Goal: Check status: Check status

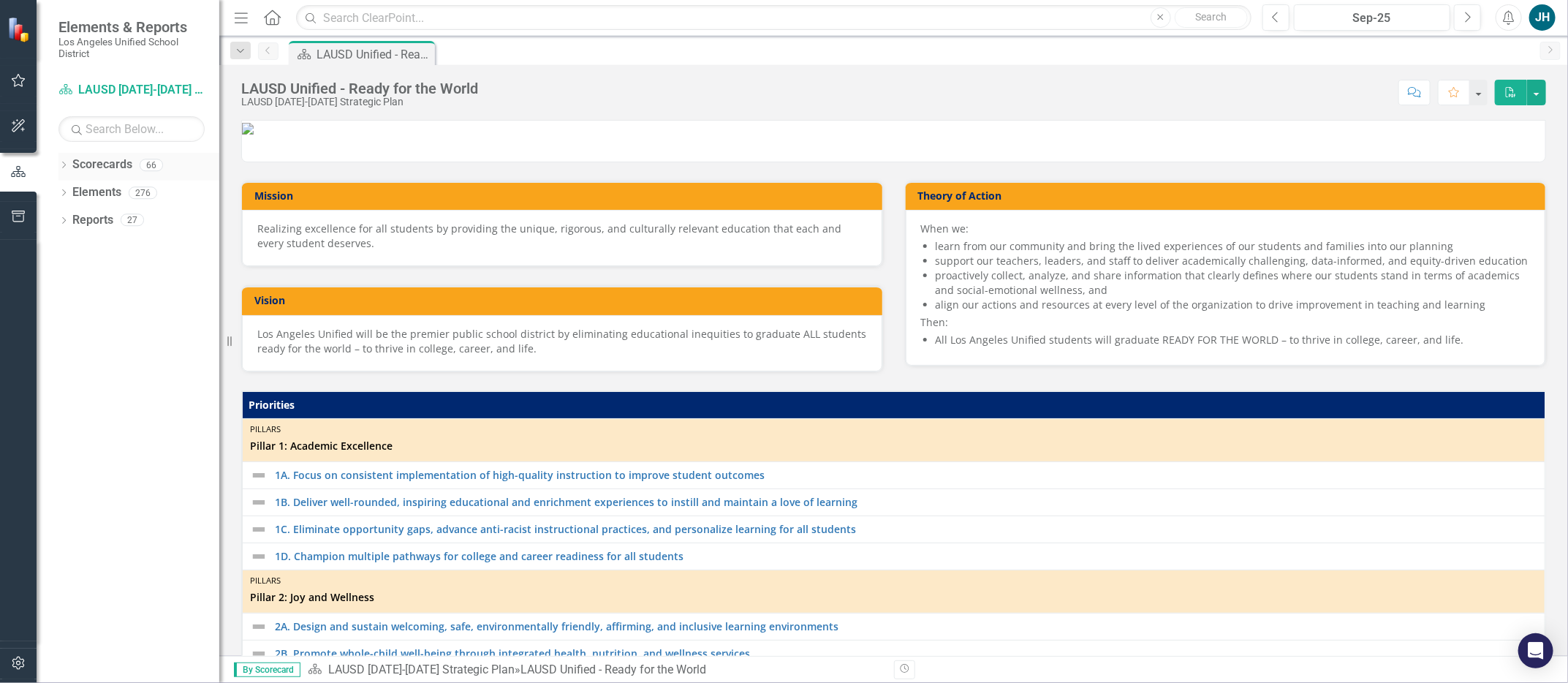
click at [65, 166] on icon "Dropdown" at bounding box center [63, 166] width 10 height 8
click at [74, 190] on icon "Dropdown" at bounding box center [72, 192] width 11 height 9
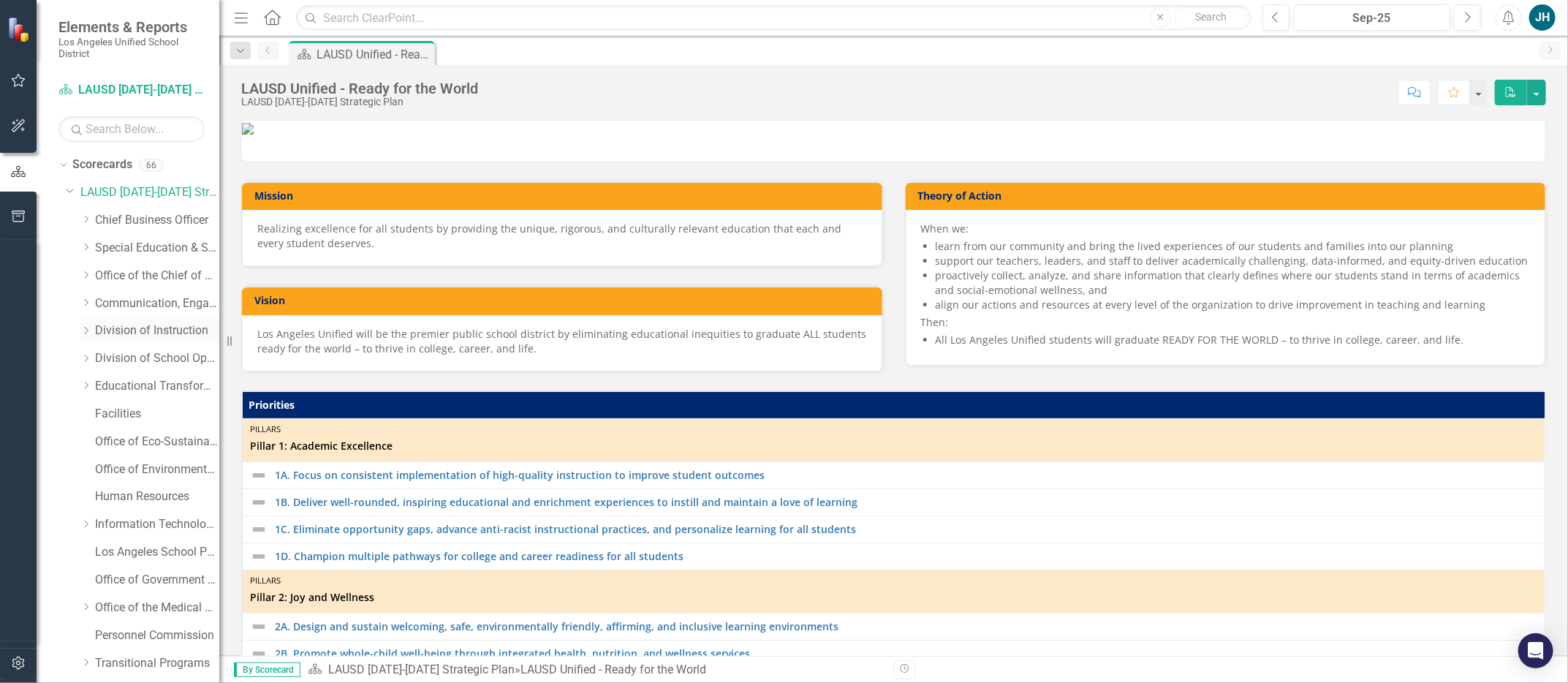
click at [90, 329] on icon "Dropdown" at bounding box center [86, 330] width 11 height 9
click at [143, 440] on link "Beyond the Bell" at bounding box center [164, 443] width 110 height 17
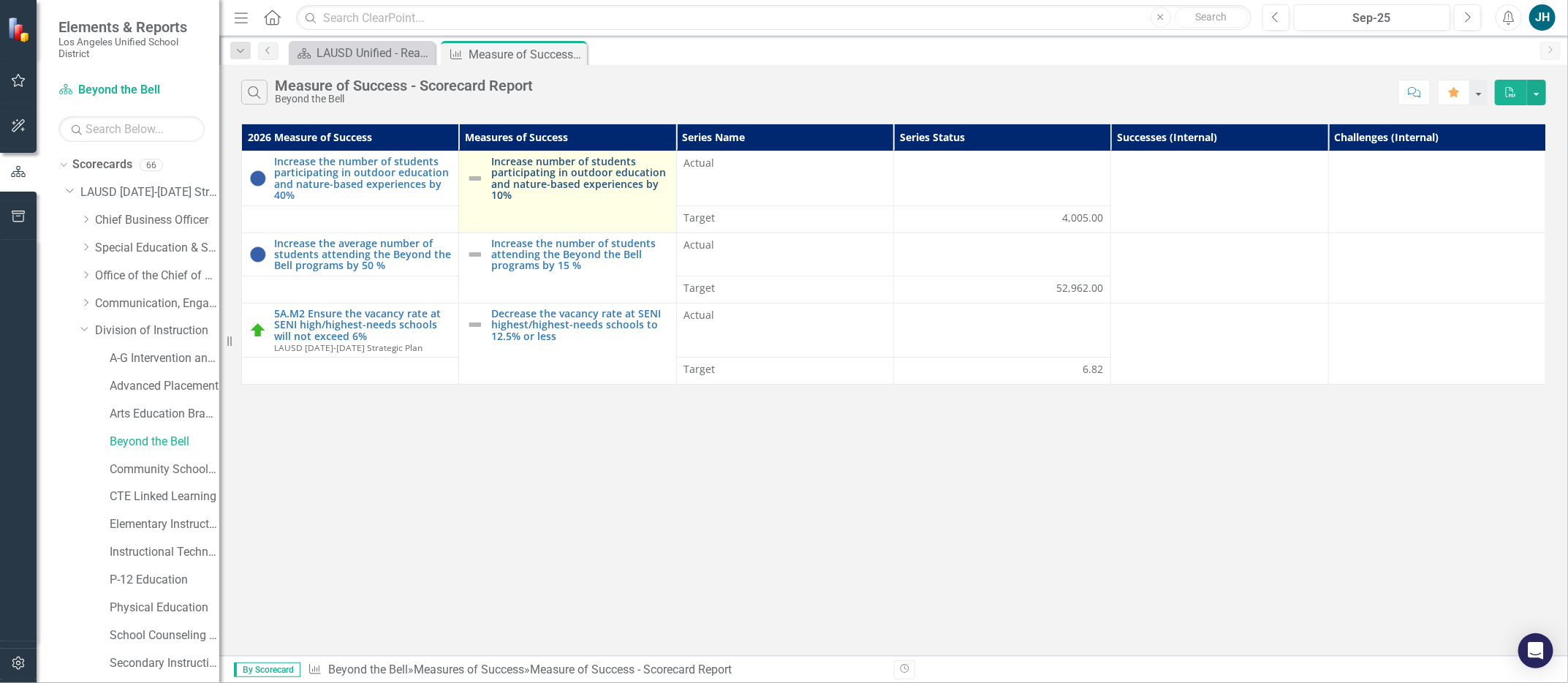
click at [563, 170] on link "Increase number of students participating in outdoor education and nature-based…" at bounding box center [580, 178] width 177 height 45
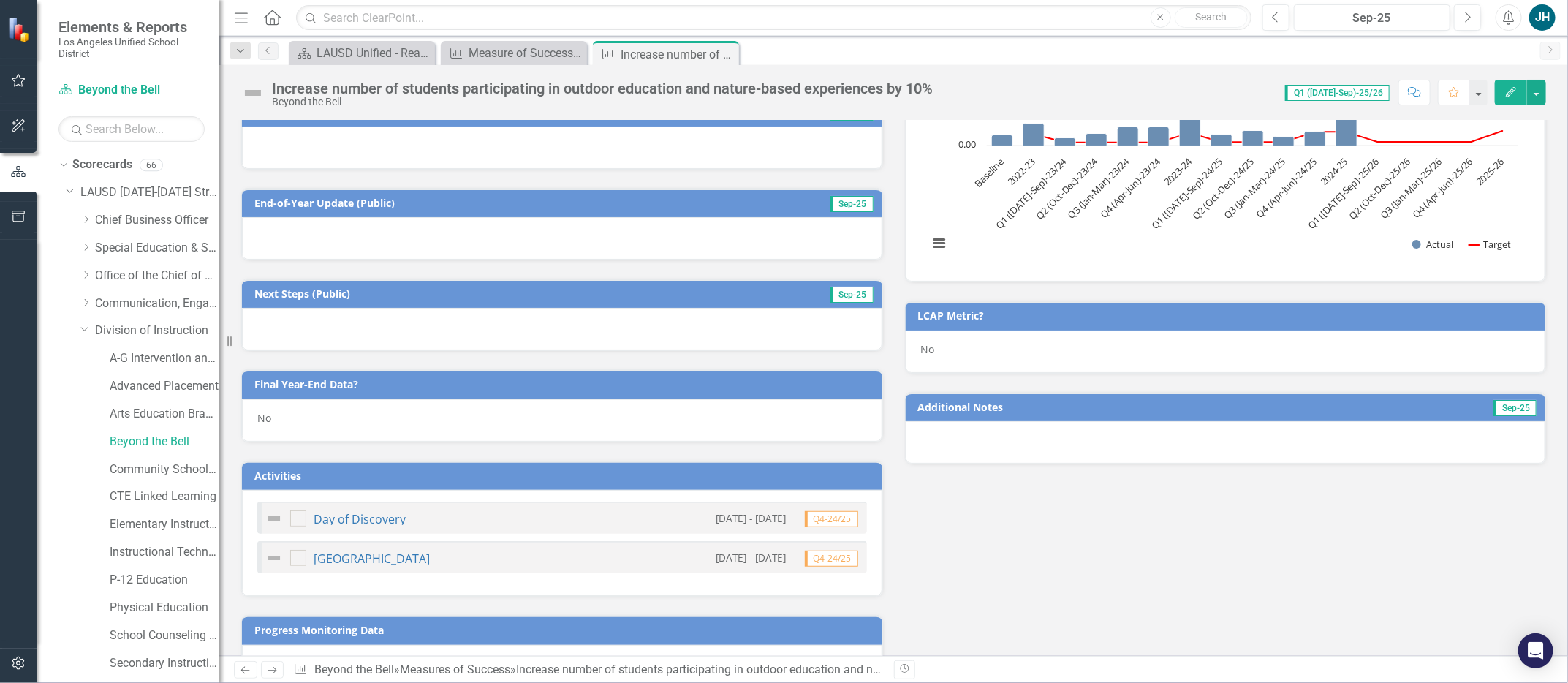
scroll to position [325, 0]
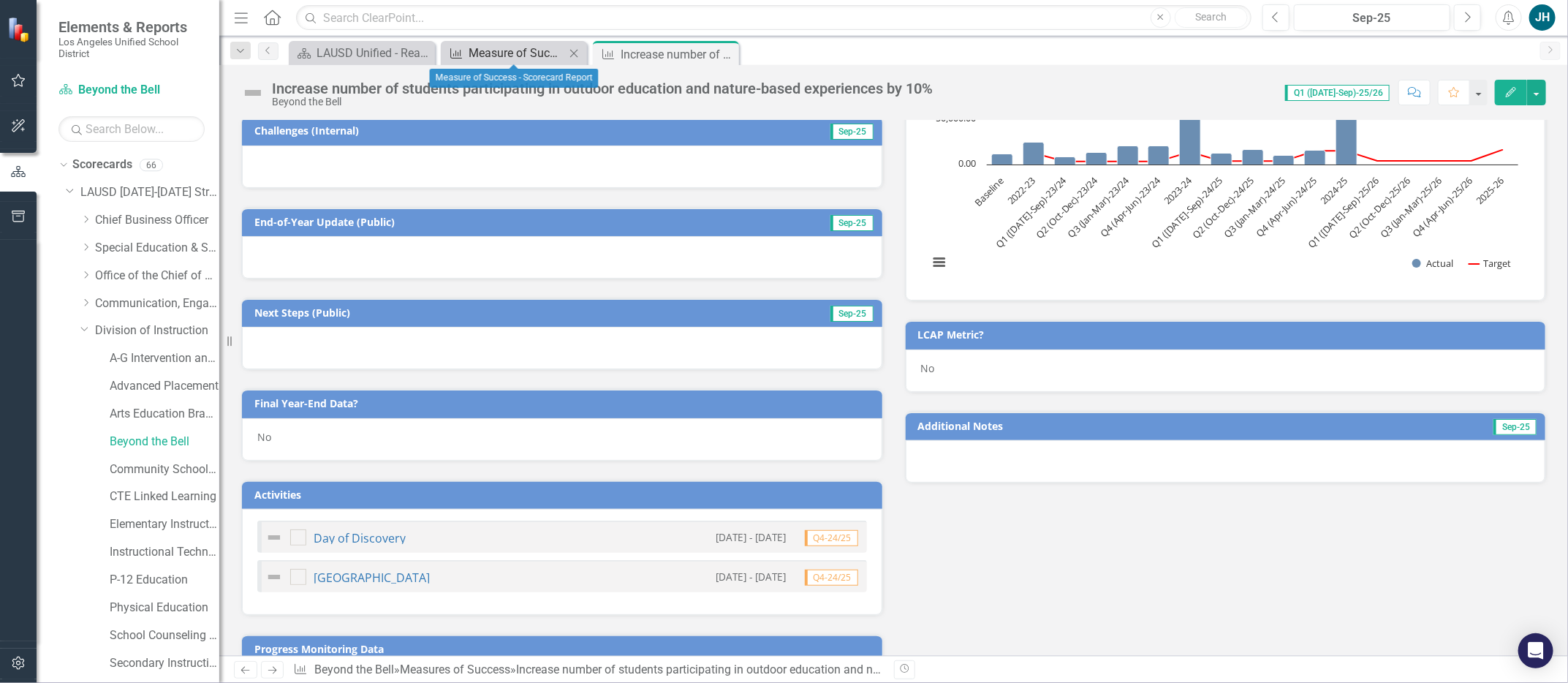
click at [519, 60] on div "Measure of Success - Scorecard Report" at bounding box center [517, 53] width 96 height 19
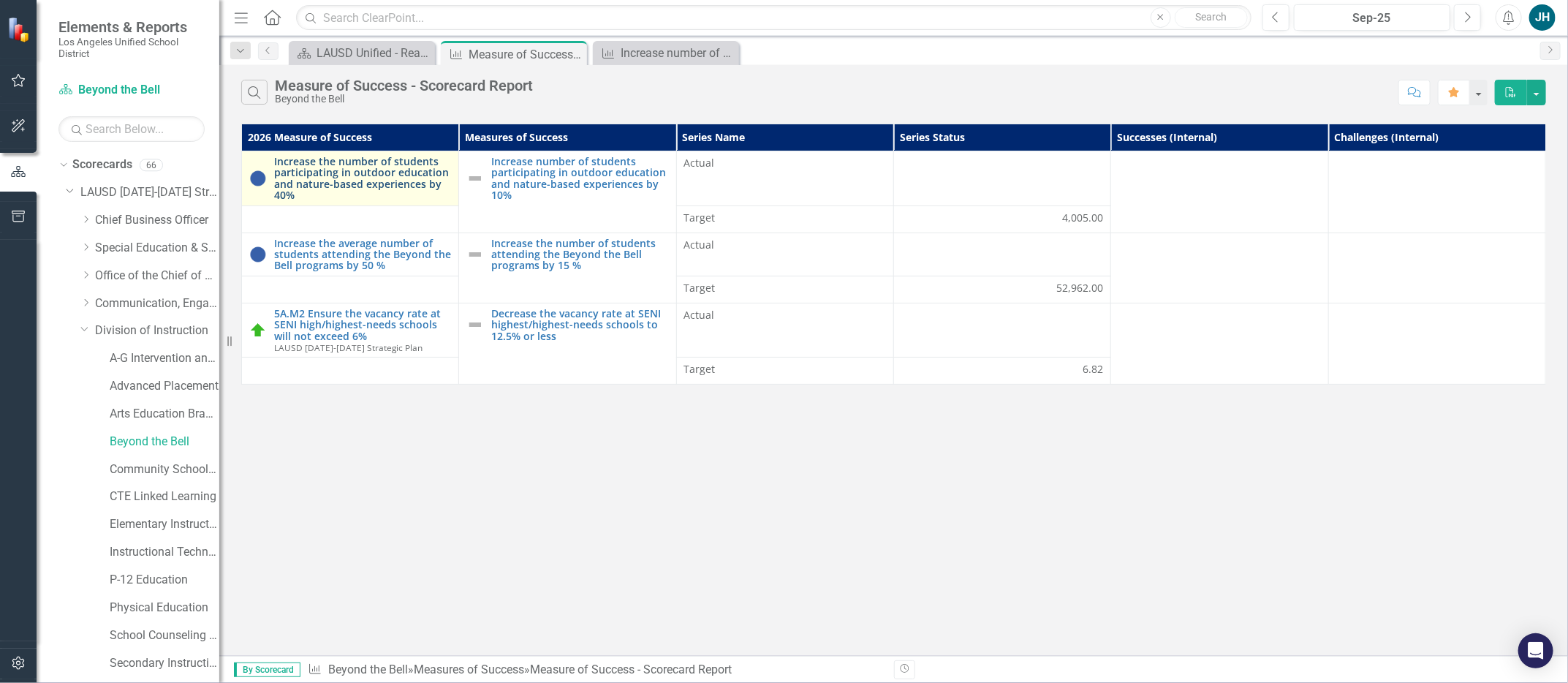
click at [403, 174] on link "Increase the number of students participating in outdoor education and nature-b…" at bounding box center [363, 178] width 177 height 45
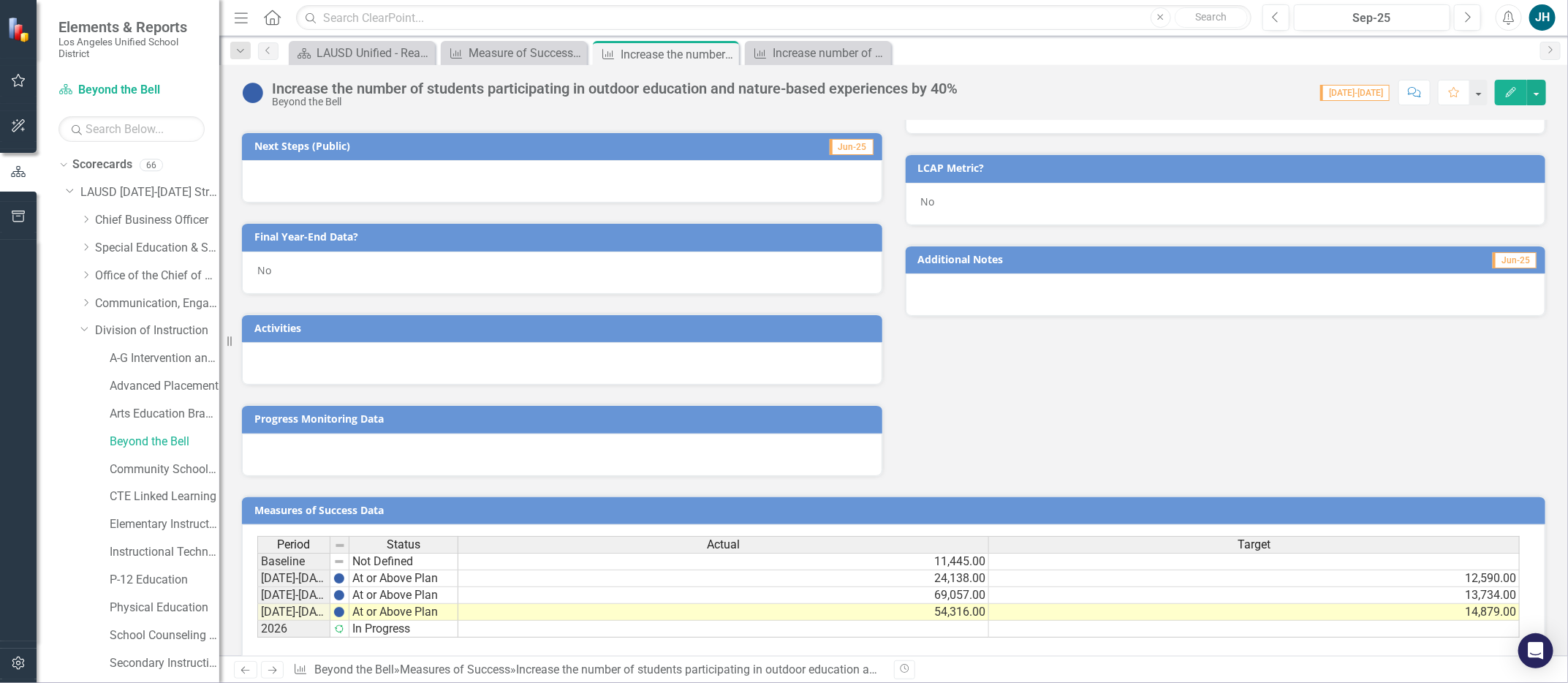
scroll to position [256, 0]
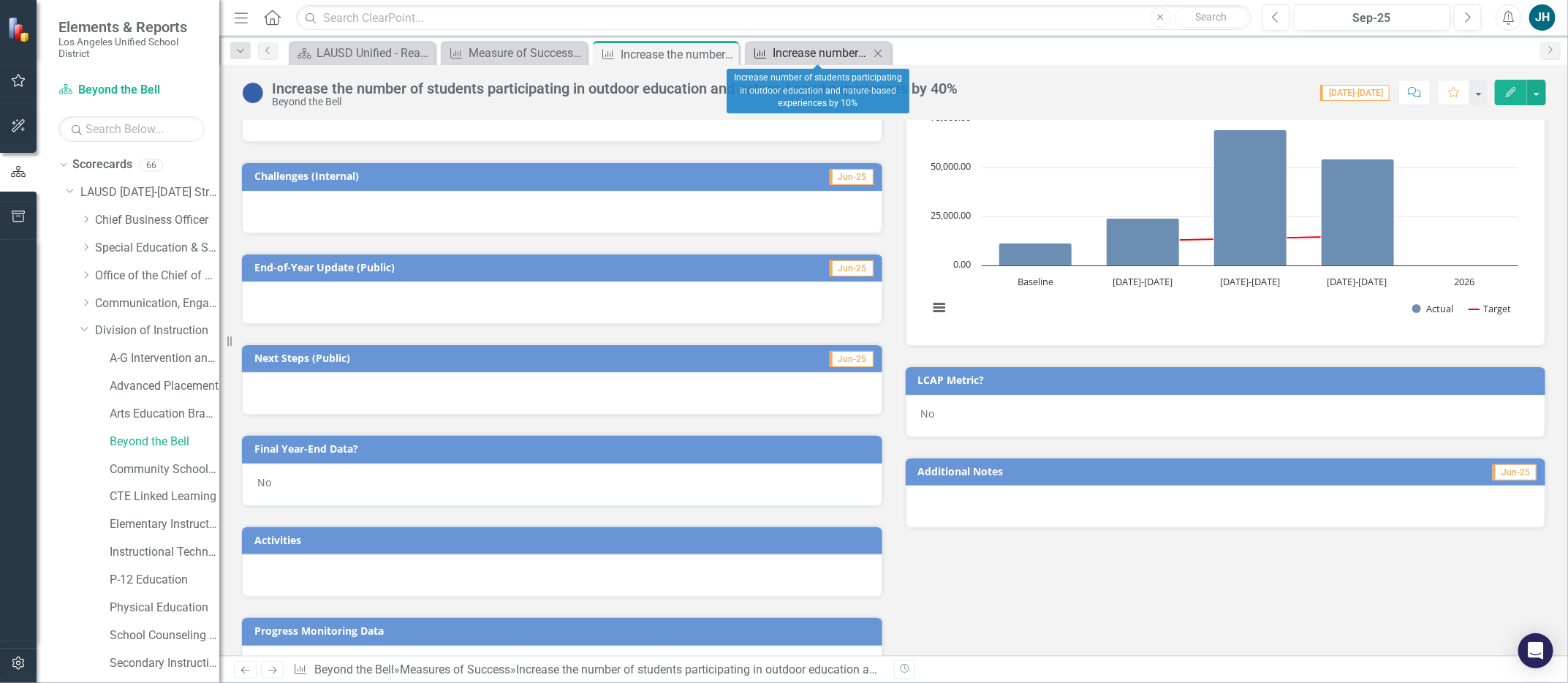
click at [808, 55] on div "Increase number of students participating in outdoor education and nature-based…" at bounding box center [821, 53] width 96 height 19
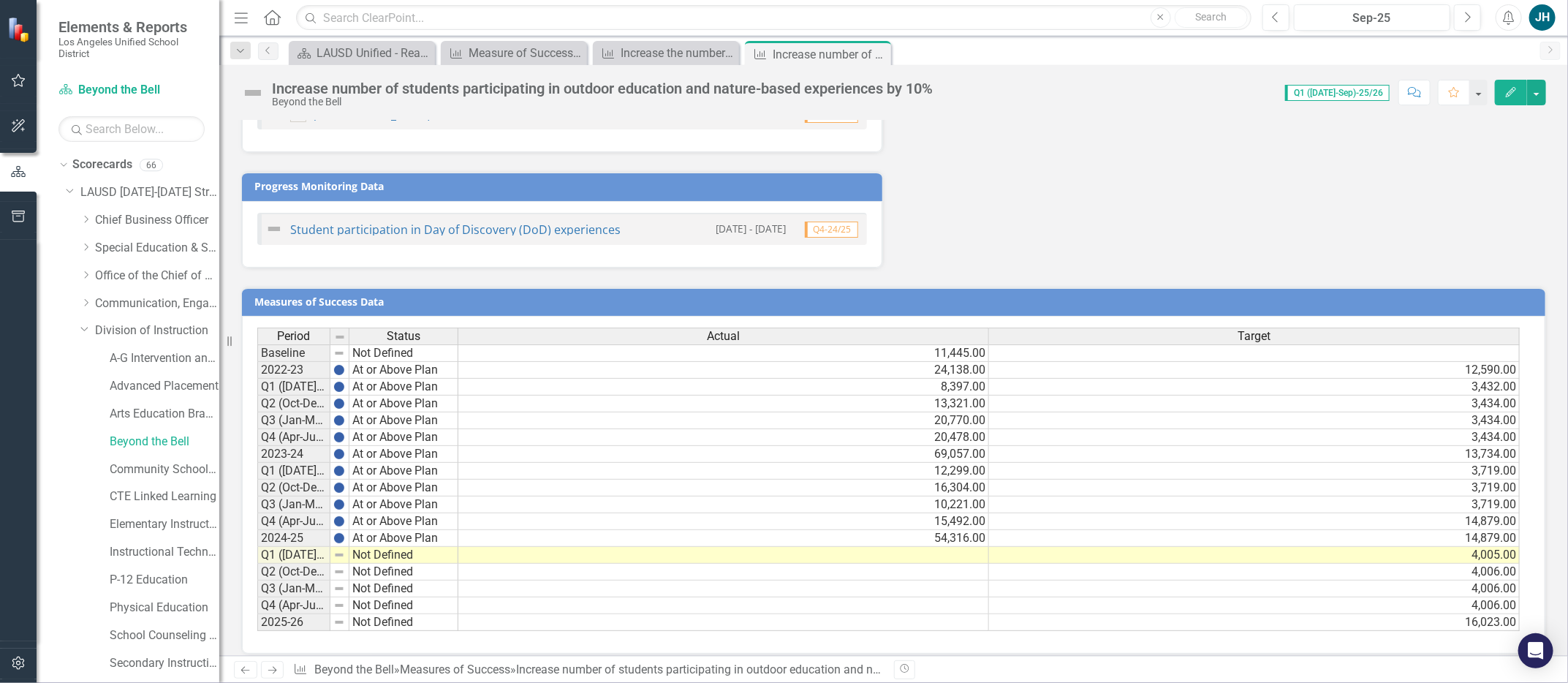
scroll to position [790, 0]
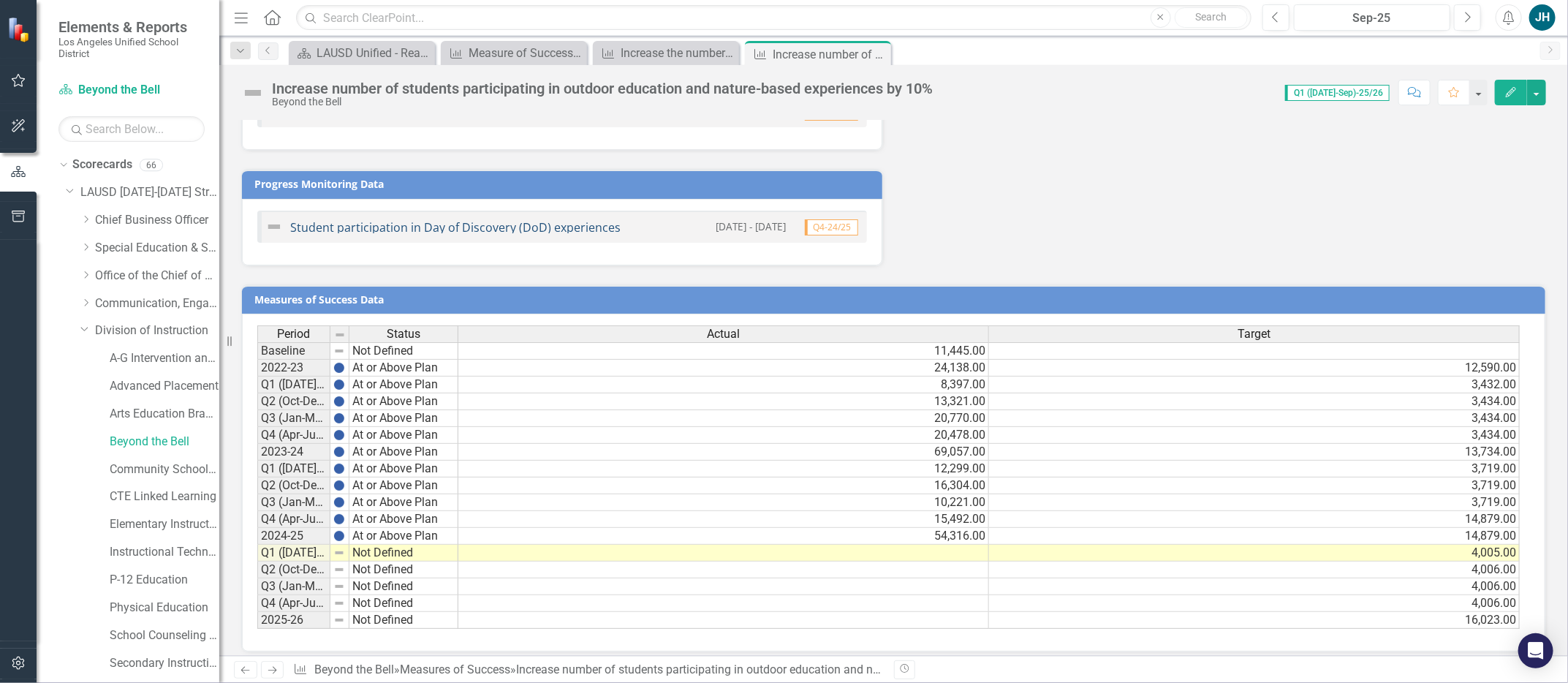
click at [316, 219] on link "Student participation in Day of Discovery (DoD) experiences" at bounding box center [455, 227] width 330 height 16
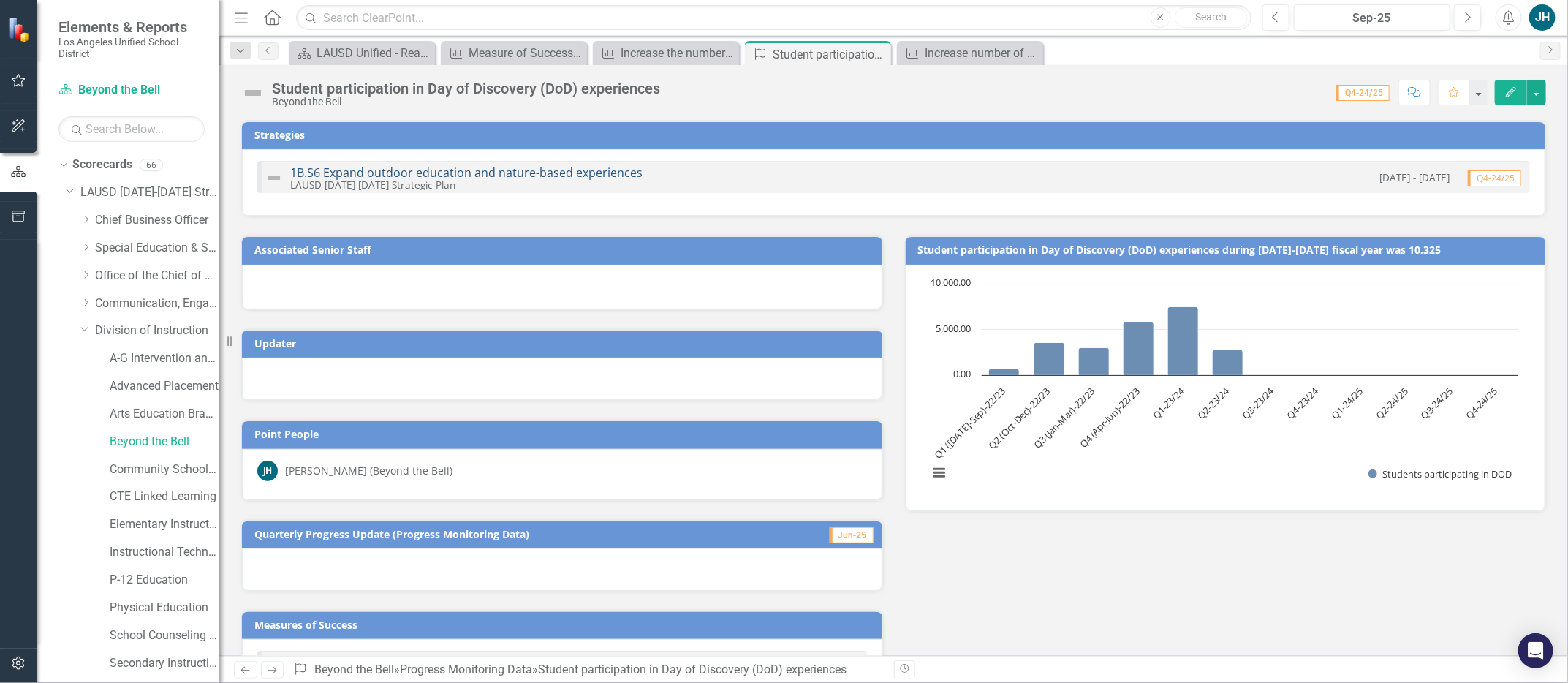
click at [561, 168] on link "1B.S6 Expand outdoor education and nature-based experiences" at bounding box center [466, 173] width 352 height 16
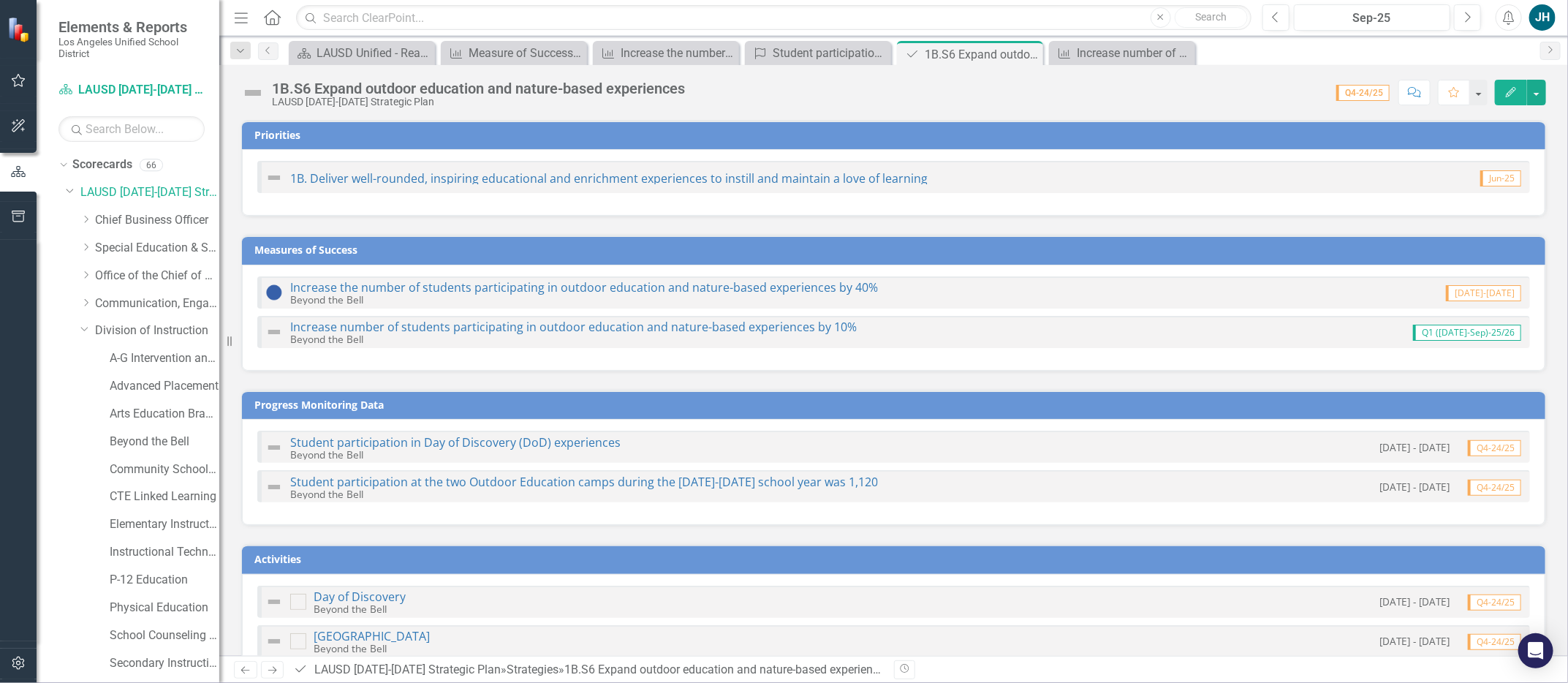
scroll to position [33, 0]
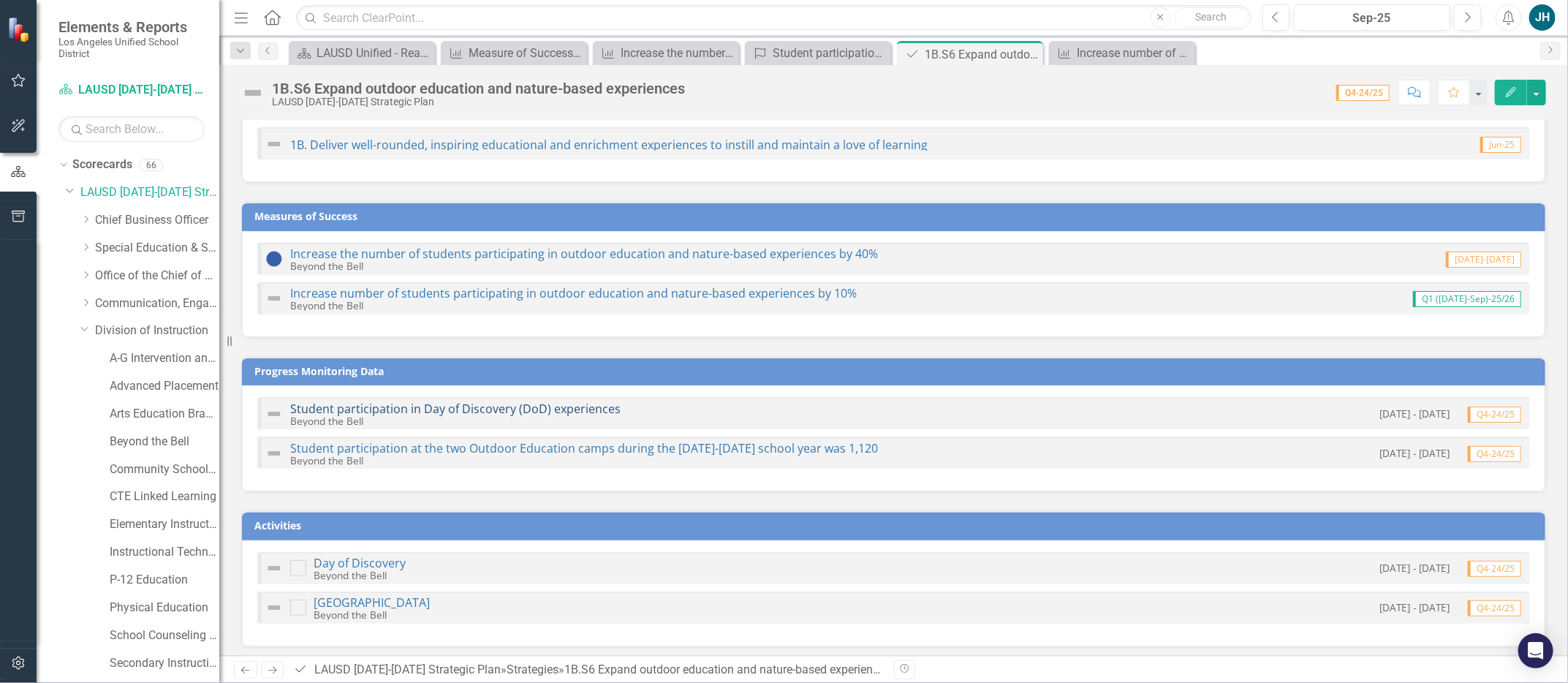
click at [533, 405] on link "Student participation in Day of Discovery (DoD) experiences" at bounding box center [455, 408] width 330 height 16
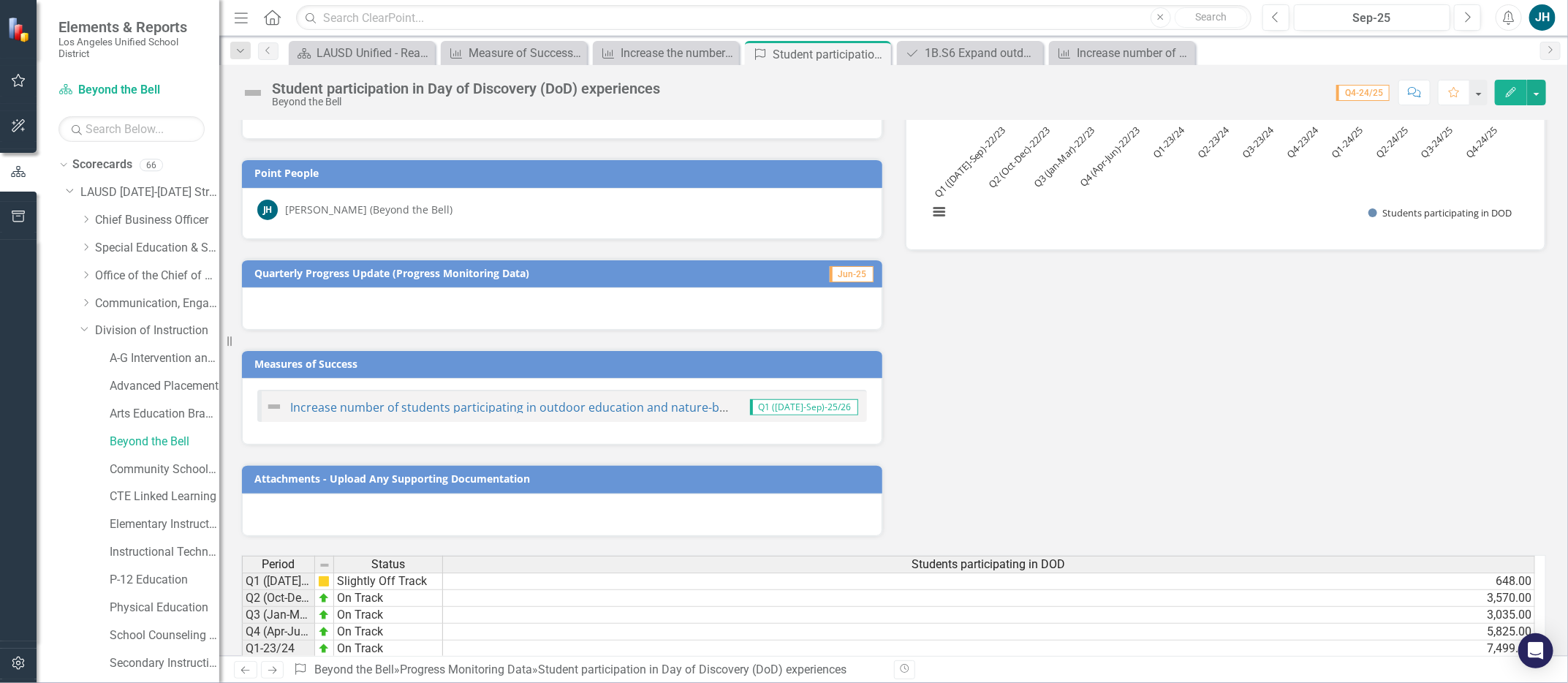
scroll to position [394, 0]
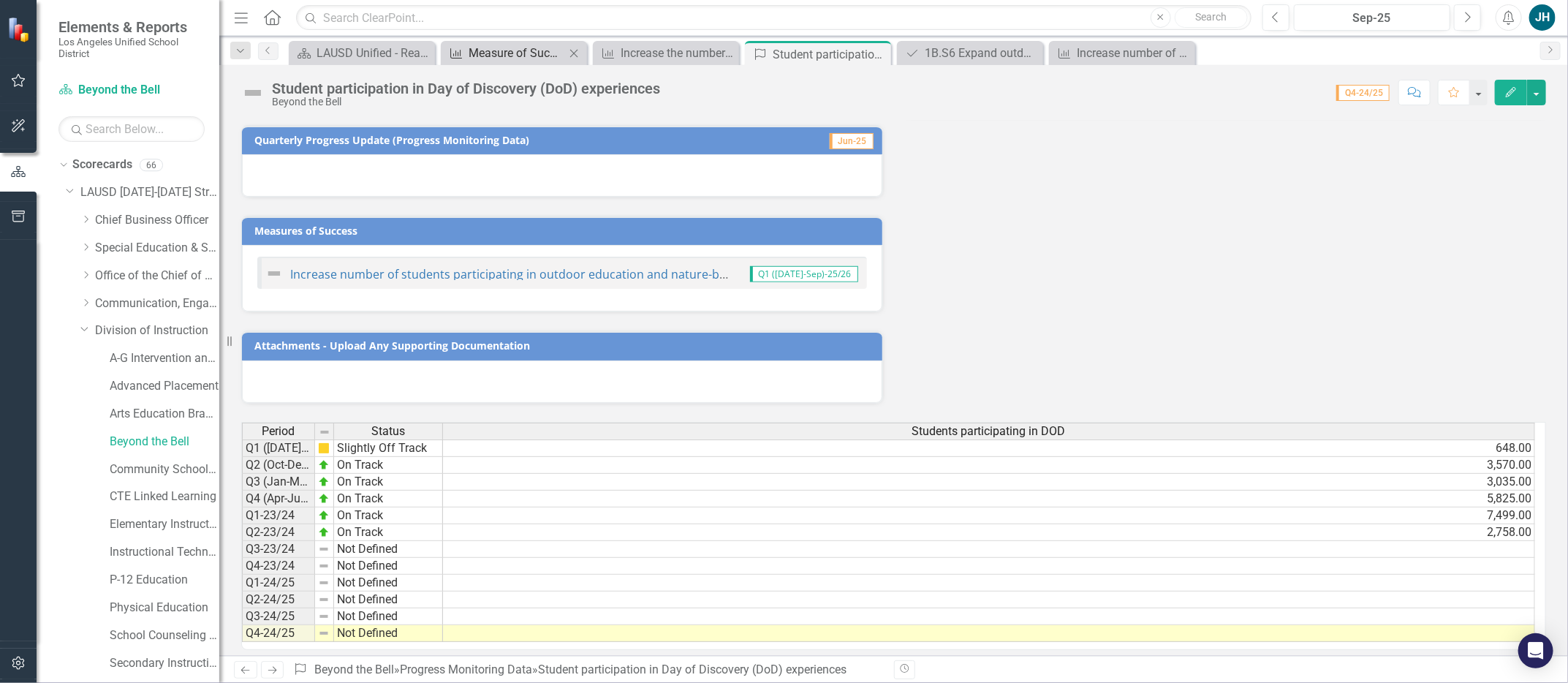
click at [530, 59] on div "Measure of Success - Scorecard Report" at bounding box center [517, 53] width 96 height 19
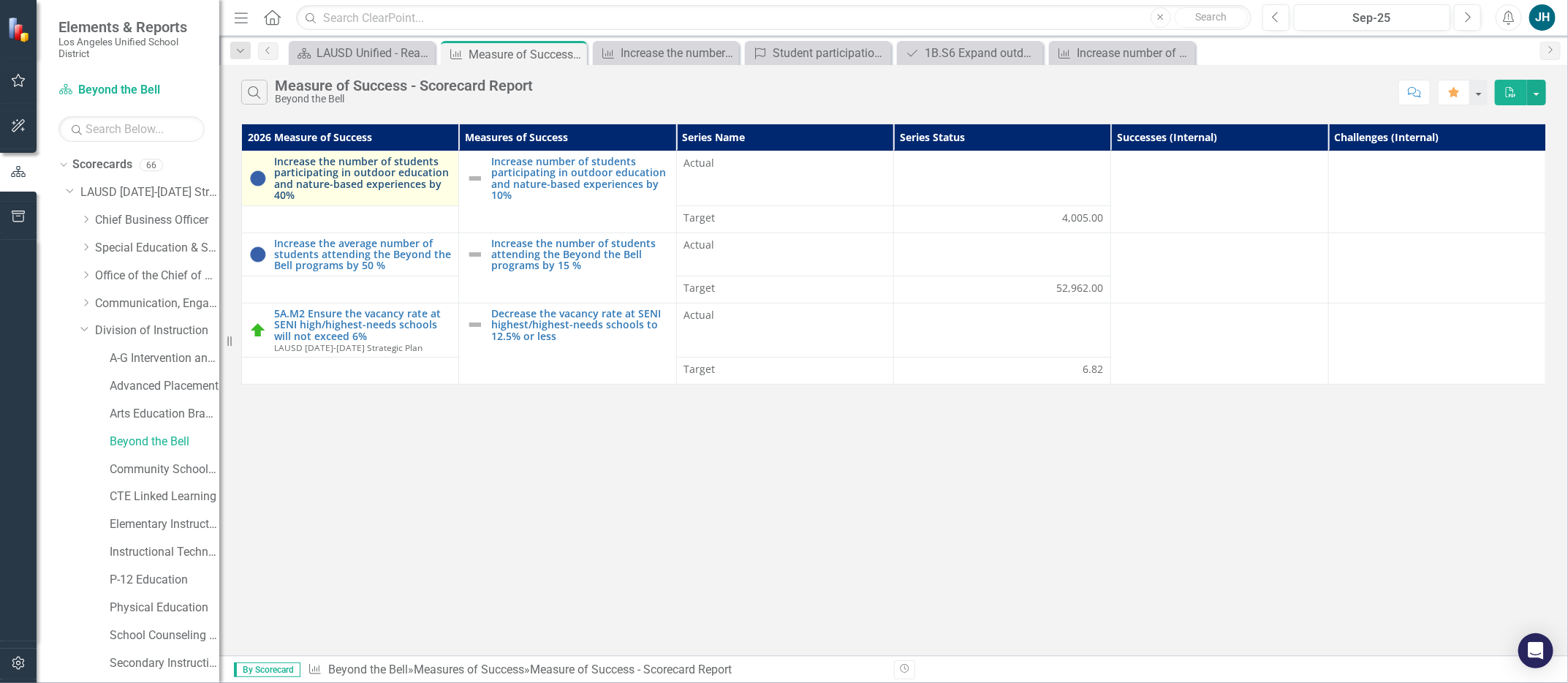
click at [396, 175] on link "Increase the number of students participating in outdoor education and nature-b…" at bounding box center [363, 178] width 177 height 45
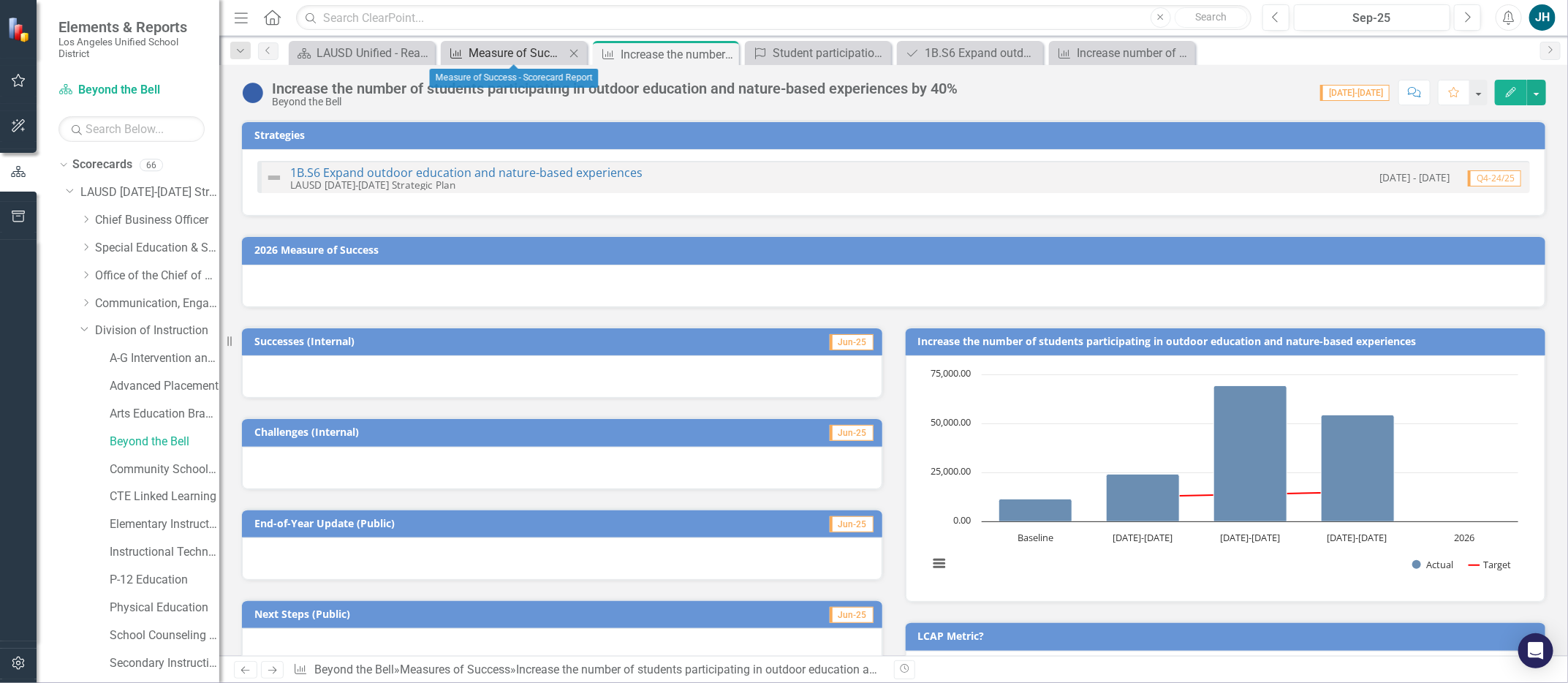
click at [542, 54] on div "Measure of Success - Scorecard Report" at bounding box center [517, 53] width 96 height 19
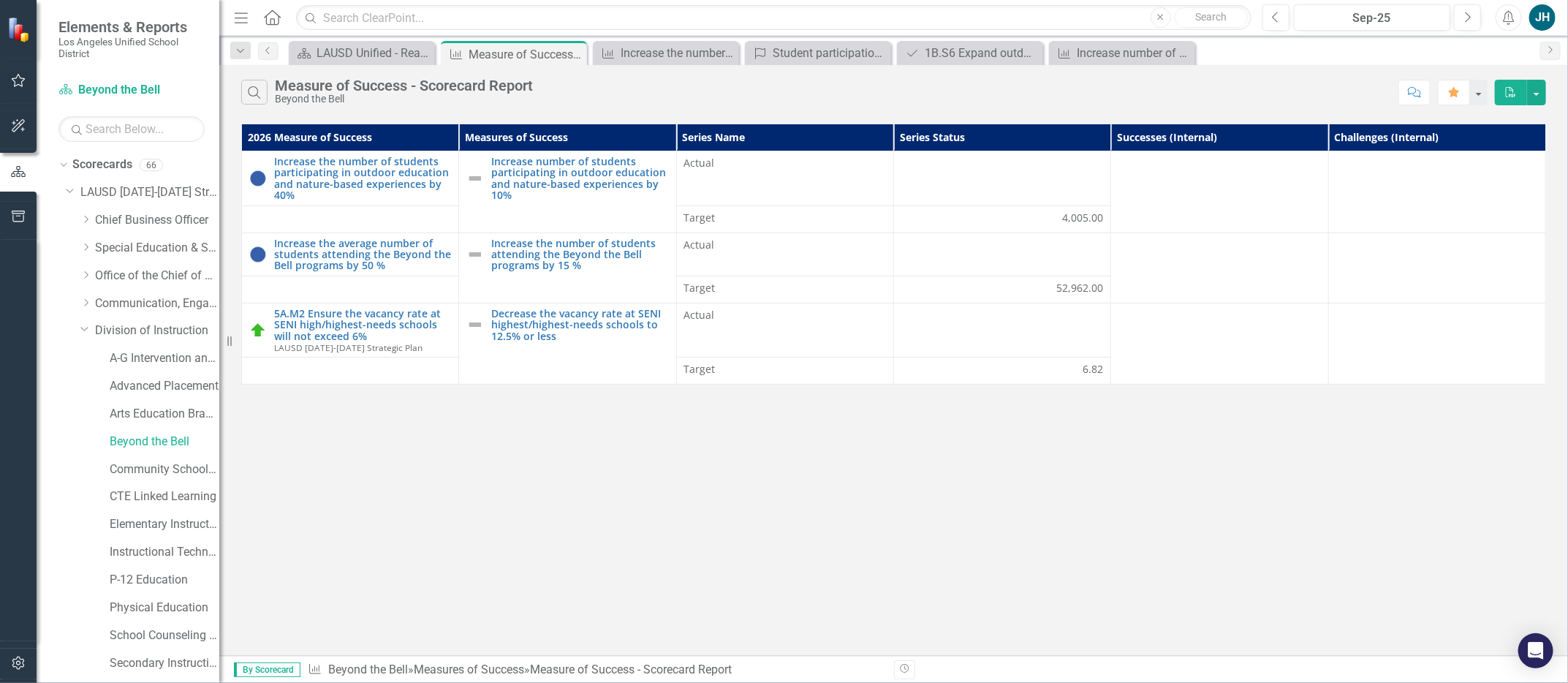
click at [180, 58] on small "Los Angeles Unified School District" at bounding box center [131, 47] width 146 height 24
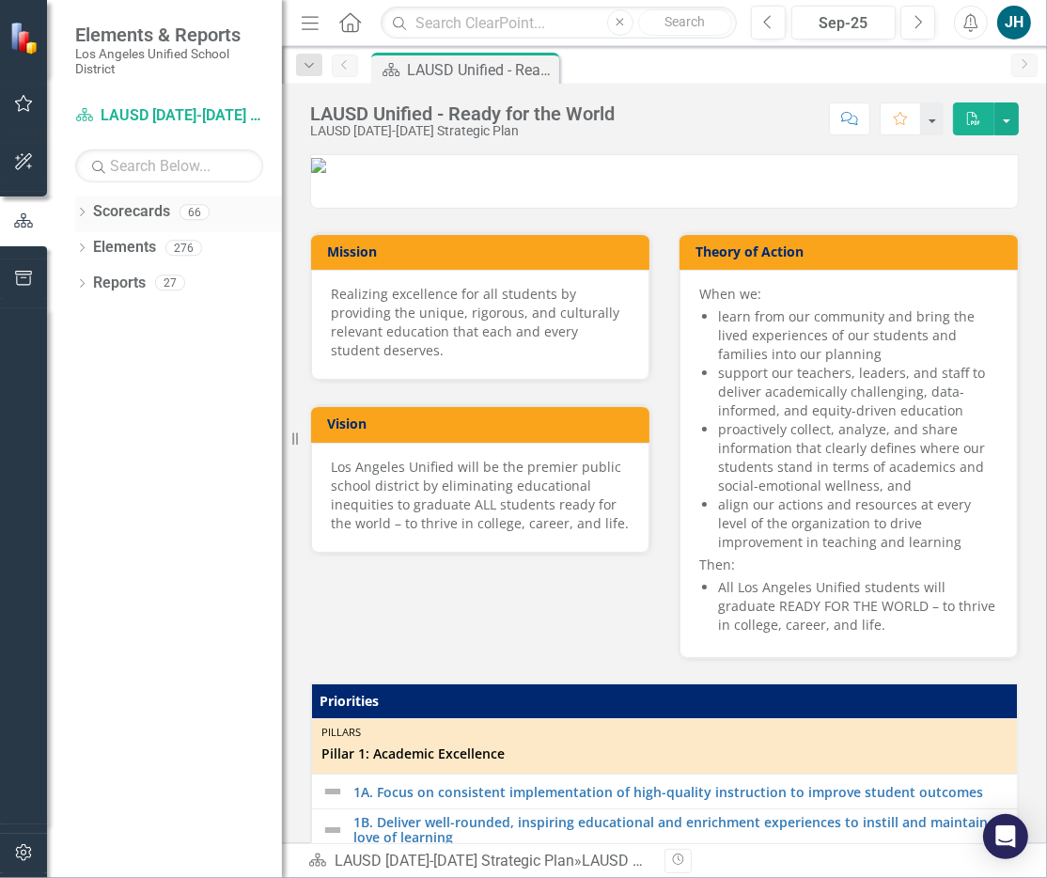
click at [80, 205] on div "Dropdown Scorecards 66" at bounding box center [178, 214] width 207 height 36
click at [86, 213] on icon "Dropdown" at bounding box center [81, 214] width 13 height 10
click at [96, 245] on icon "Dropdown" at bounding box center [92, 247] width 14 height 11
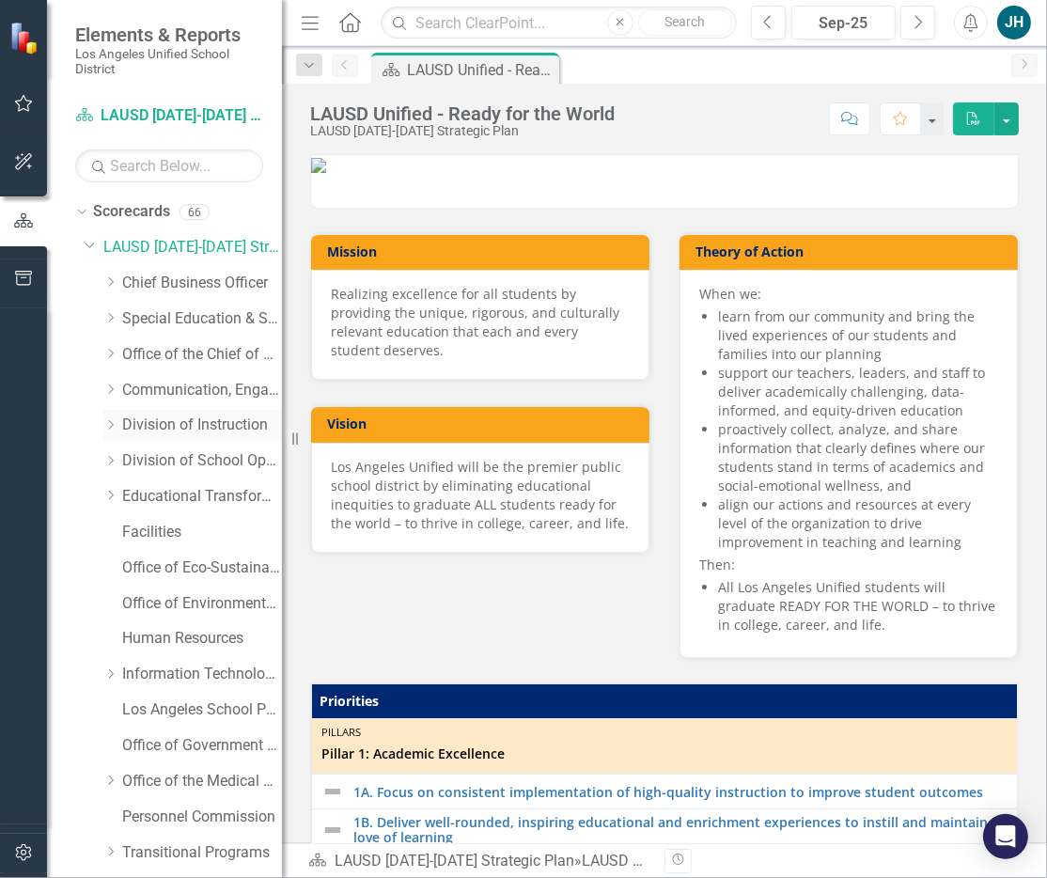
click at [108, 425] on icon "Dropdown" at bounding box center [110, 424] width 14 height 11
click at [212, 568] on link "Beyond the Bell" at bounding box center [211, 569] width 141 height 22
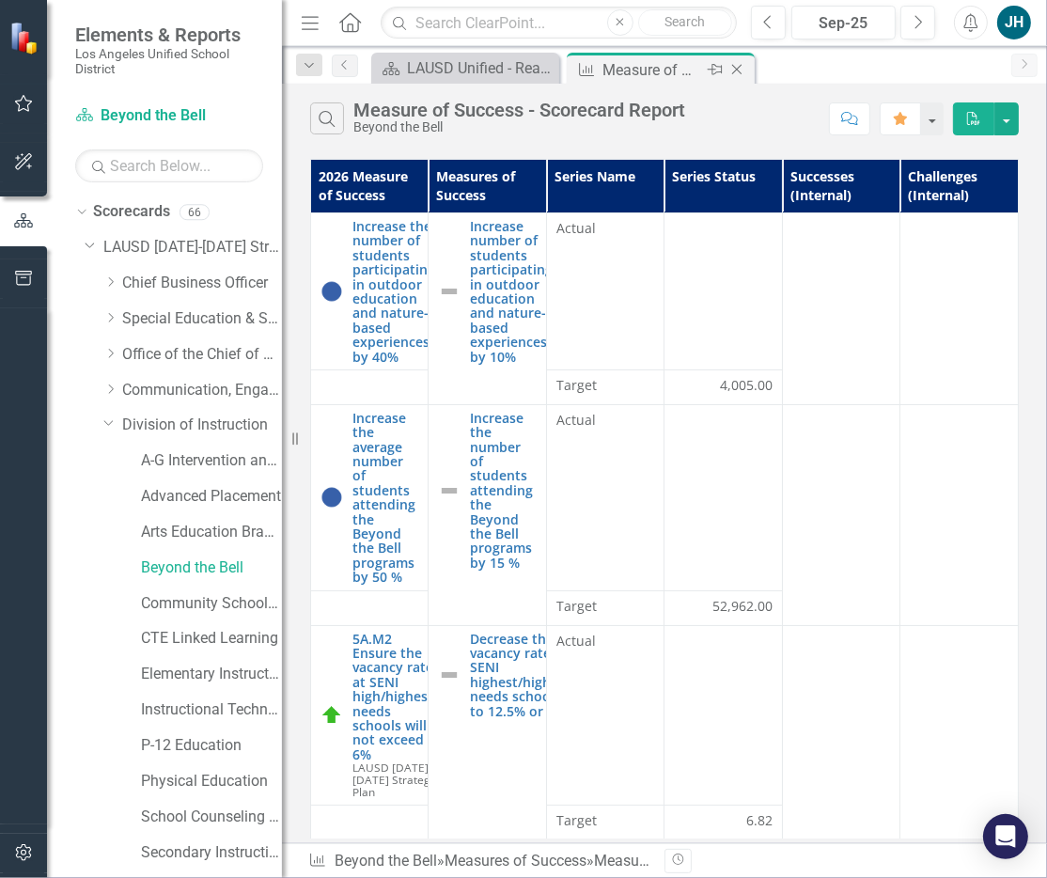
click at [619, 71] on div "Measure of Success - Scorecard Report" at bounding box center [653, 70] width 101 height 24
click at [635, 65] on div "Measure of Success - Scorecard Report" at bounding box center [653, 70] width 101 height 24
click at [486, 71] on div "LAUSD Unified - Ready for the World" at bounding box center [469, 68] width 124 height 24
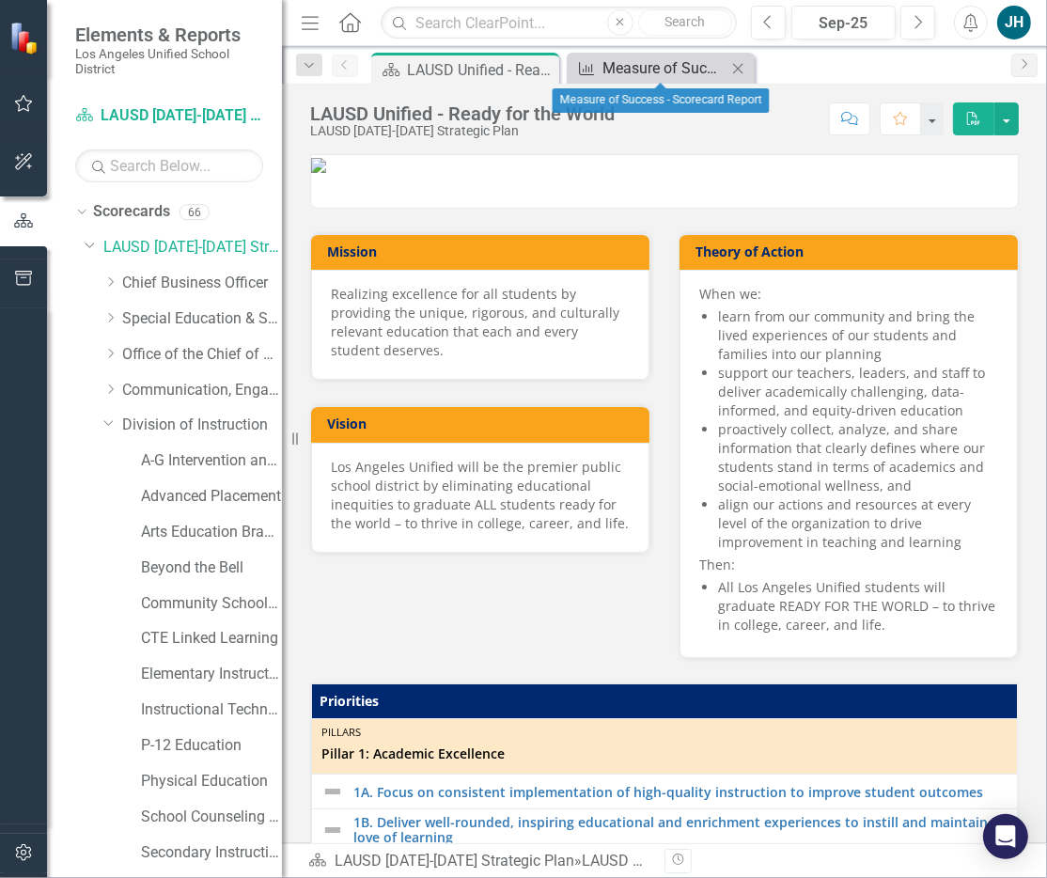
click at [639, 71] on div "Measure of Success - Scorecard Report" at bounding box center [665, 68] width 124 height 24
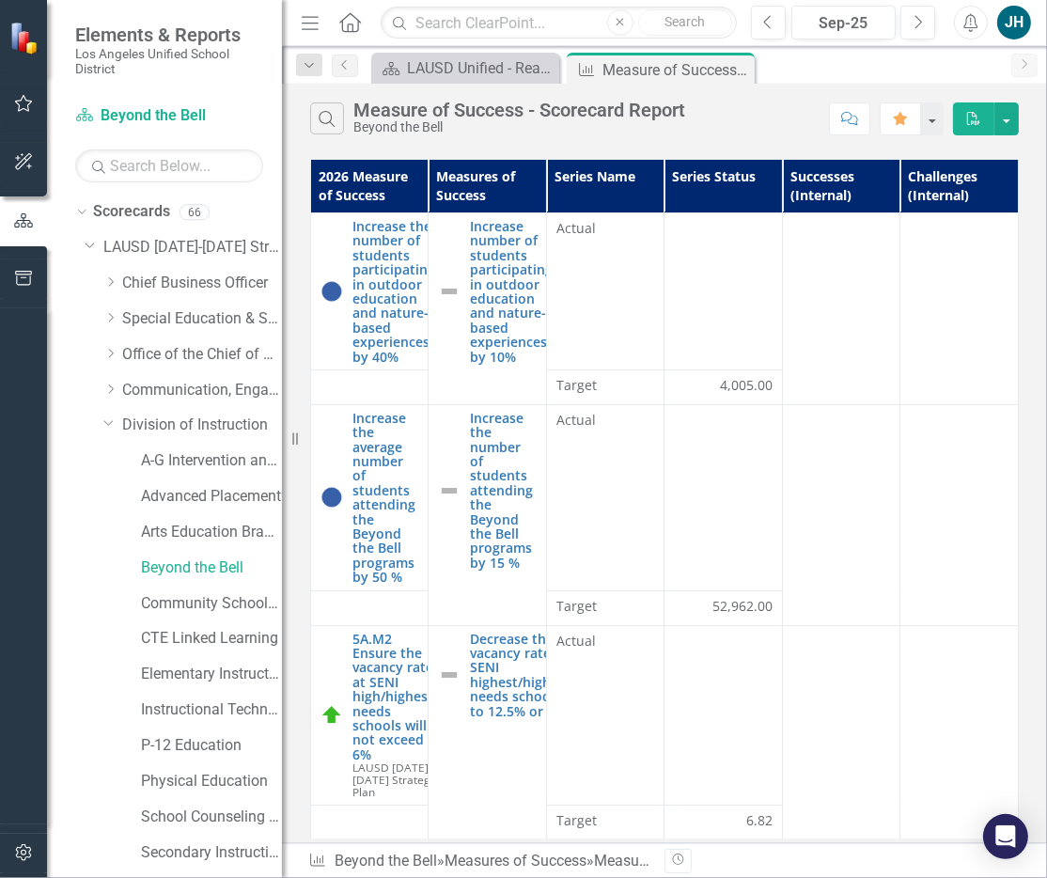
click at [476, 179] on th "Measures of Success" at bounding box center [488, 187] width 118 height 54
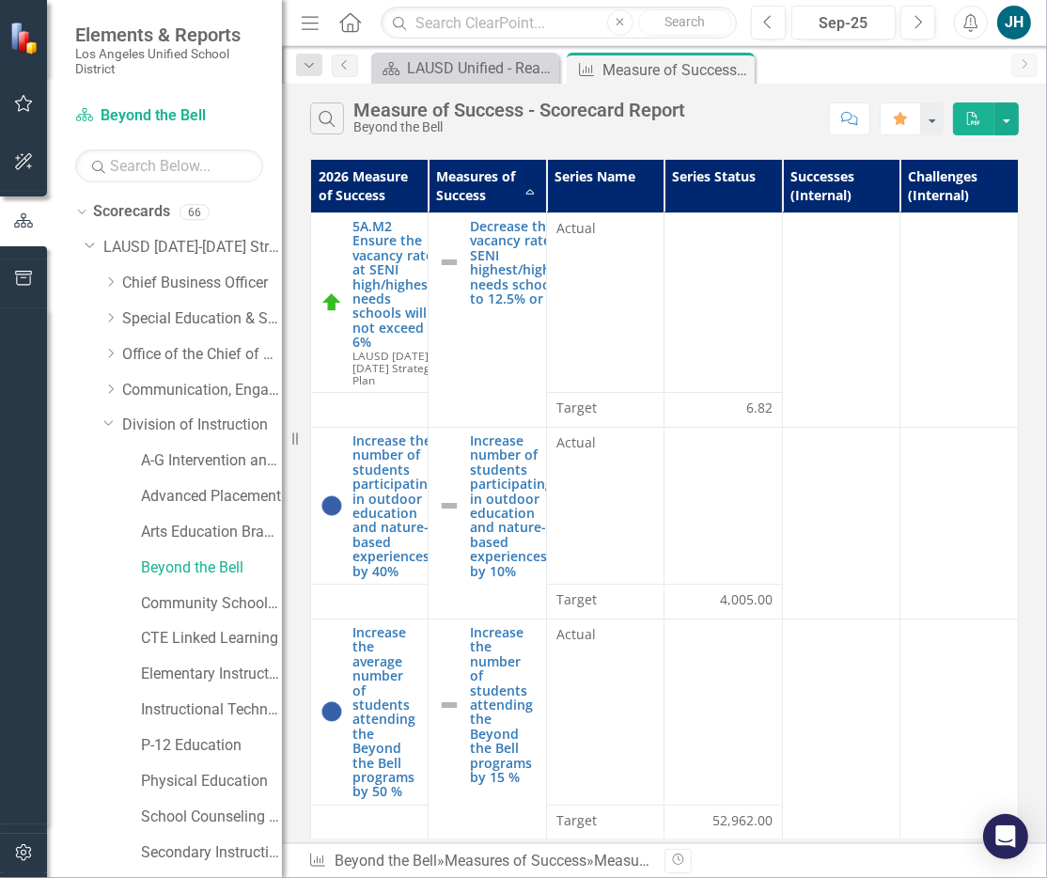
click at [530, 190] on th "Measures of Success Sort Ascending" at bounding box center [488, 187] width 118 height 54
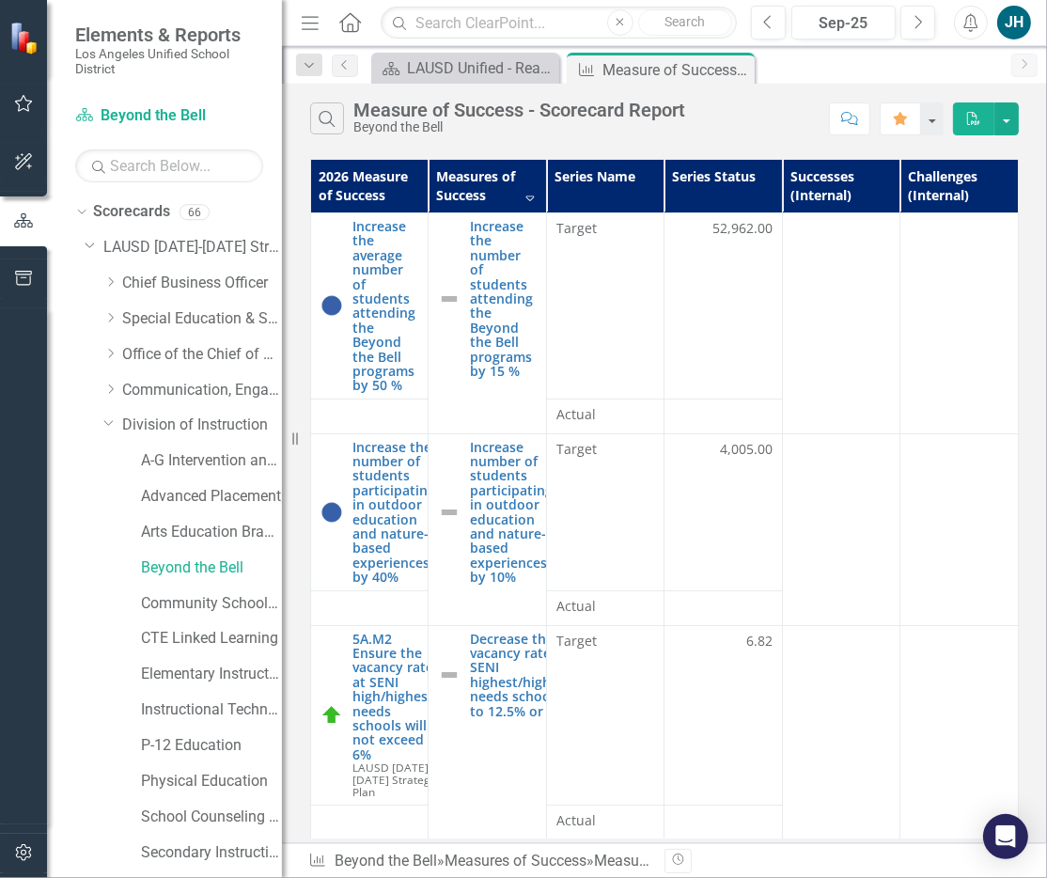
click at [529, 190] on th "Measures of Success Sort Descending" at bounding box center [488, 187] width 118 height 54
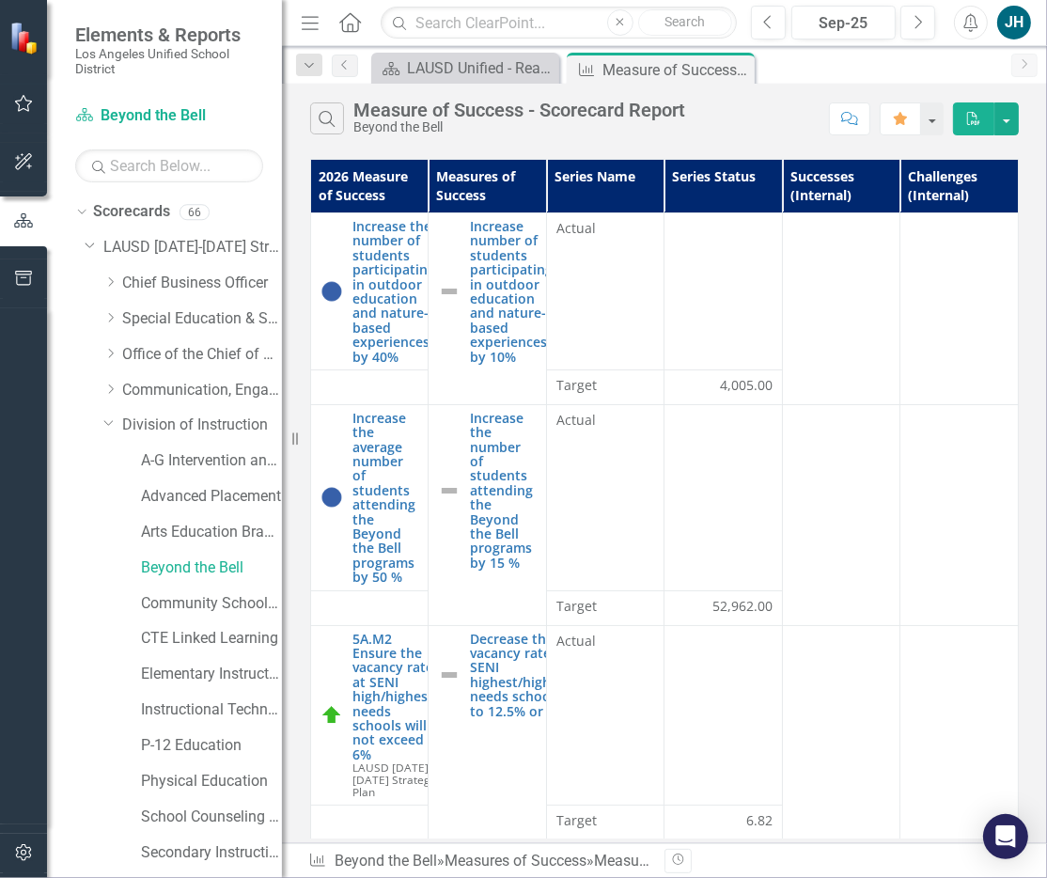
click at [528, 190] on th "Measures of Success" at bounding box center [488, 187] width 118 height 54
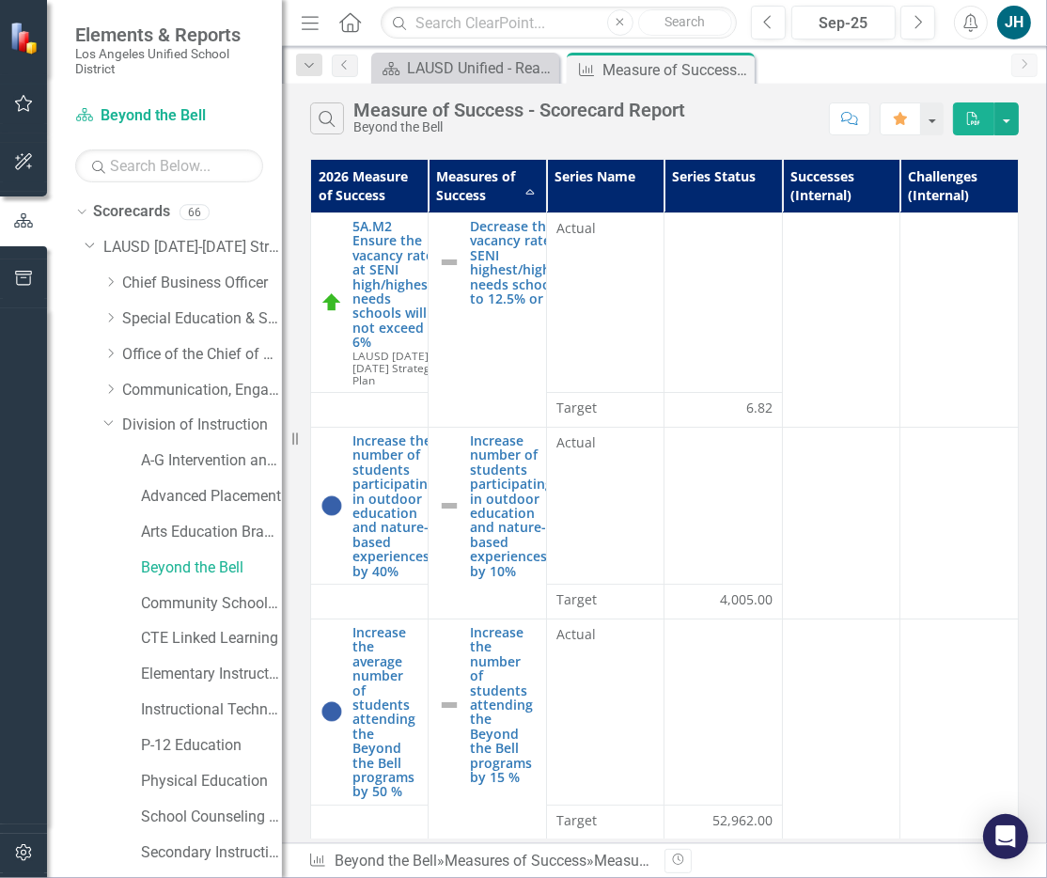
click at [475, 184] on th "Measures of Success Sort Ascending" at bounding box center [488, 187] width 118 height 54
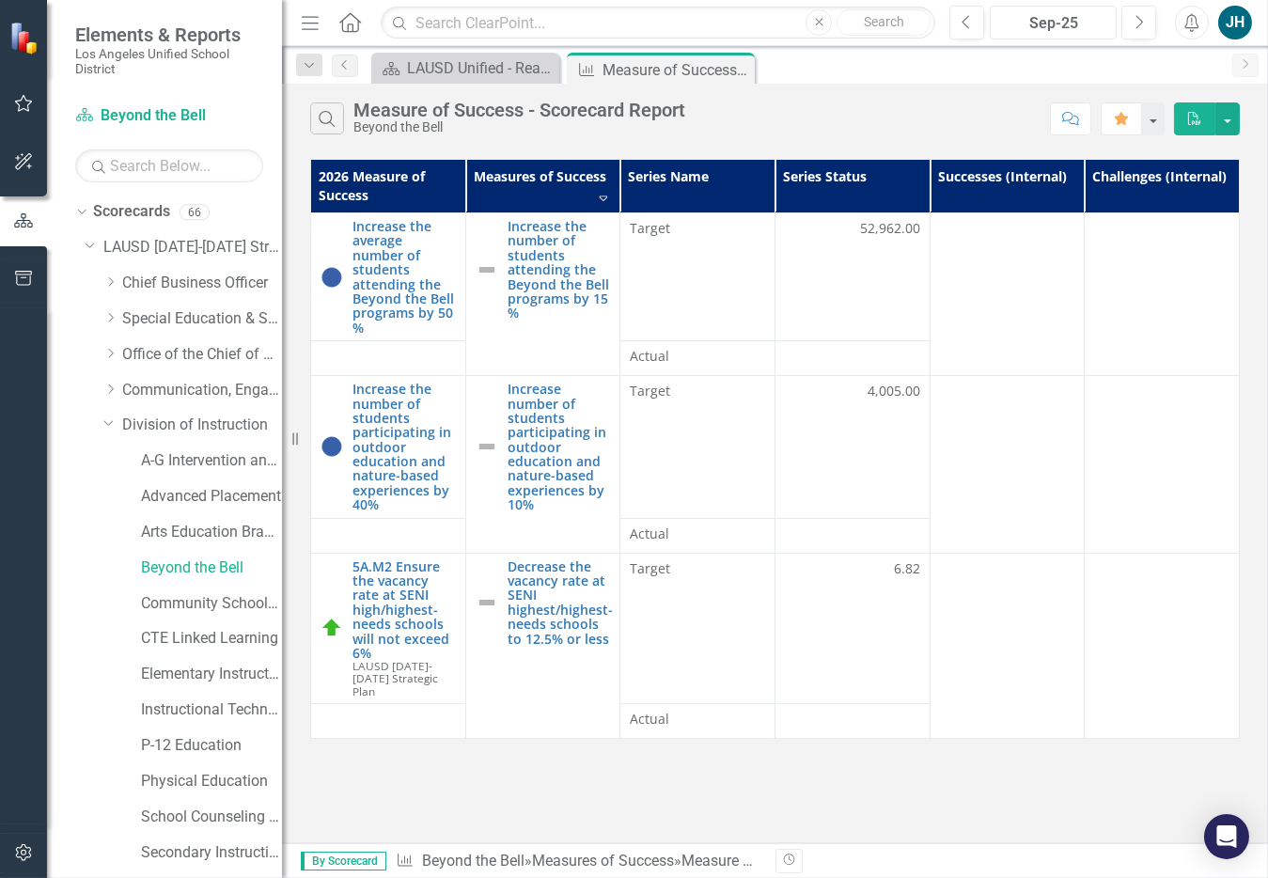
click at [1046, 25] on div "Sep-25" at bounding box center [1054, 23] width 114 height 23
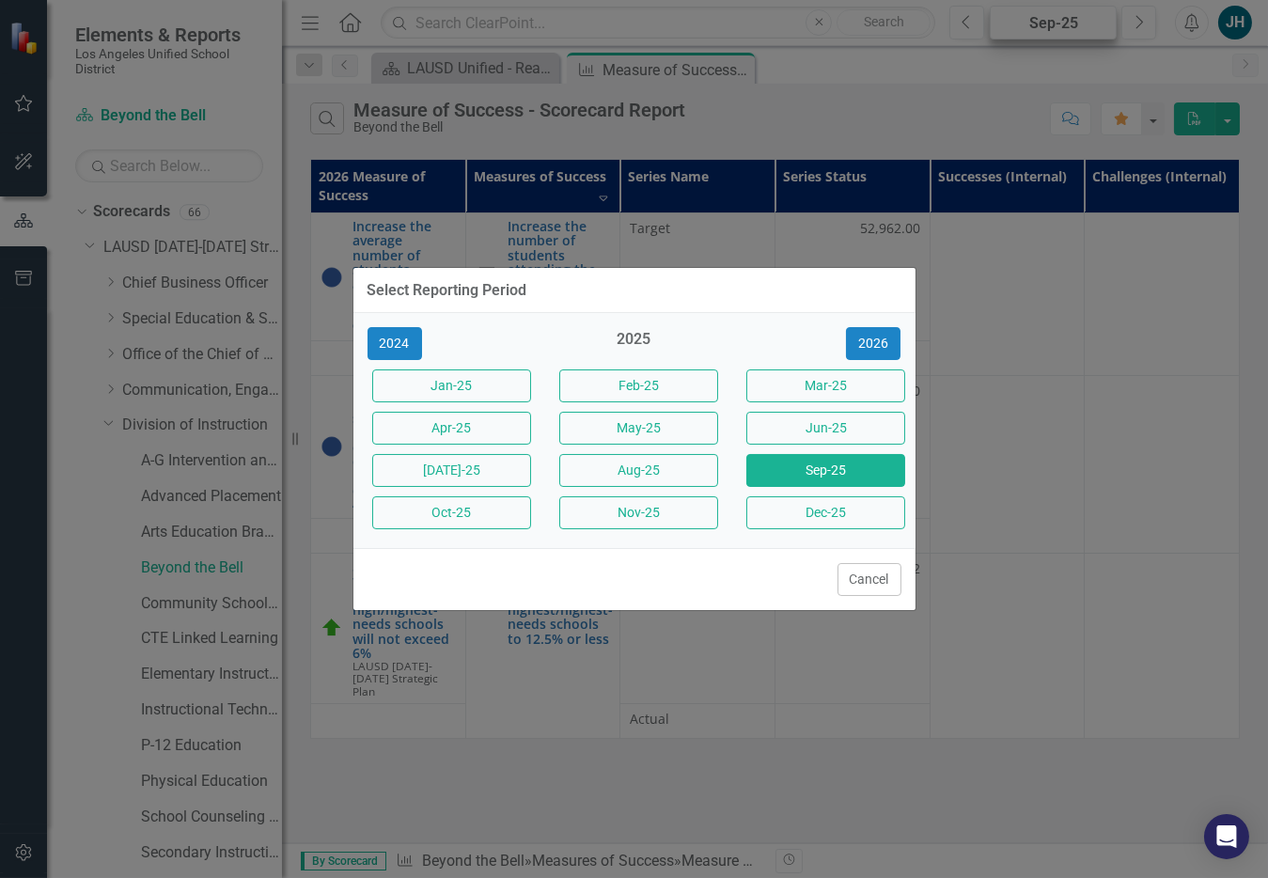
click at [1046, 25] on div "Select Reporting Period 2024 2025 2026 Jan-25 Feb-25 Mar-25 Apr-25 May-25 Jun-2…" at bounding box center [634, 439] width 1268 height 878
click at [877, 580] on button "Cancel" at bounding box center [870, 579] width 64 height 33
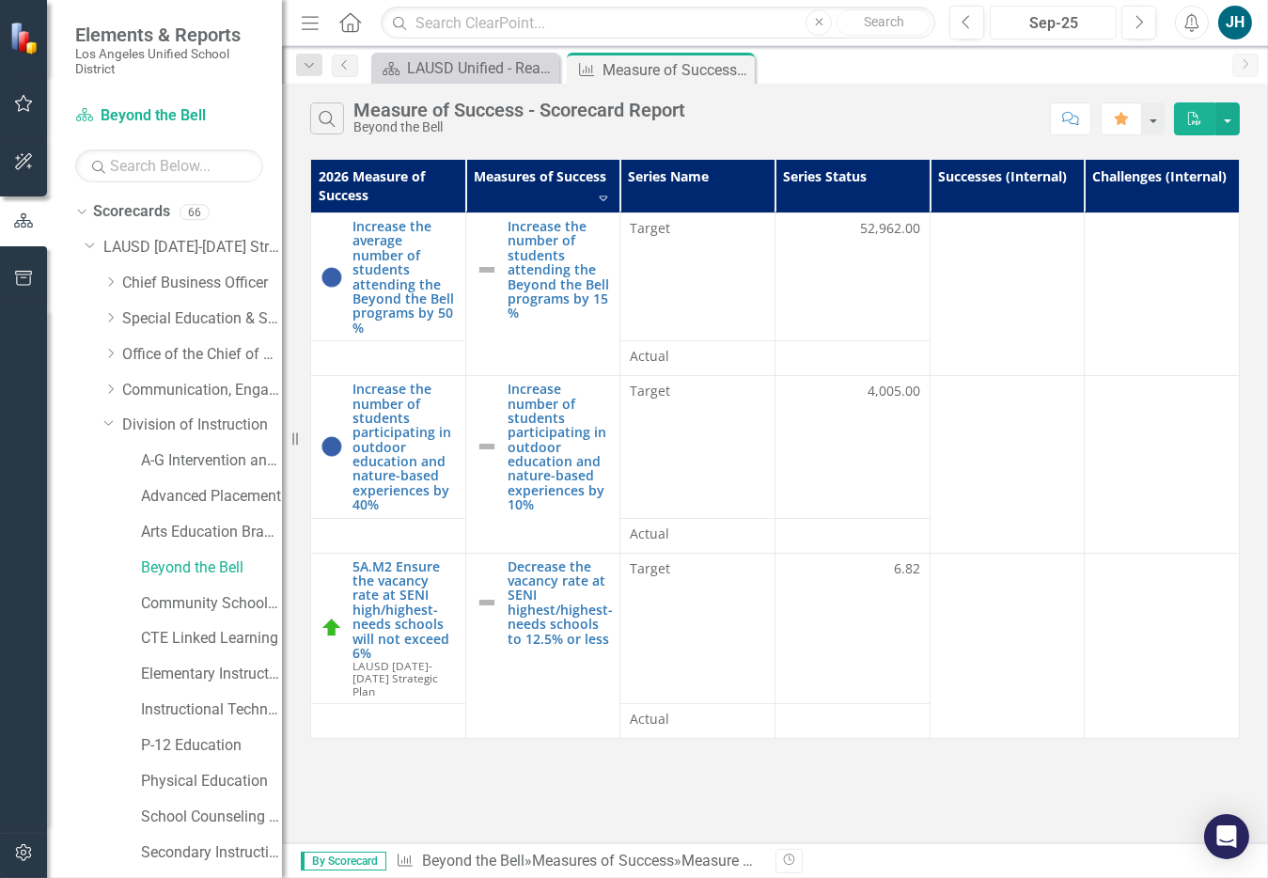
click at [1046, 28] on div "Sep-25" at bounding box center [1054, 23] width 114 height 23
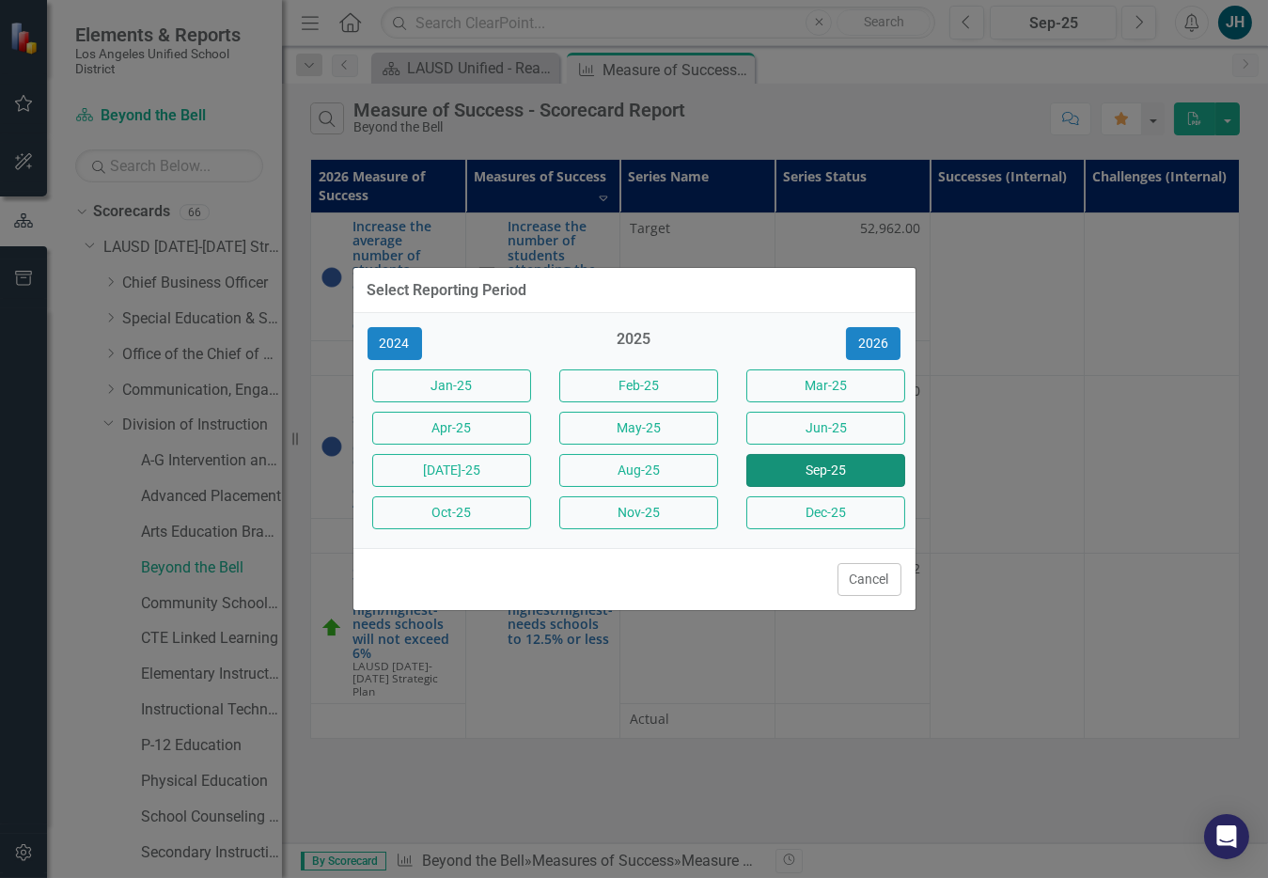
click at [841, 470] on button "Sep-25" at bounding box center [826, 470] width 159 height 33
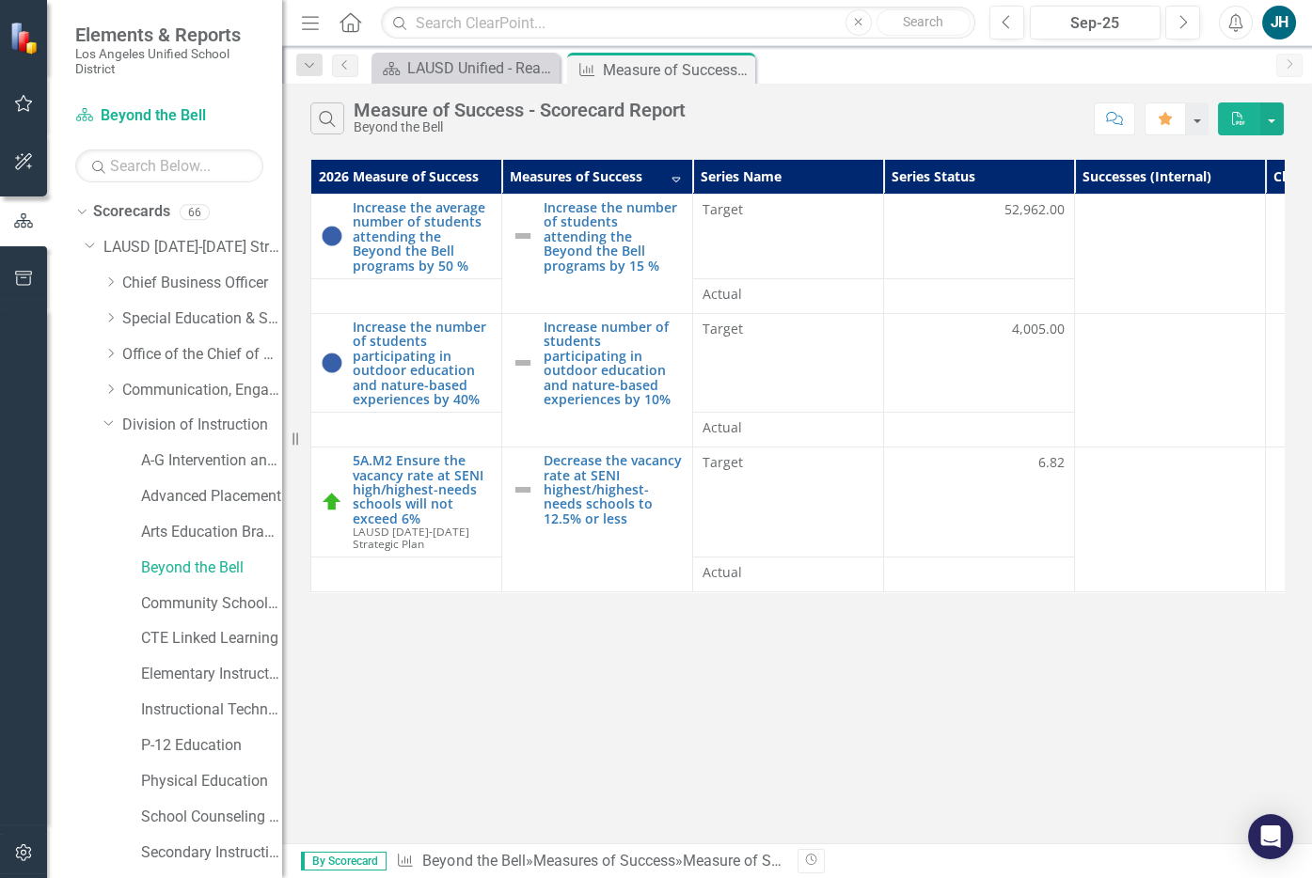
click at [1046, 168] on th "Successes (Internal)" at bounding box center [1170, 177] width 191 height 35
click at [1046, 168] on th "Successes (Internal) Sort Ascending" at bounding box center [1170, 177] width 191 height 35
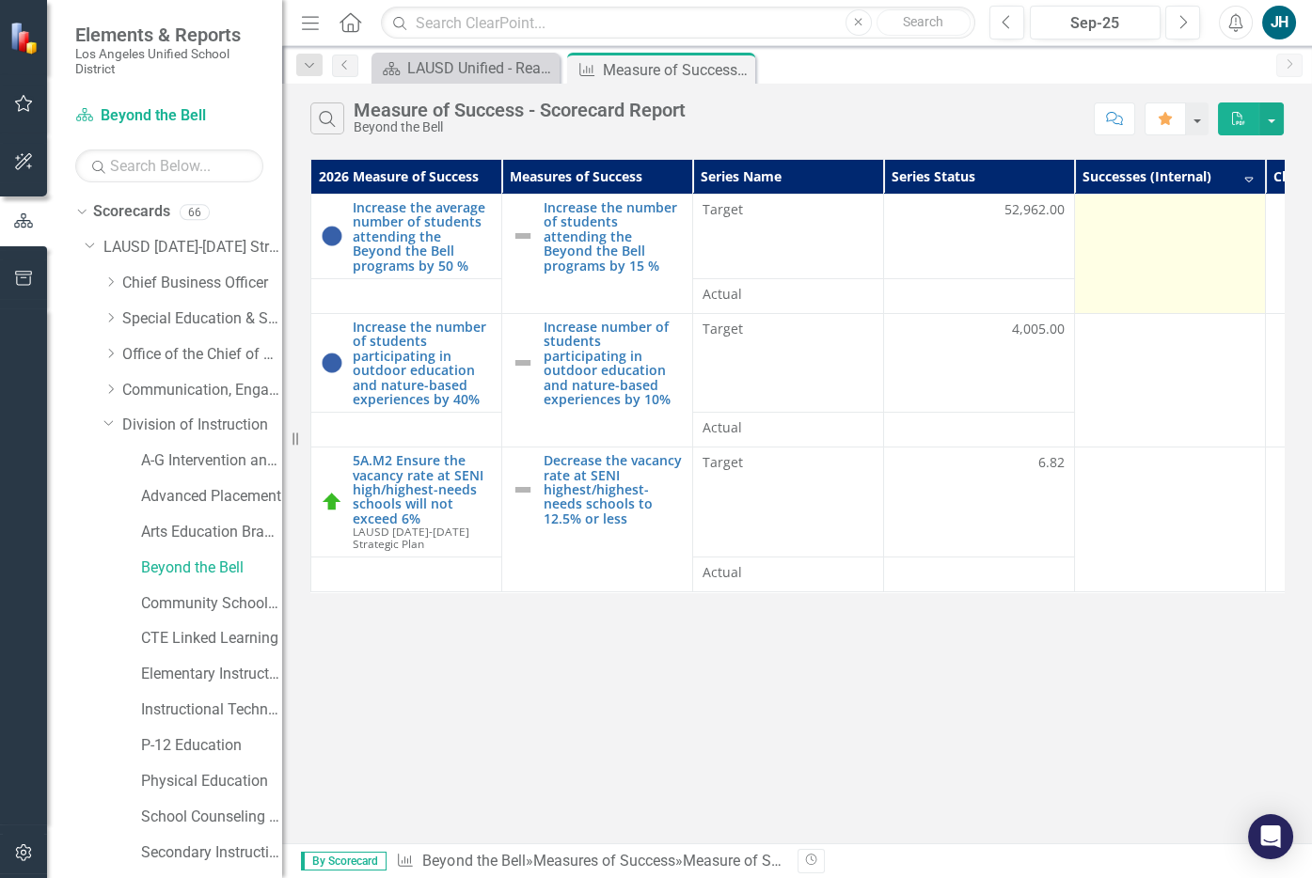
click at [1046, 228] on td at bounding box center [1170, 254] width 191 height 119
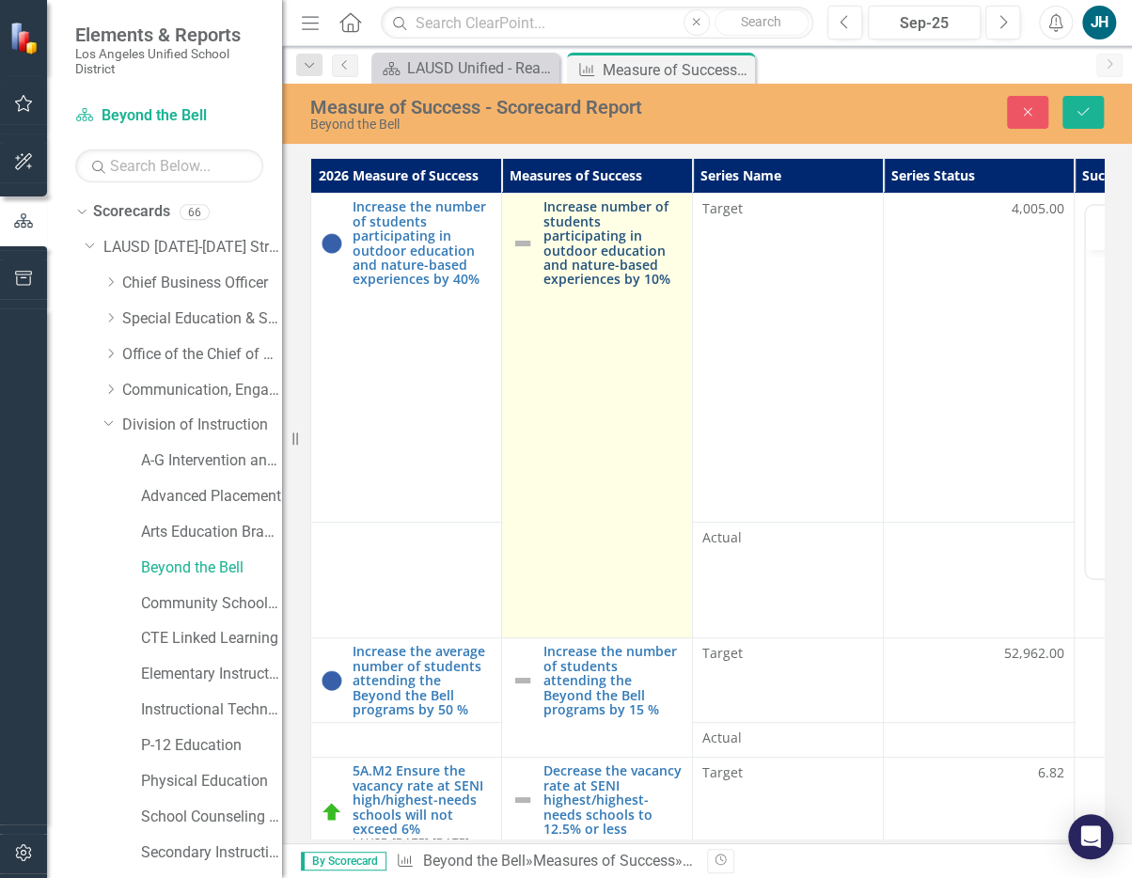
click at [600, 250] on link "Increase number of students participating in outdoor education and nature-based…" at bounding box center [612, 242] width 139 height 86
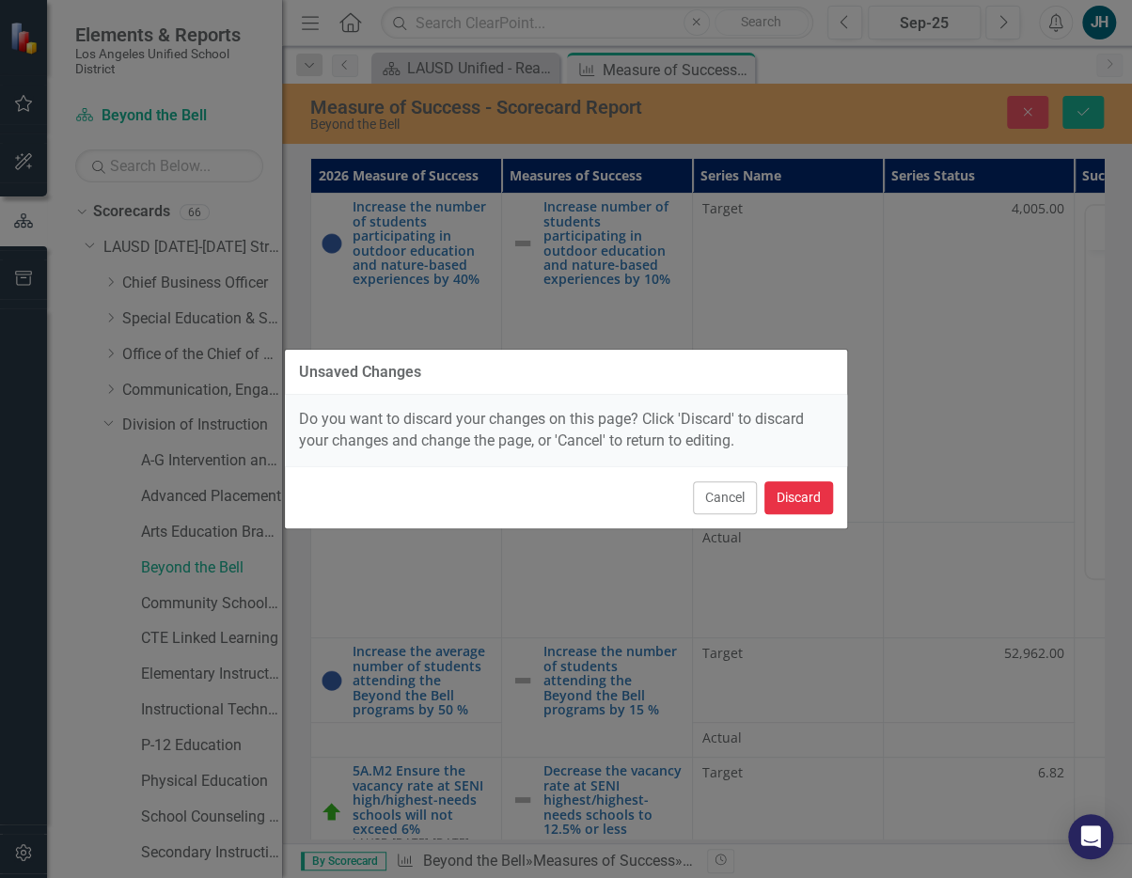
click at [797, 502] on button "Discard" at bounding box center [798, 497] width 69 height 33
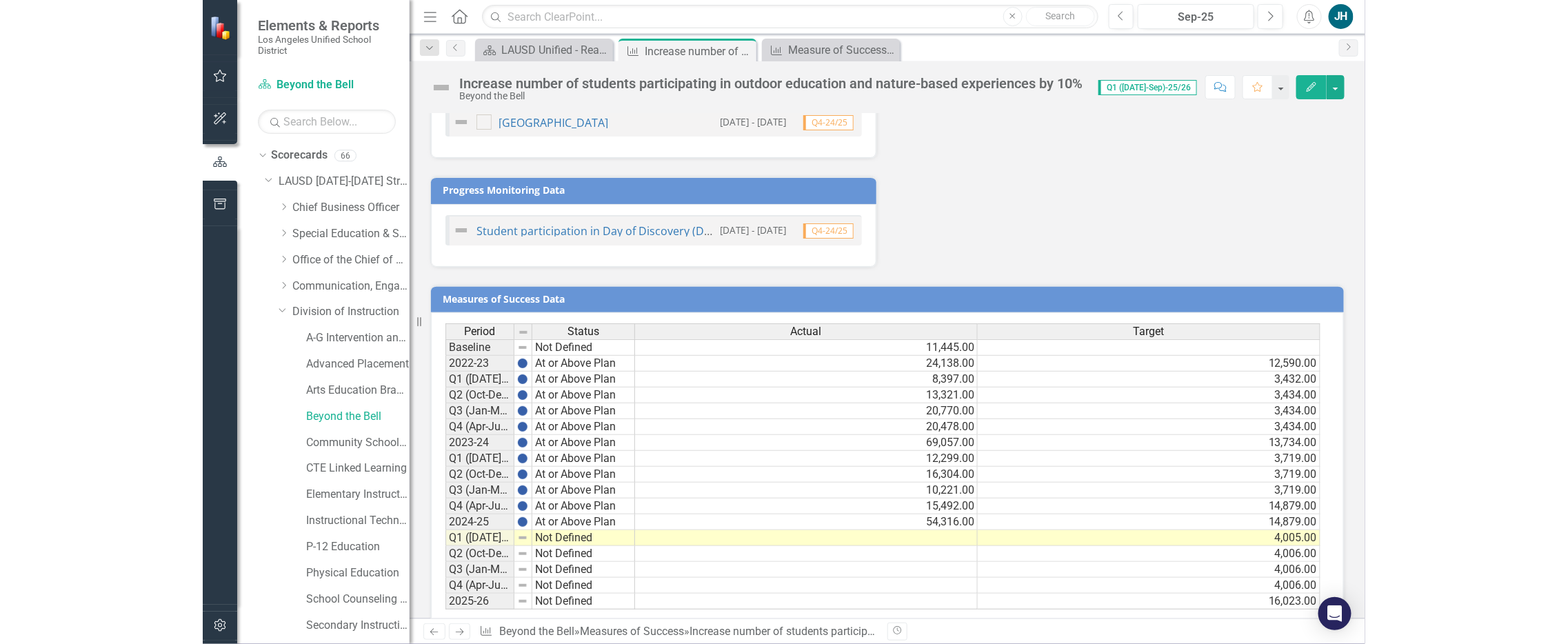
scroll to position [745, 0]
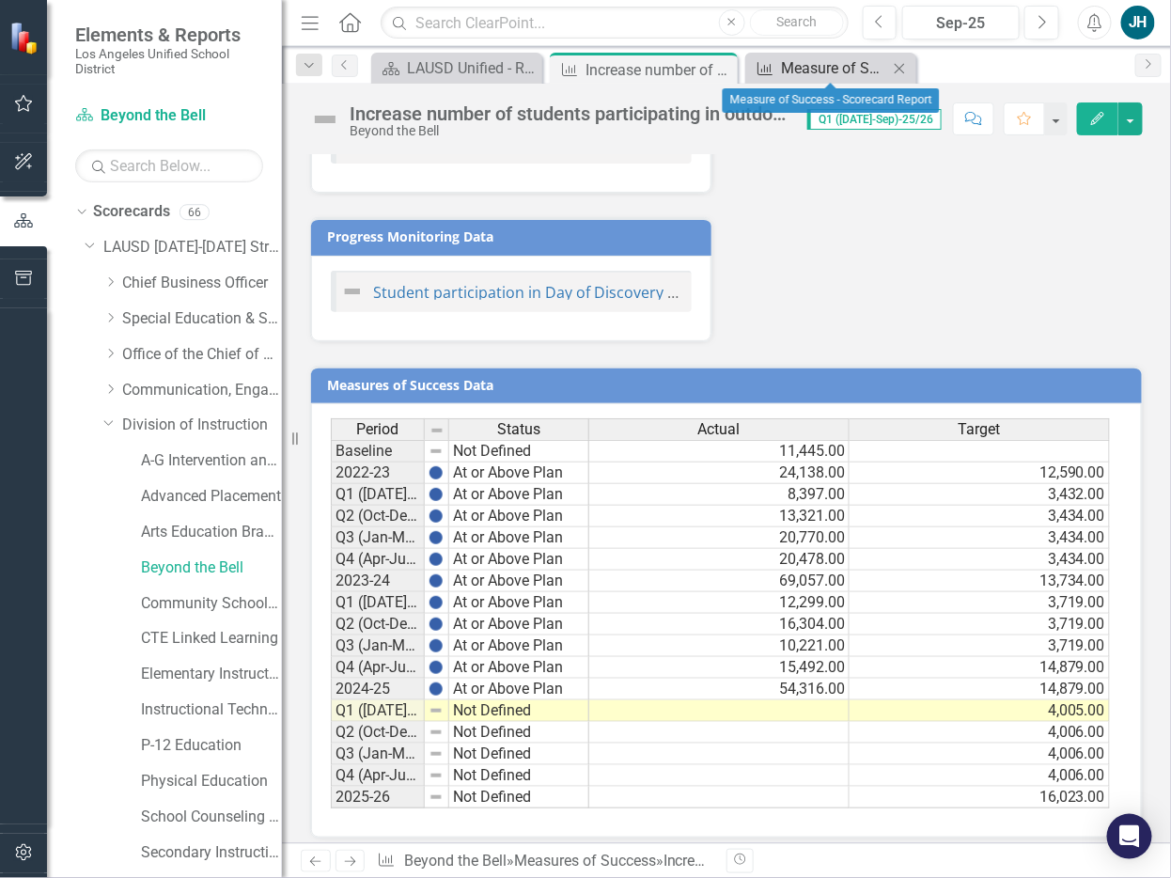
click at [798, 62] on div "Measure of Success - Scorecard Report" at bounding box center [834, 68] width 107 height 24
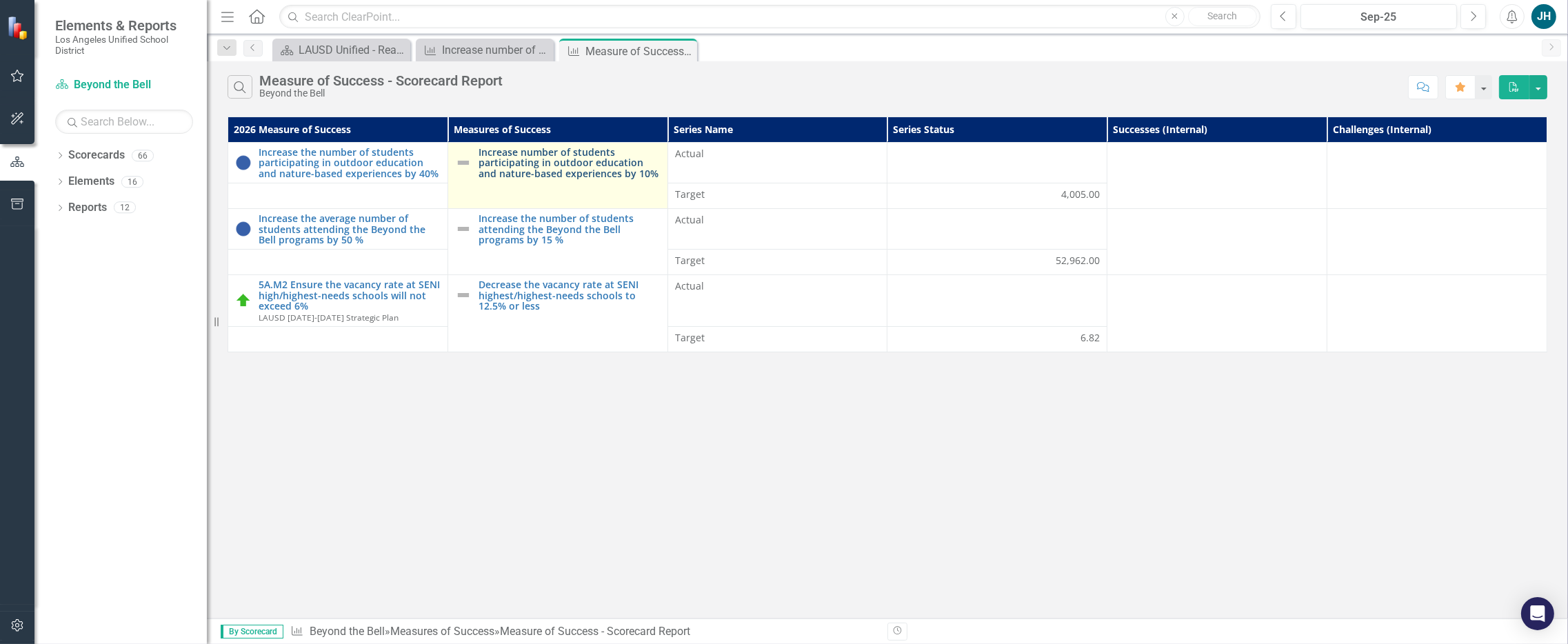
click at [562, 165] on link "Increase number of students participating in outdoor education and nature-based…" at bounding box center [569, 162] width 182 height 32
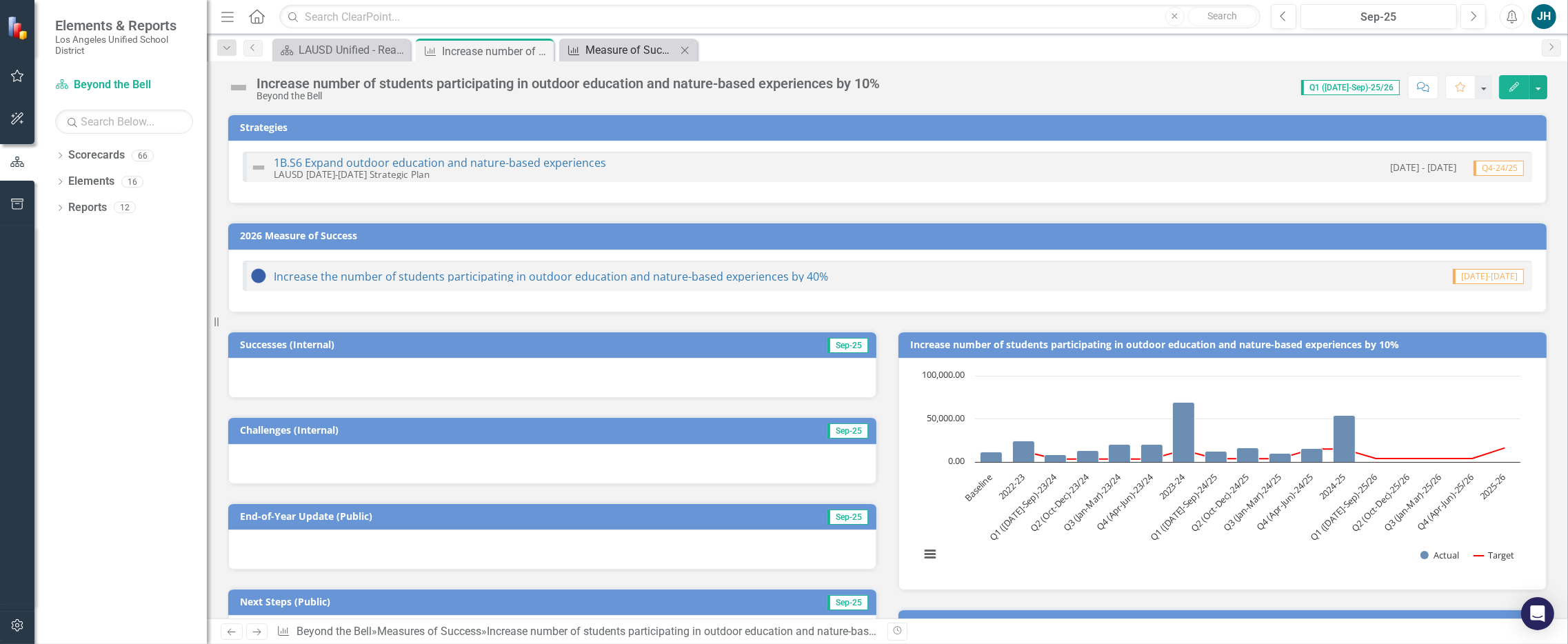
click at [625, 52] on div "Measure of Success - Scorecard Report" at bounding box center [631, 50] width 91 height 18
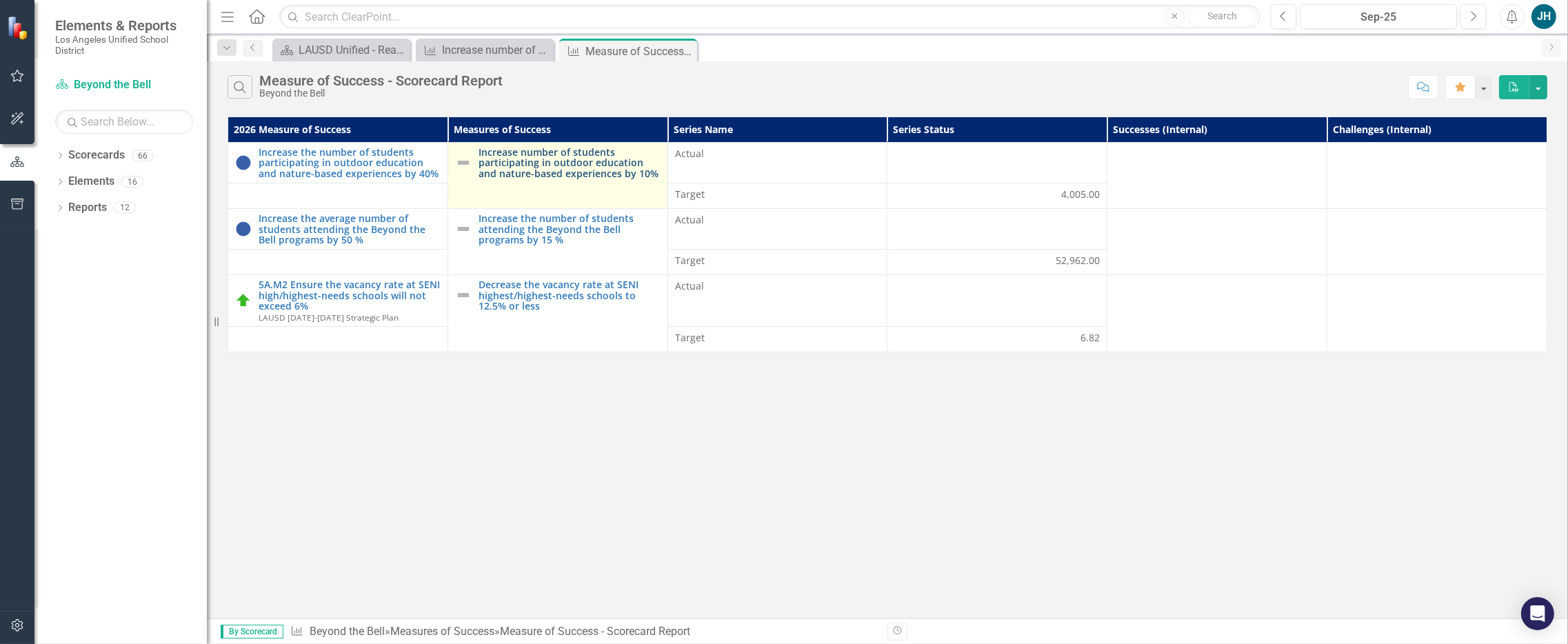
click at [565, 164] on link "Increase number of students participating in outdoor education and nature-based…" at bounding box center [569, 162] width 182 height 32
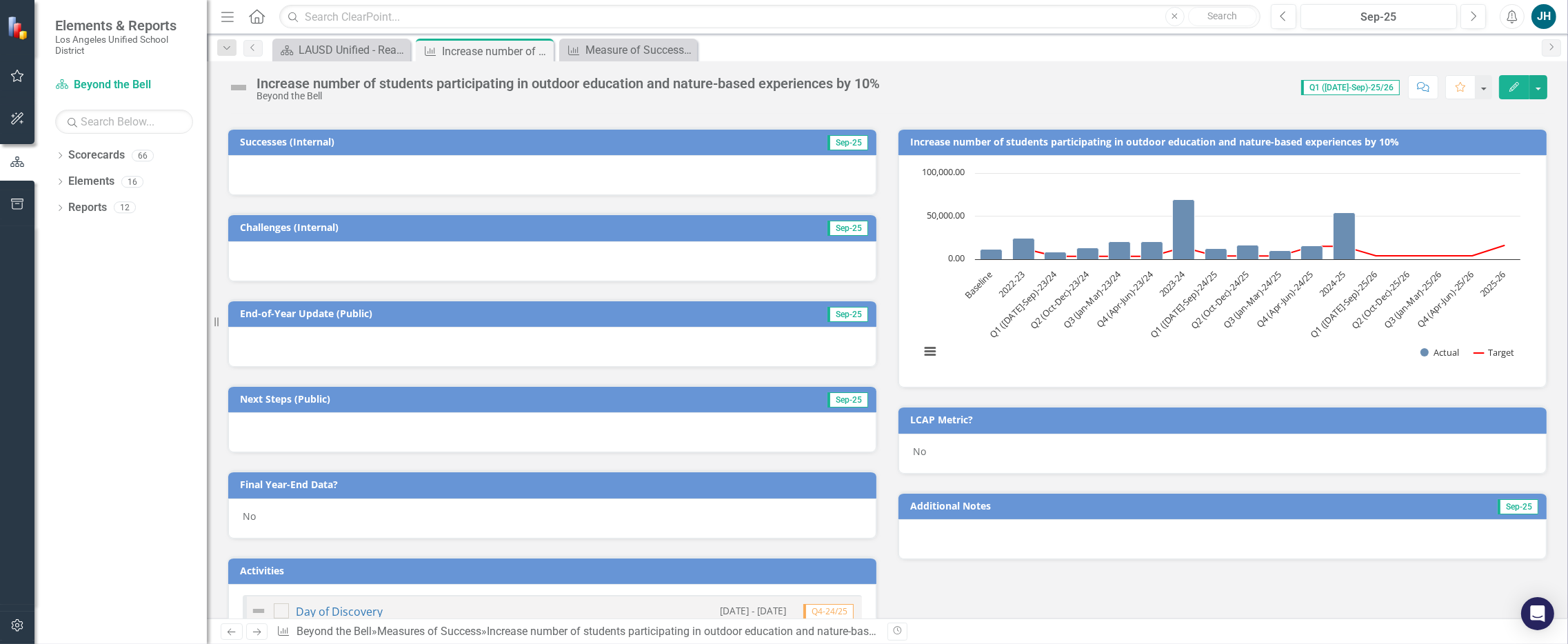
scroll to position [181, 0]
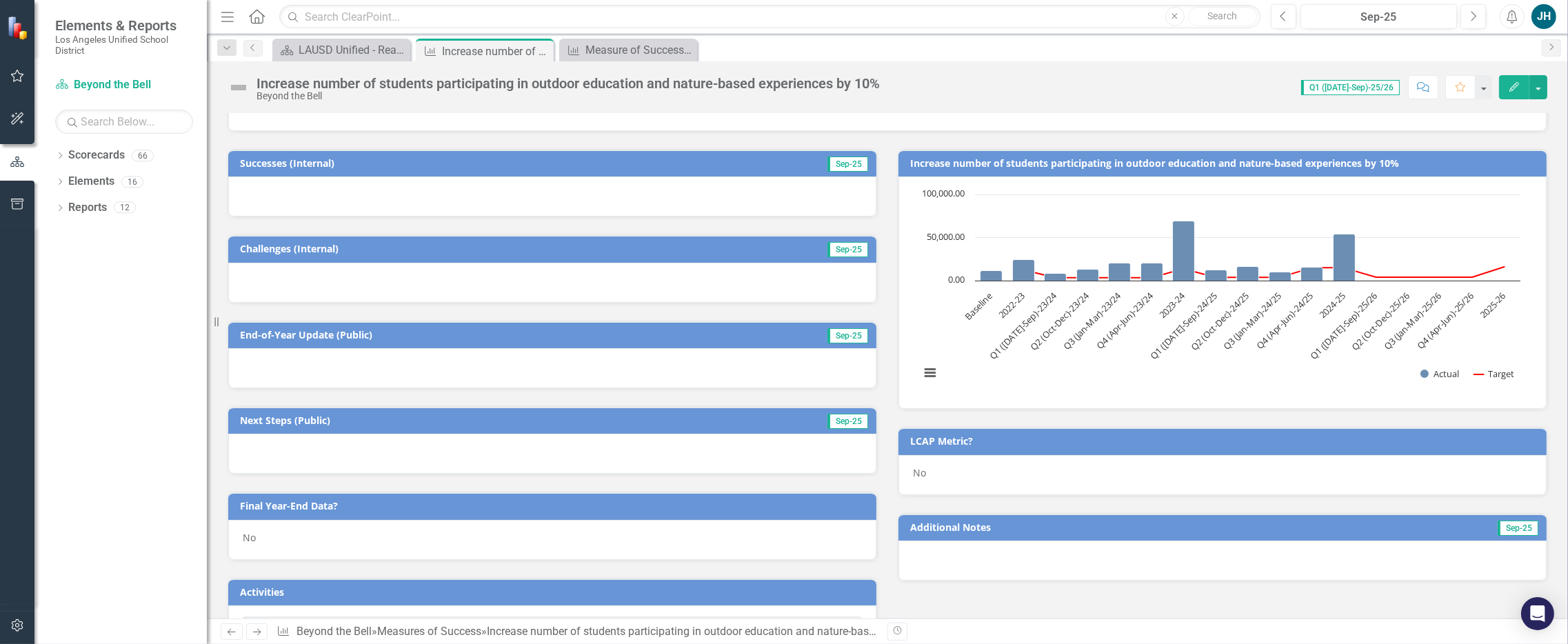
click at [599, 187] on div at bounding box center [552, 197] width 648 height 40
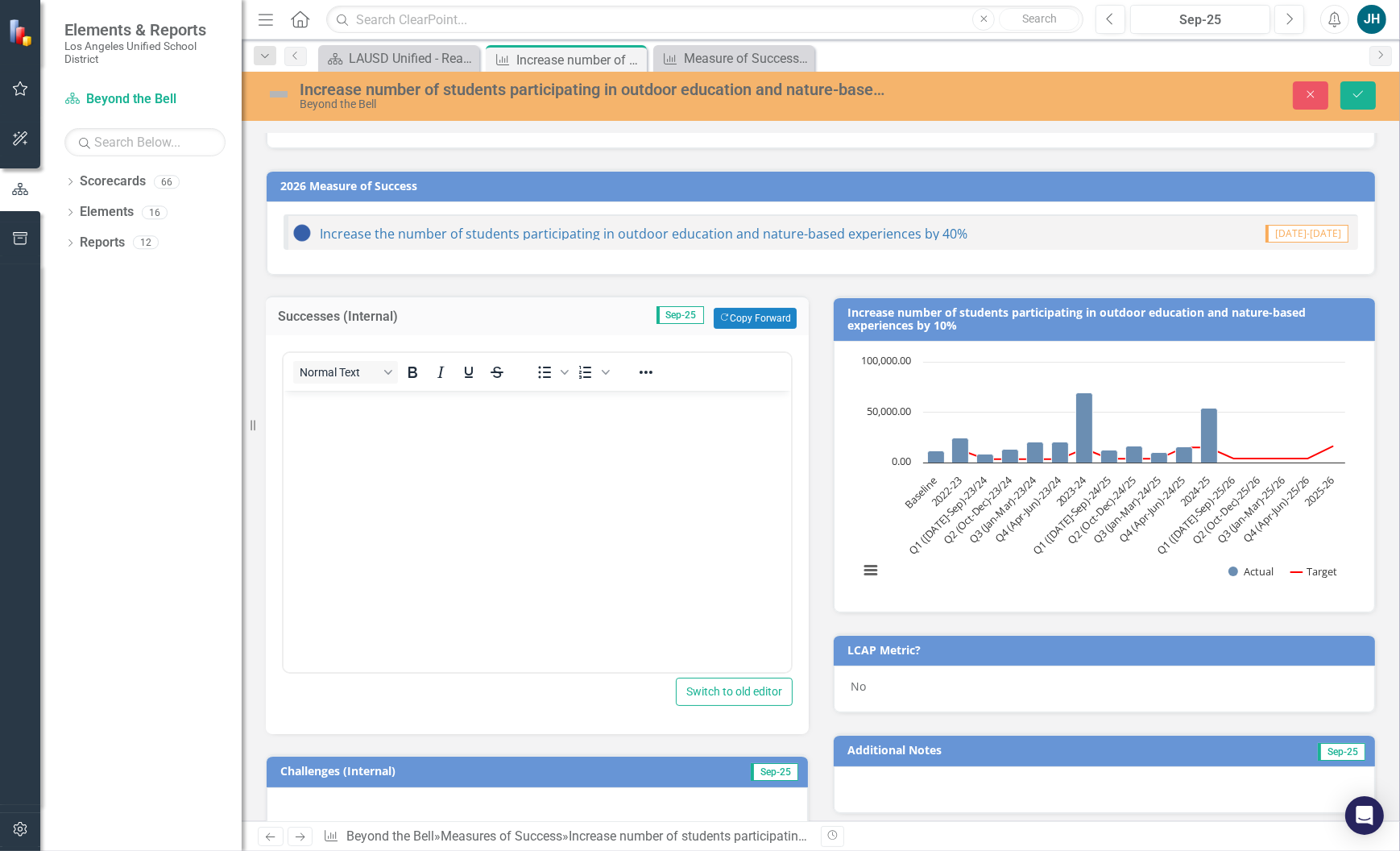
scroll to position [0, 0]
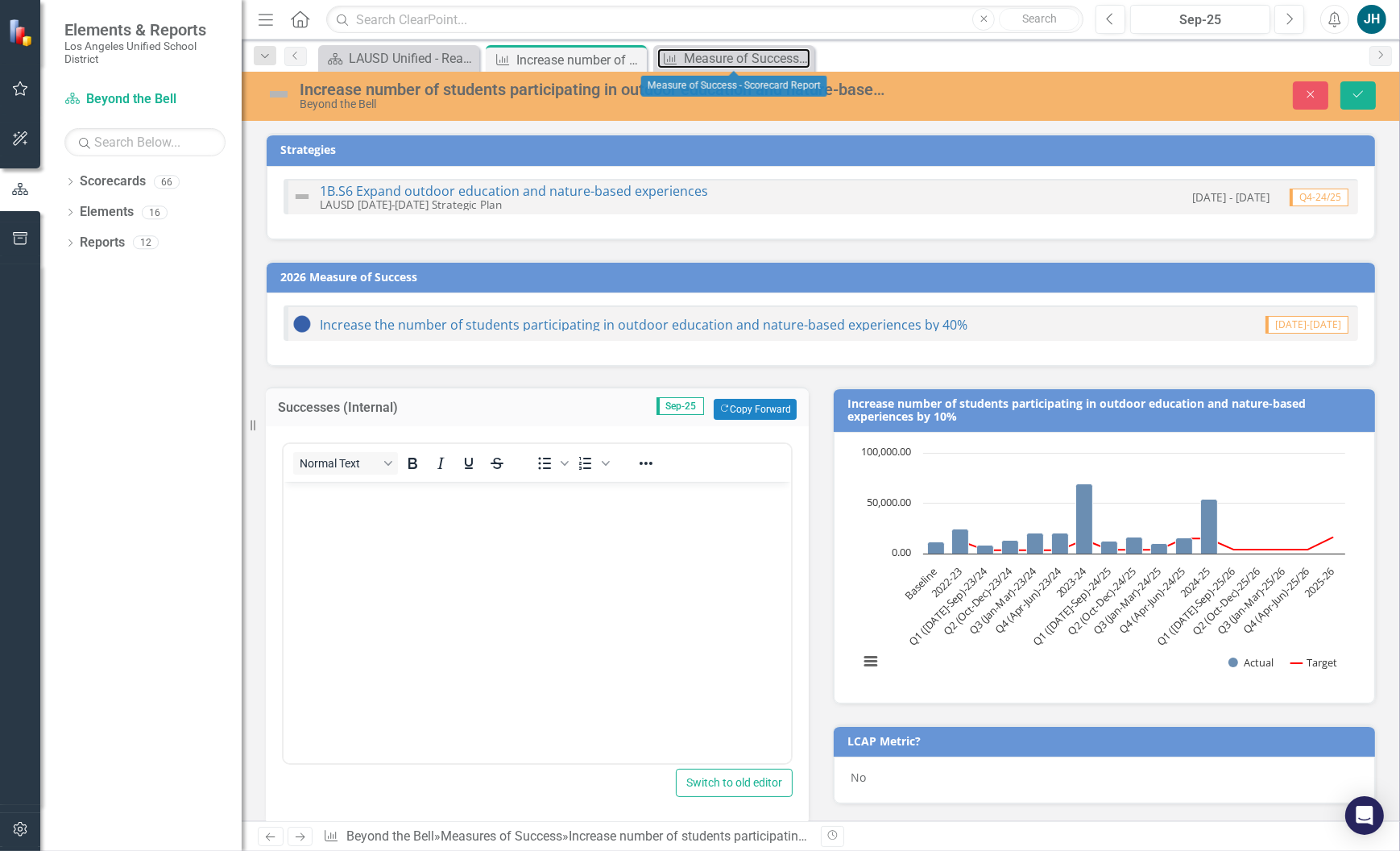
click at [775, 48] on div "Measure of Success - Scorecard Report" at bounding box center [747, 58] width 127 height 21
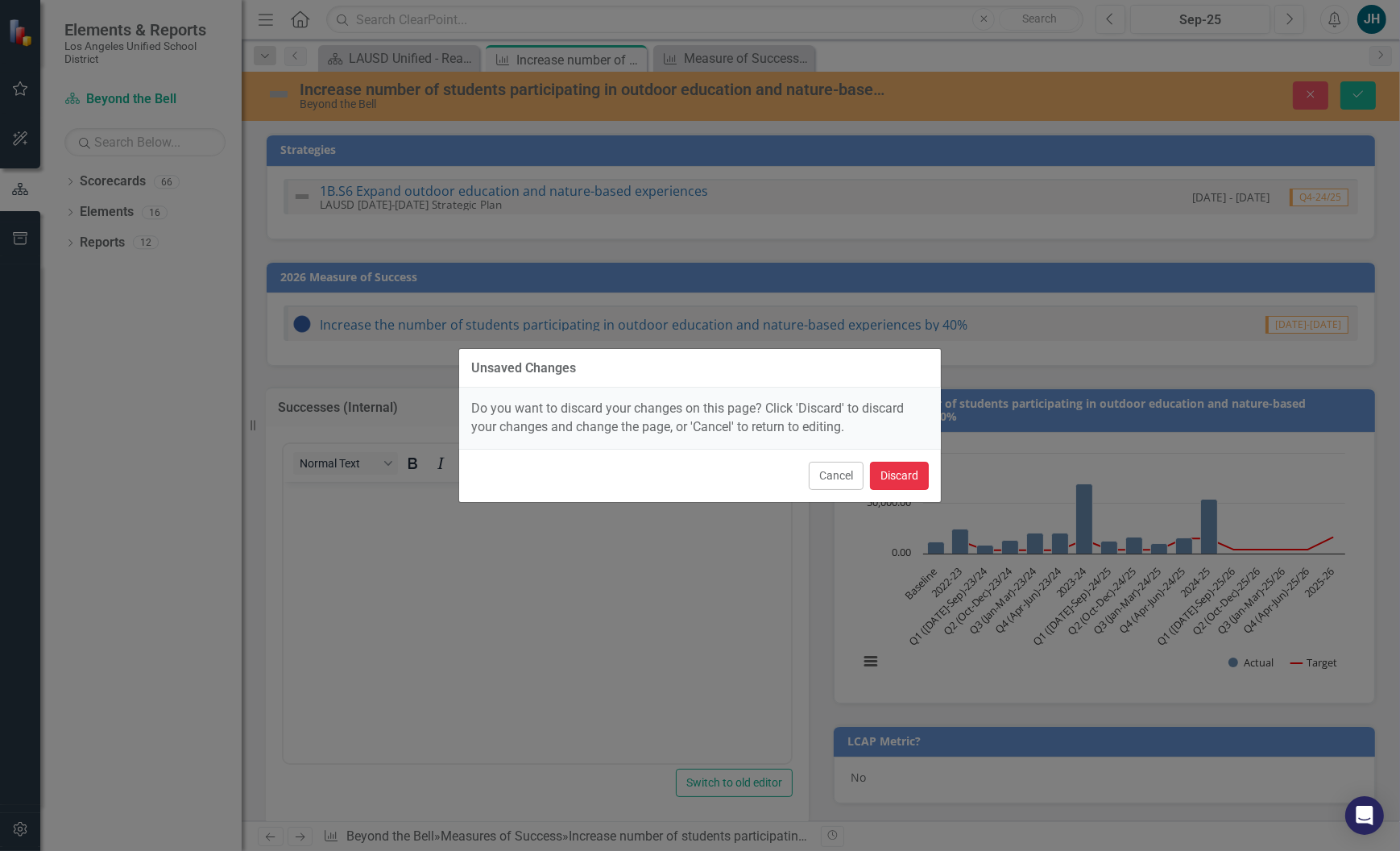
click at [900, 470] on button "Discard" at bounding box center [899, 476] width 59 height 28
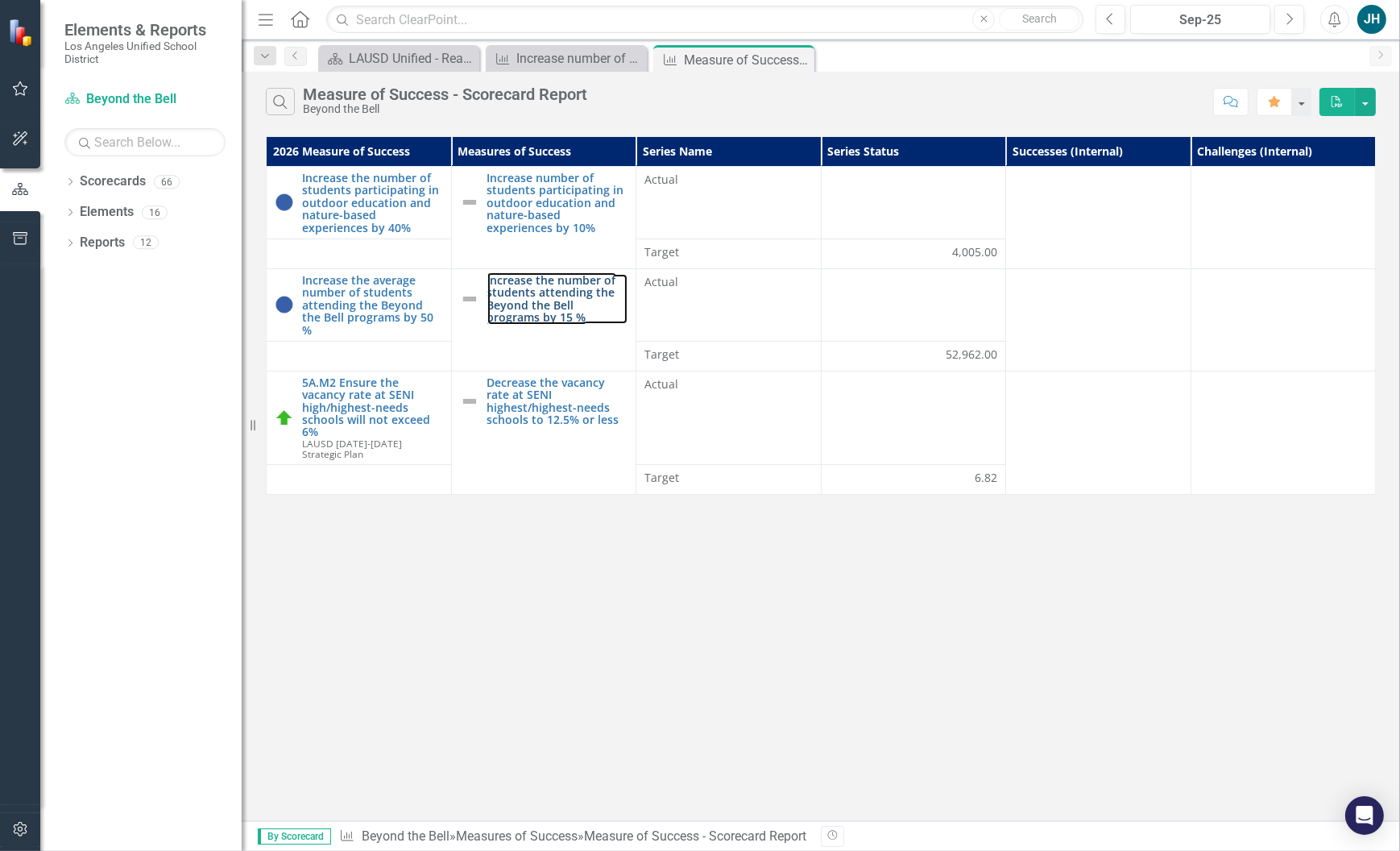
click at [543, 292] on link "Increase the number of students attending the Beyond the Bell programs by 15 %" at bounding box center [558, 299] width 141 height 50
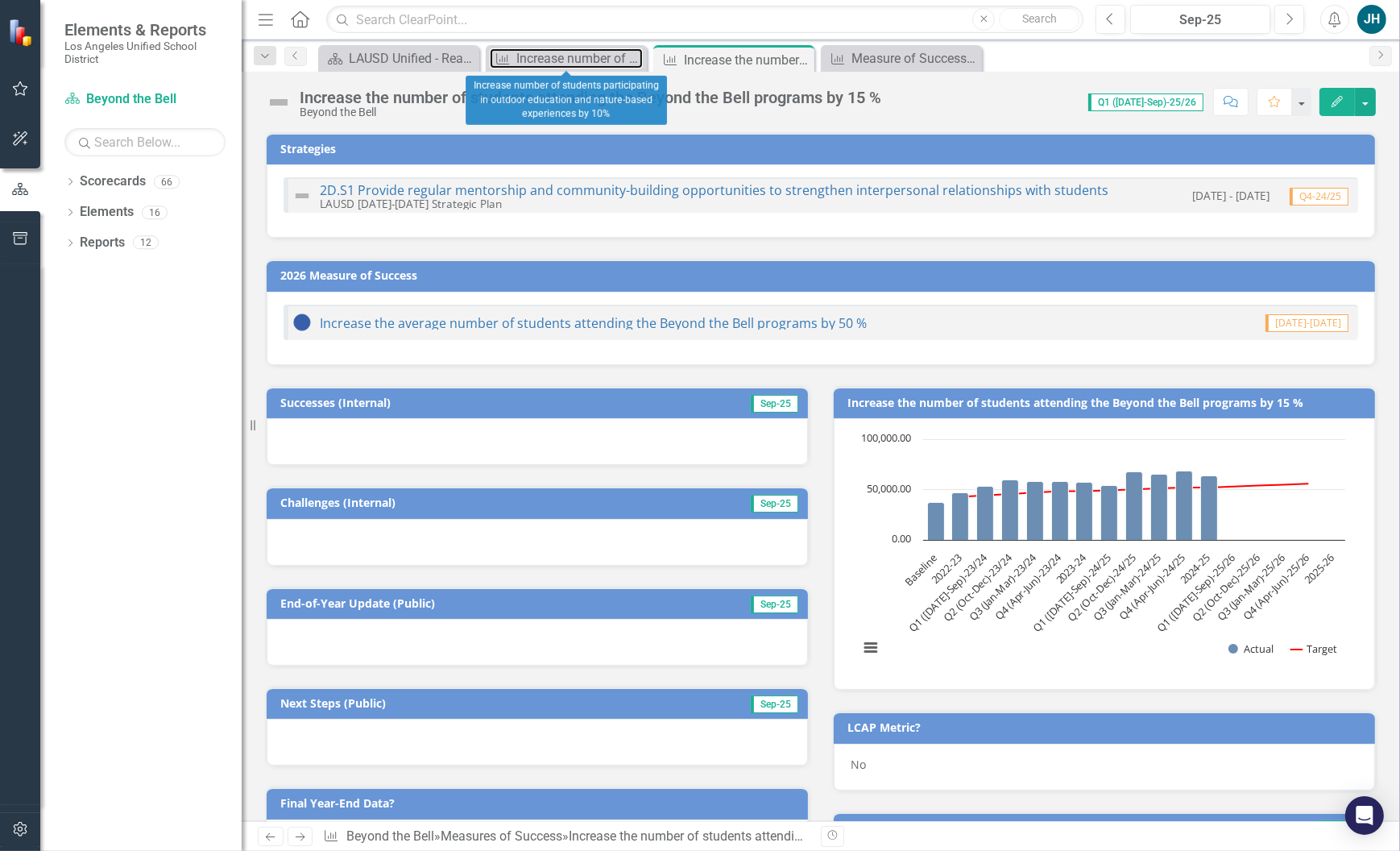
click at [543, 61] on div "Increase number of students participating in outdoor education and nature-based…" at bounding box center [580, 58] width 127 height 21
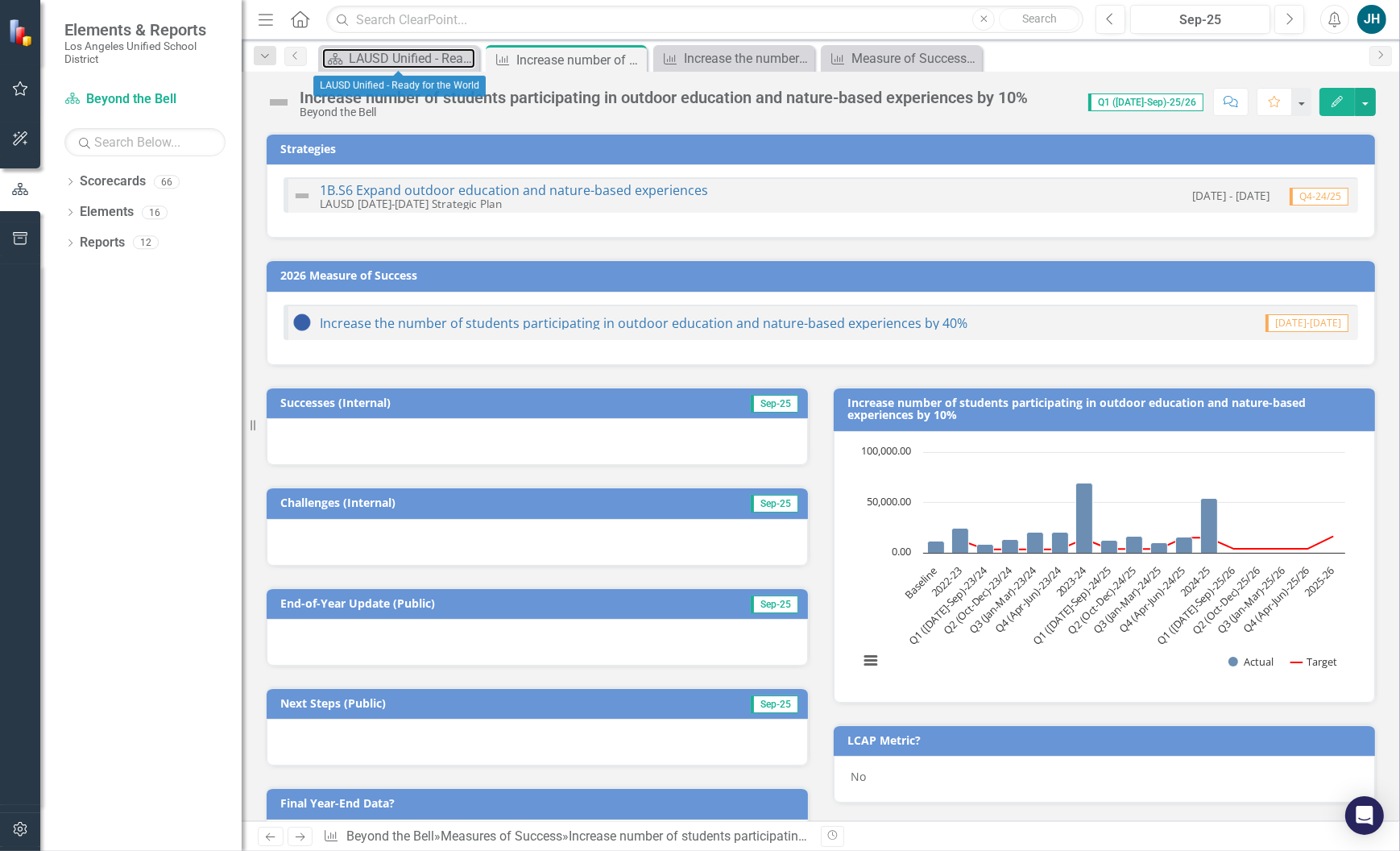
click at [424, 52] on div "LAUSD Unified - Ready for the World" at bounding box center [412, 58] width 127 height 21
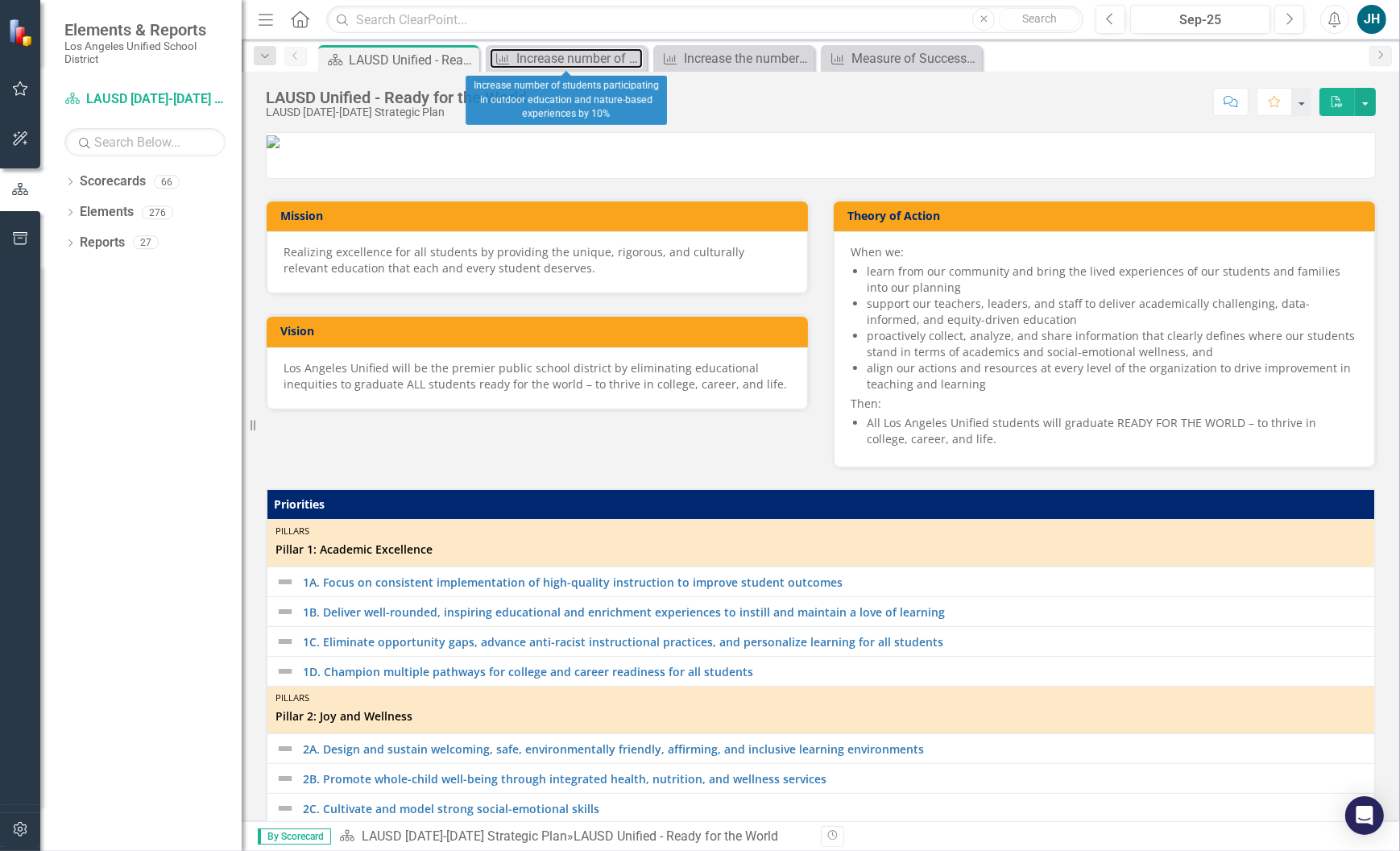
click at [561, 56] on div "Increase number of students participating in outdoor education and nature-based…" at bounding box center [580, 58] width 127 height 21
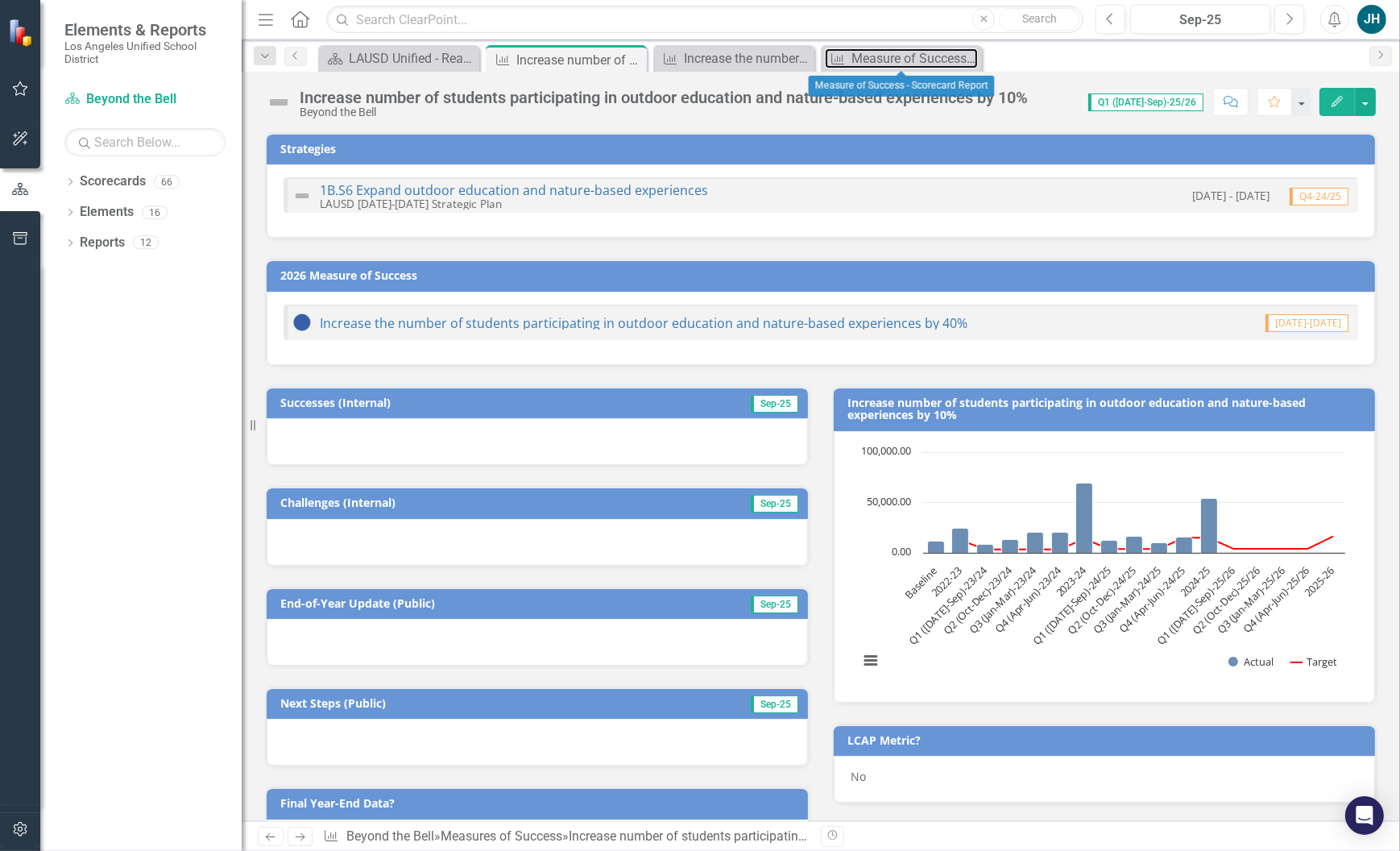
click at [895, 63] on div "Measure of Success - Scorecard Report" at bounding box center [915, 58] width 127 height 21
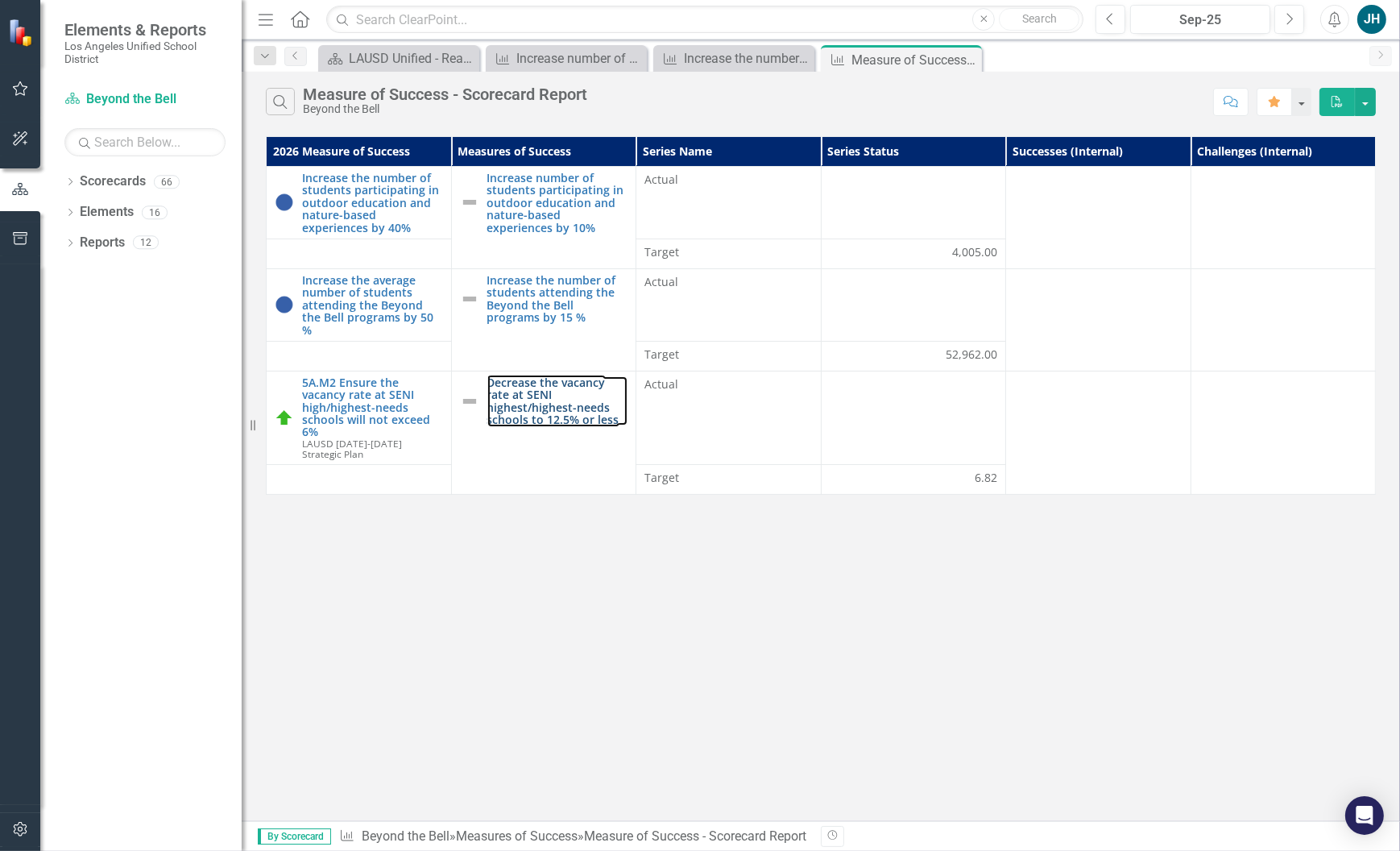
click at [549, 393] on link "Decrease the vacancy rate at SENI highest/highest-needs schools to 12.5% or less" at bounding box center [558, 401] width 141 height 50
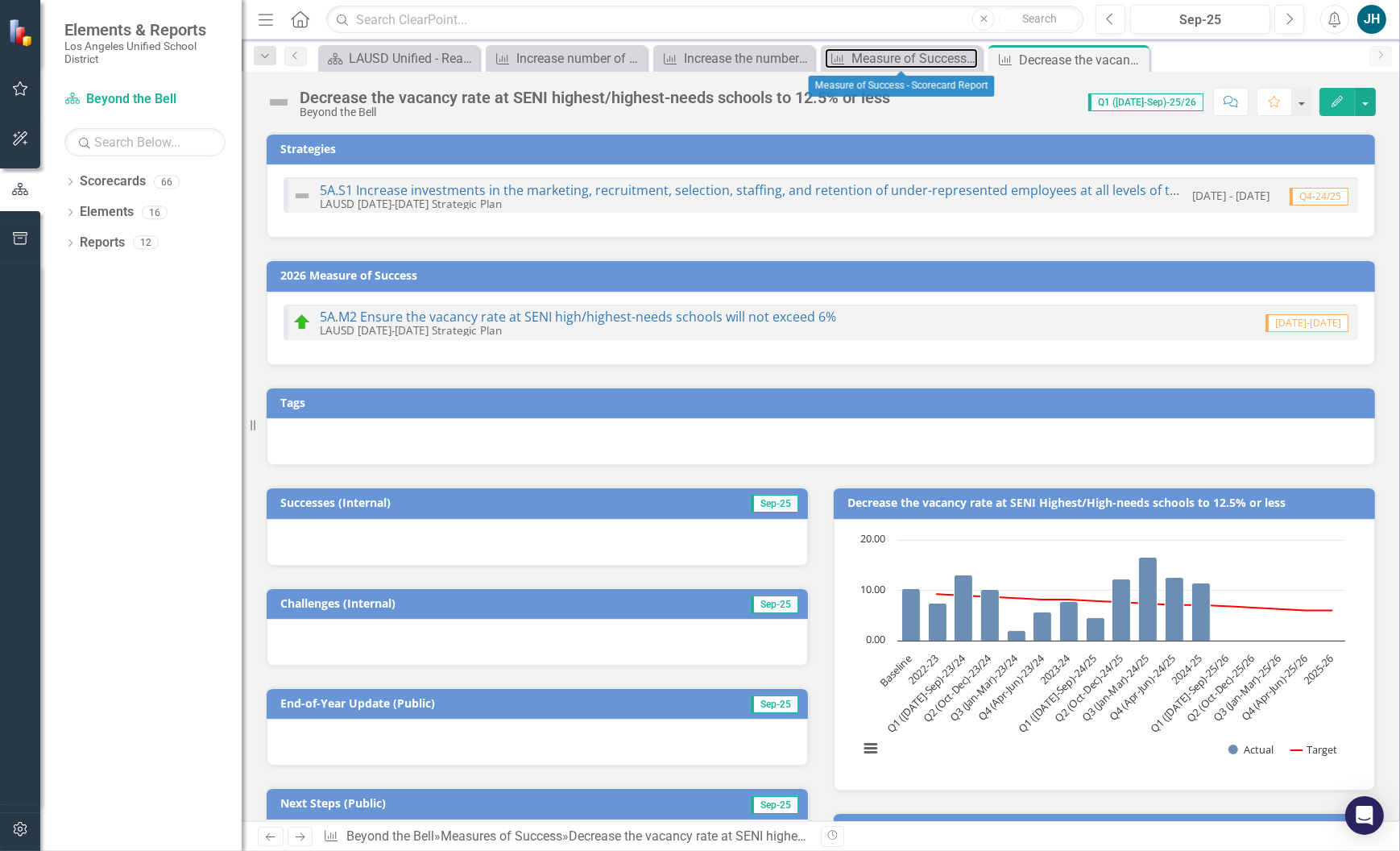
click at [908, 63] on div "Measure of Success - Scorecard Report" at bounding box center [915, 58] width 127 height 21
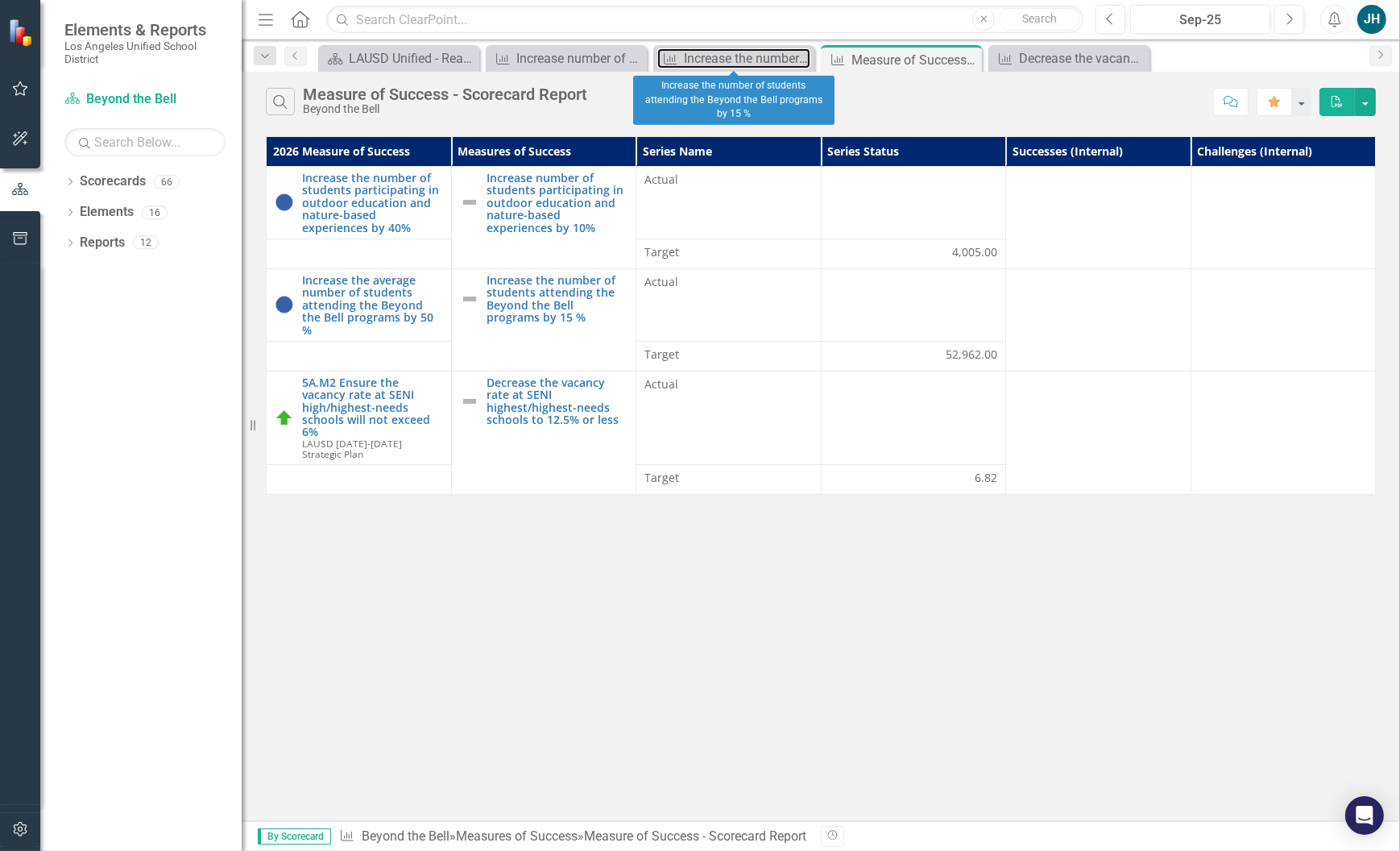
click at [751, 61] on div "Increase the number of students attending the Beyond the Bell programs by 15 %" at bounding box center [747, 58] width 127 height 21
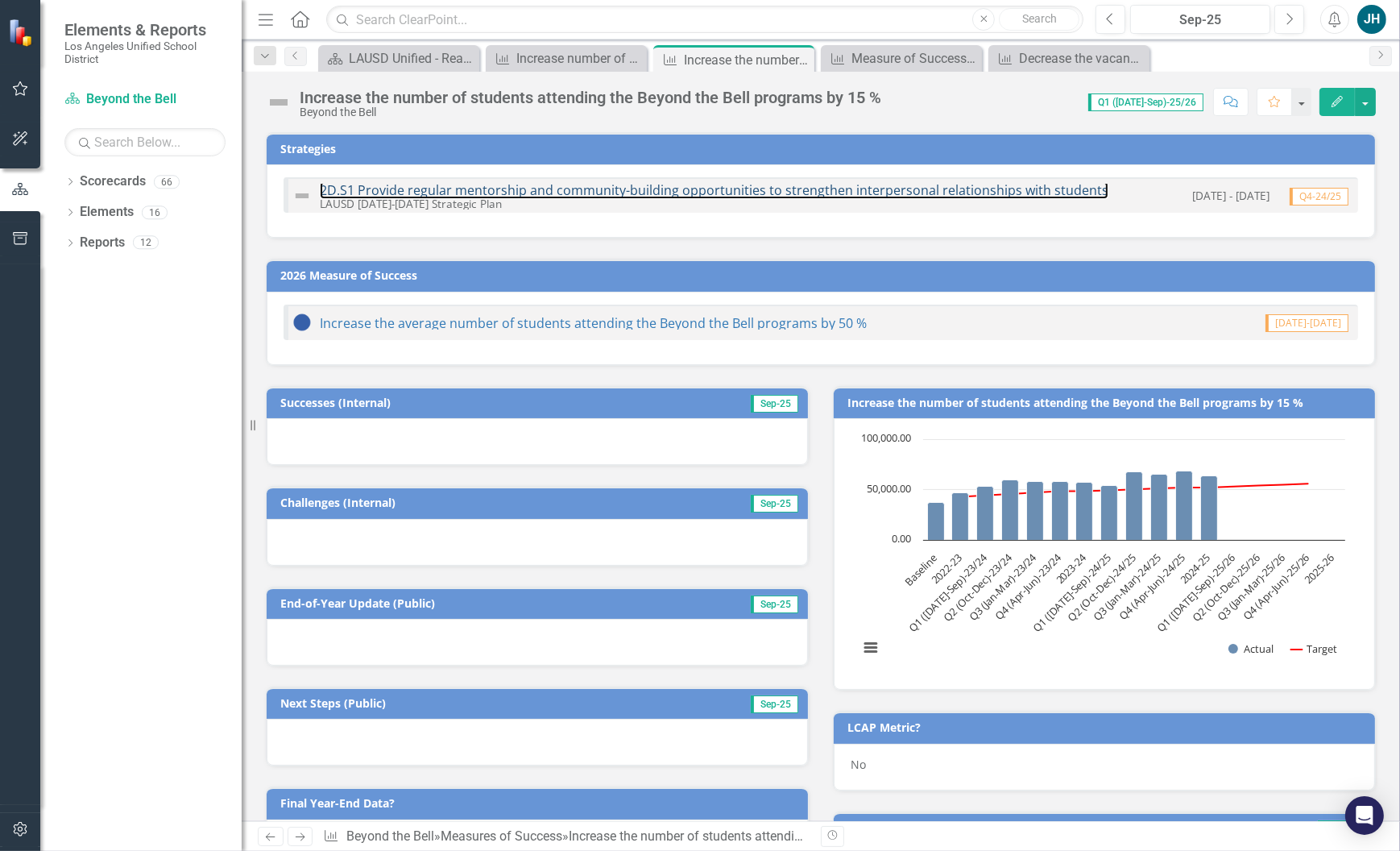
click at [715, 185] on link "2D.S1 Provide regular mentorship and community-building opportunities to streng…" at bounding box center [714, 190] width 788 height 18
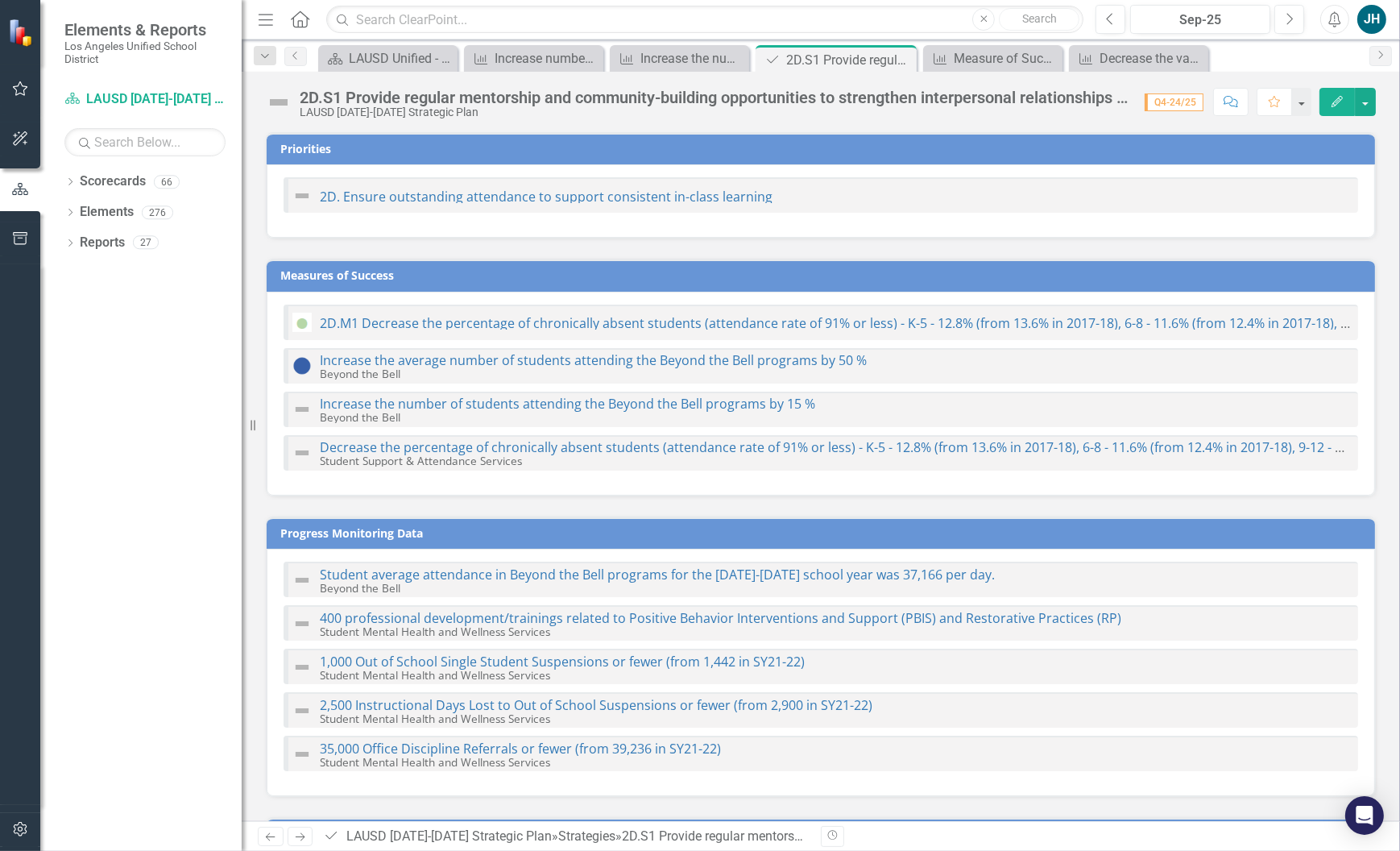
checkbox input "true"
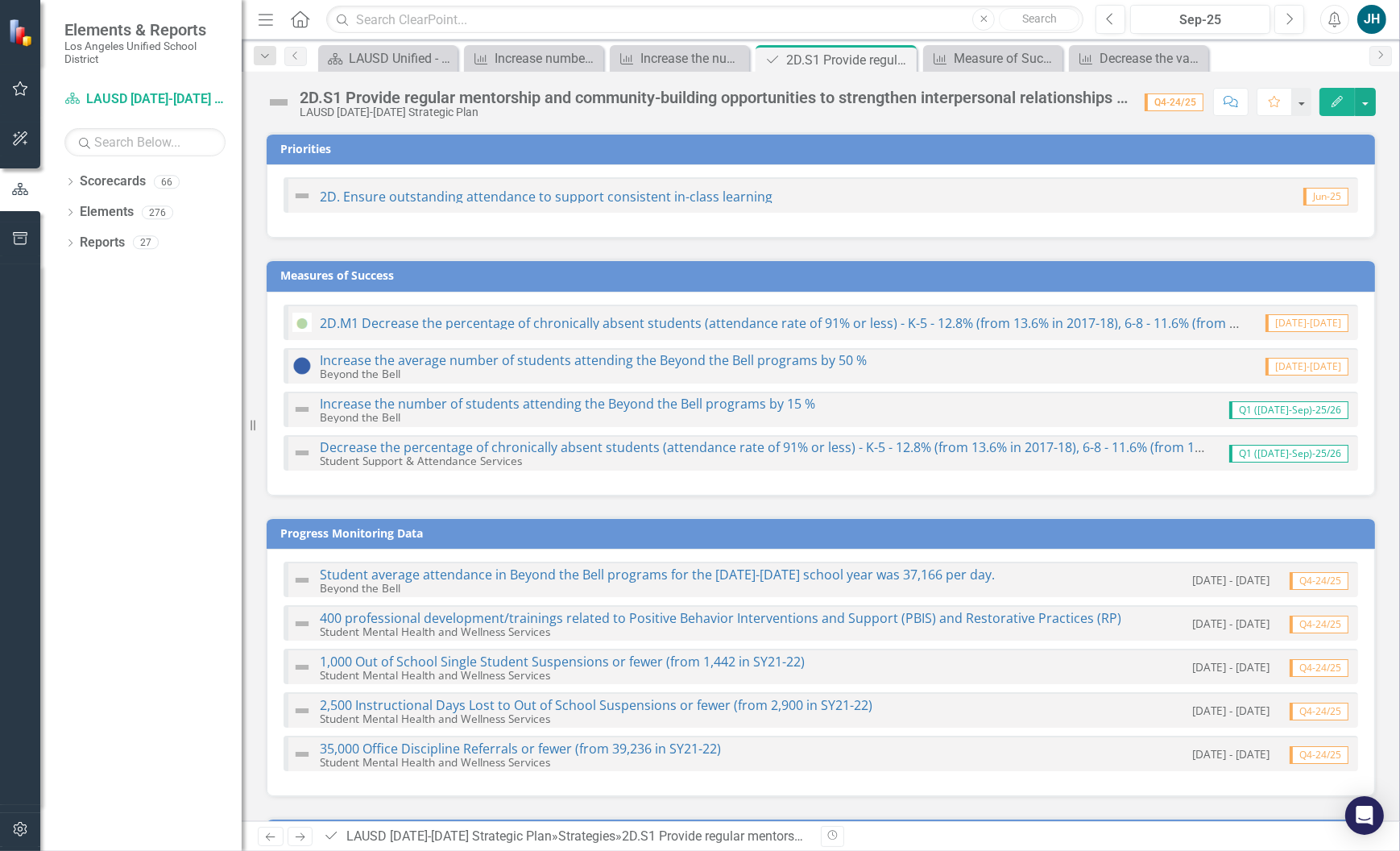
click at [1330, 106] on button "Edit" at bounding box center [1337, 101] width 35 height 28
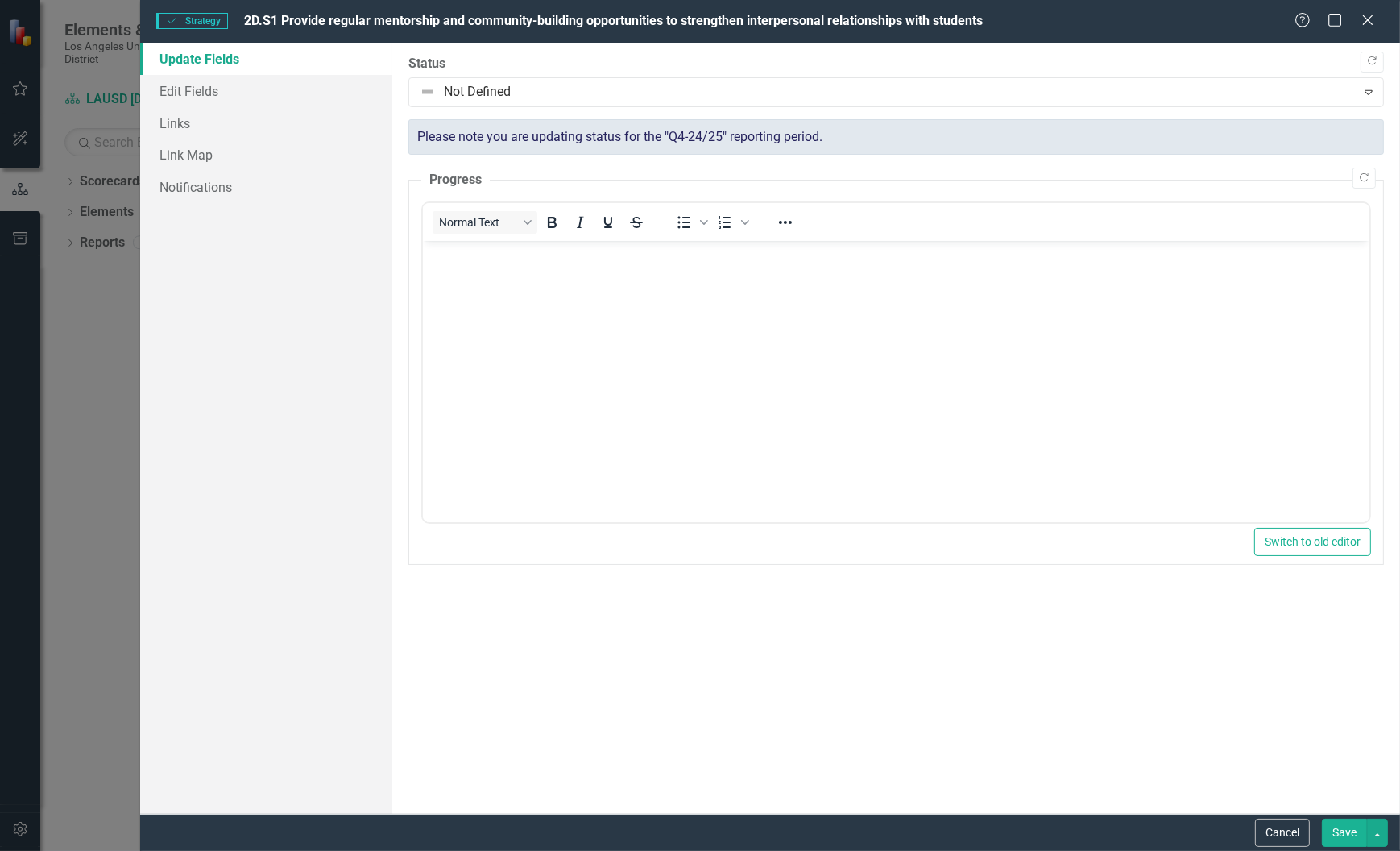
click at [1366, 21] on icon at bounding box center [1367, 20] width 9 height 9
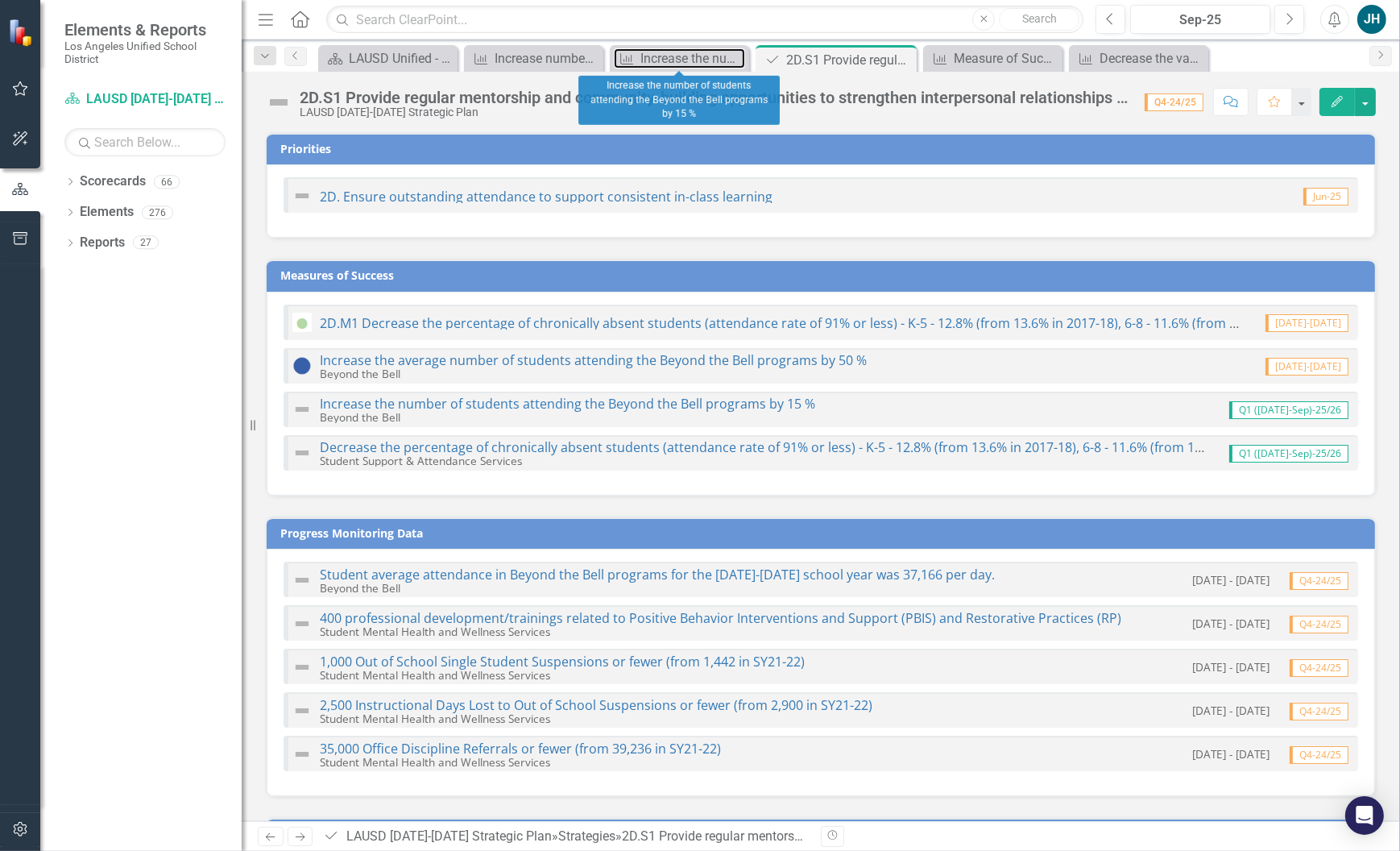
click at [673, 63] on div "Increase the number of students attending the Beyond the Bell programs by 15 %" at bounding box center [692, 58] width 105 height 21
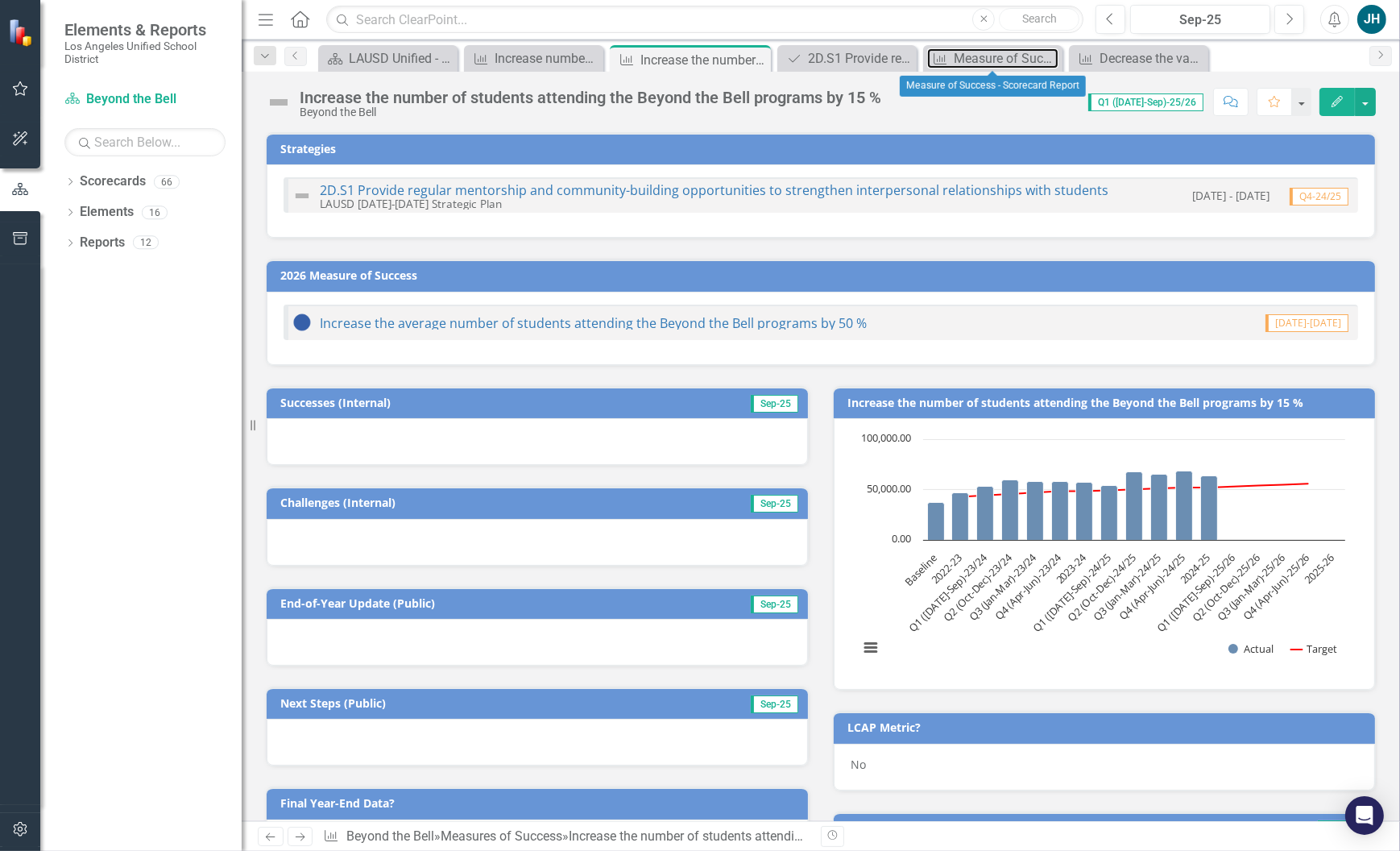
click at [981, 63] on div "Measure of Success - Scorecard Report" at bounding box center [1006, 58] width 105 height 21
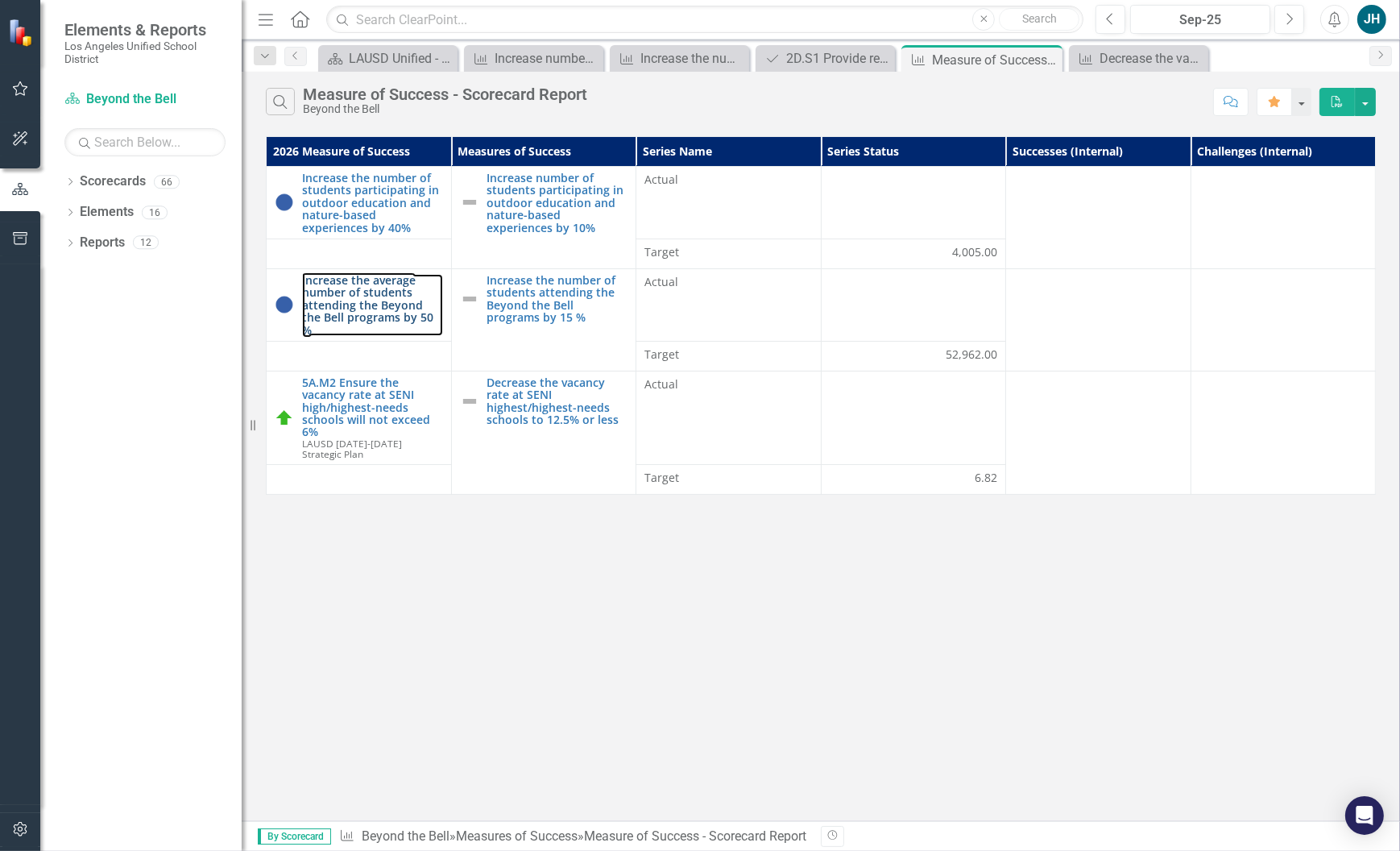
click at [354, 298] on link "Increase the average number of students attending the Beyond the Bell programs …" at bounding box center [373, 305] width 141 height 62
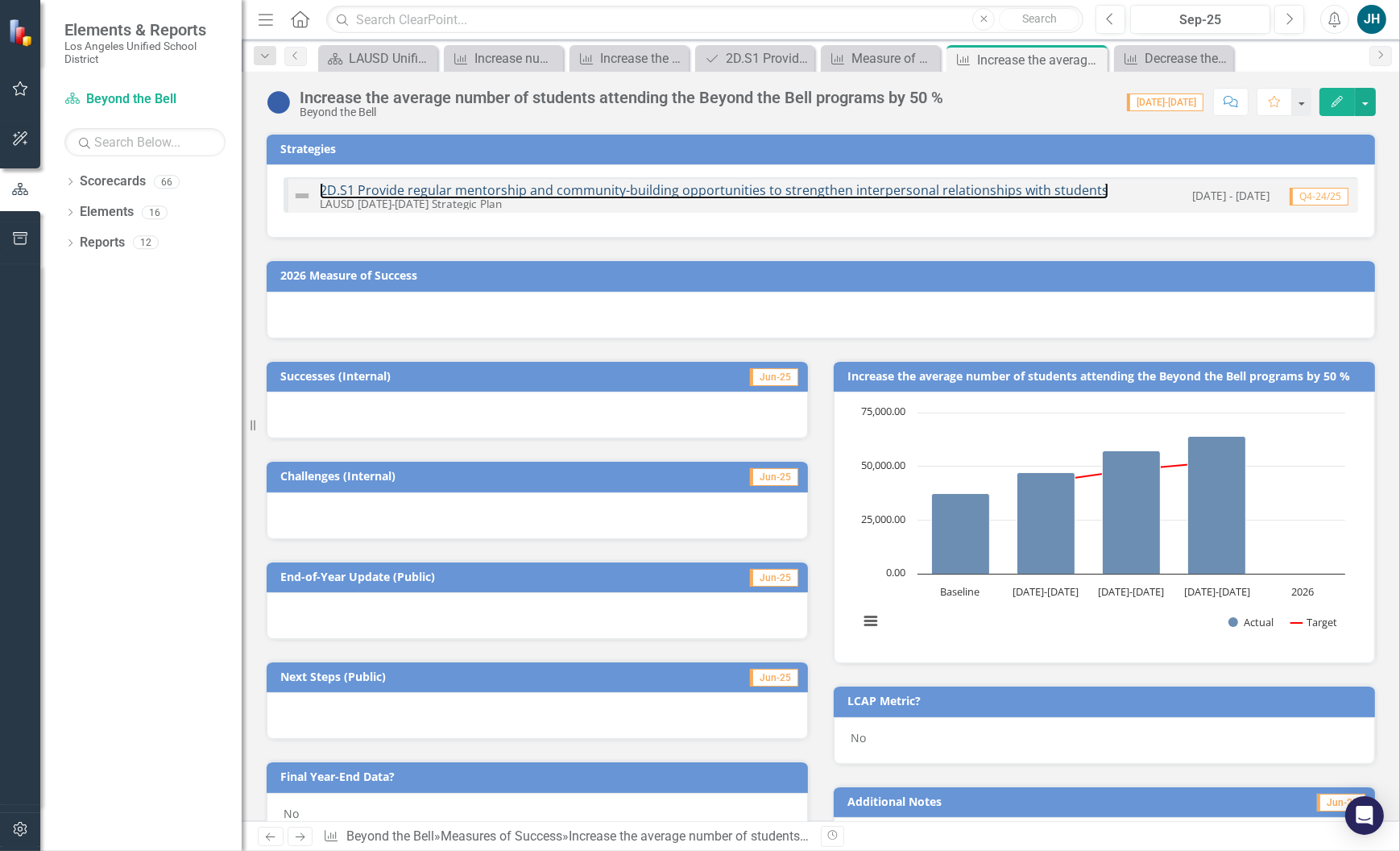
click at [1002, 190] on link "2D.S1 Provide regular mentorship and community-building opportunities to streng…" at bounding box center [714, 190] width 788 height 18
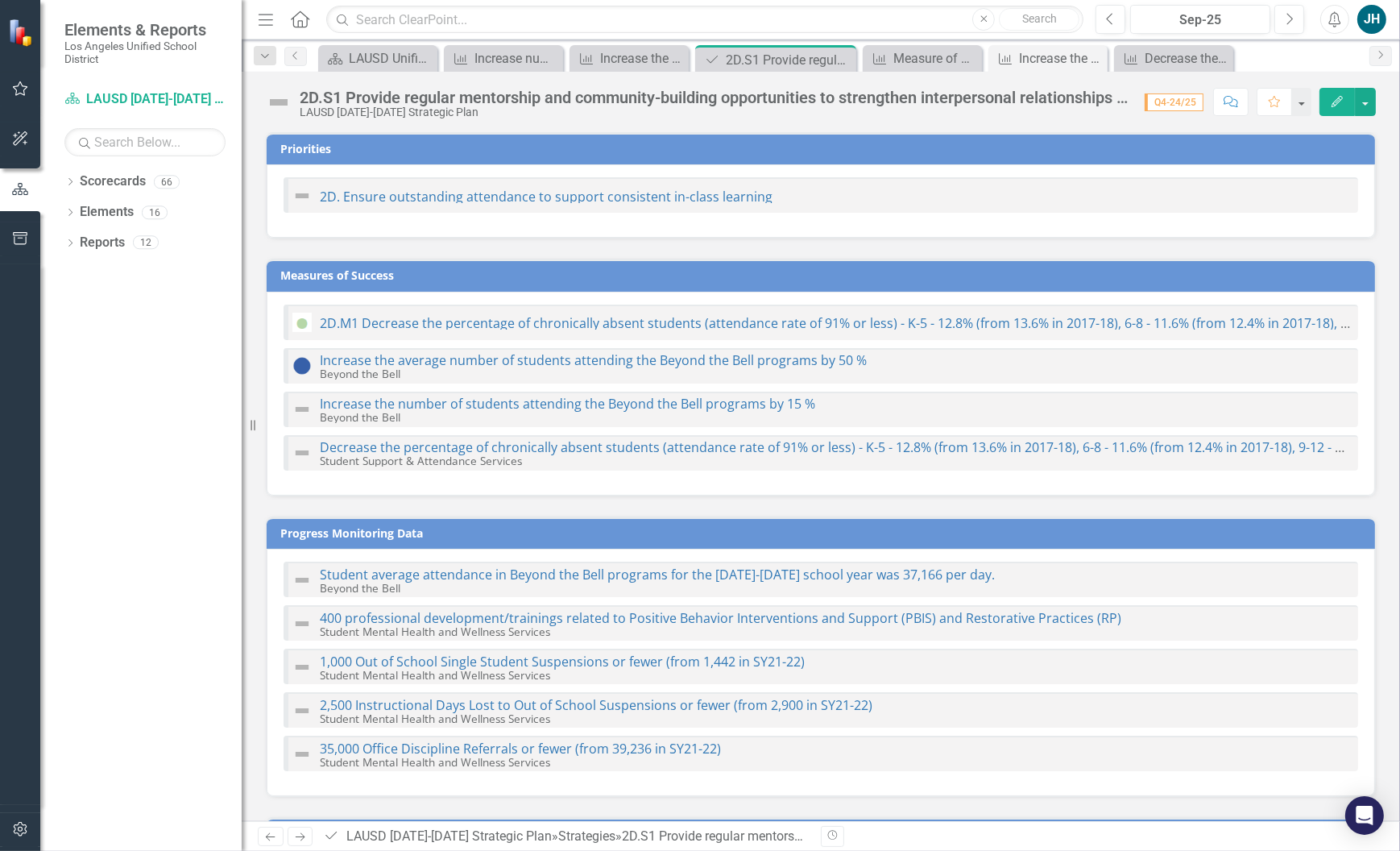
checkbox input "true"
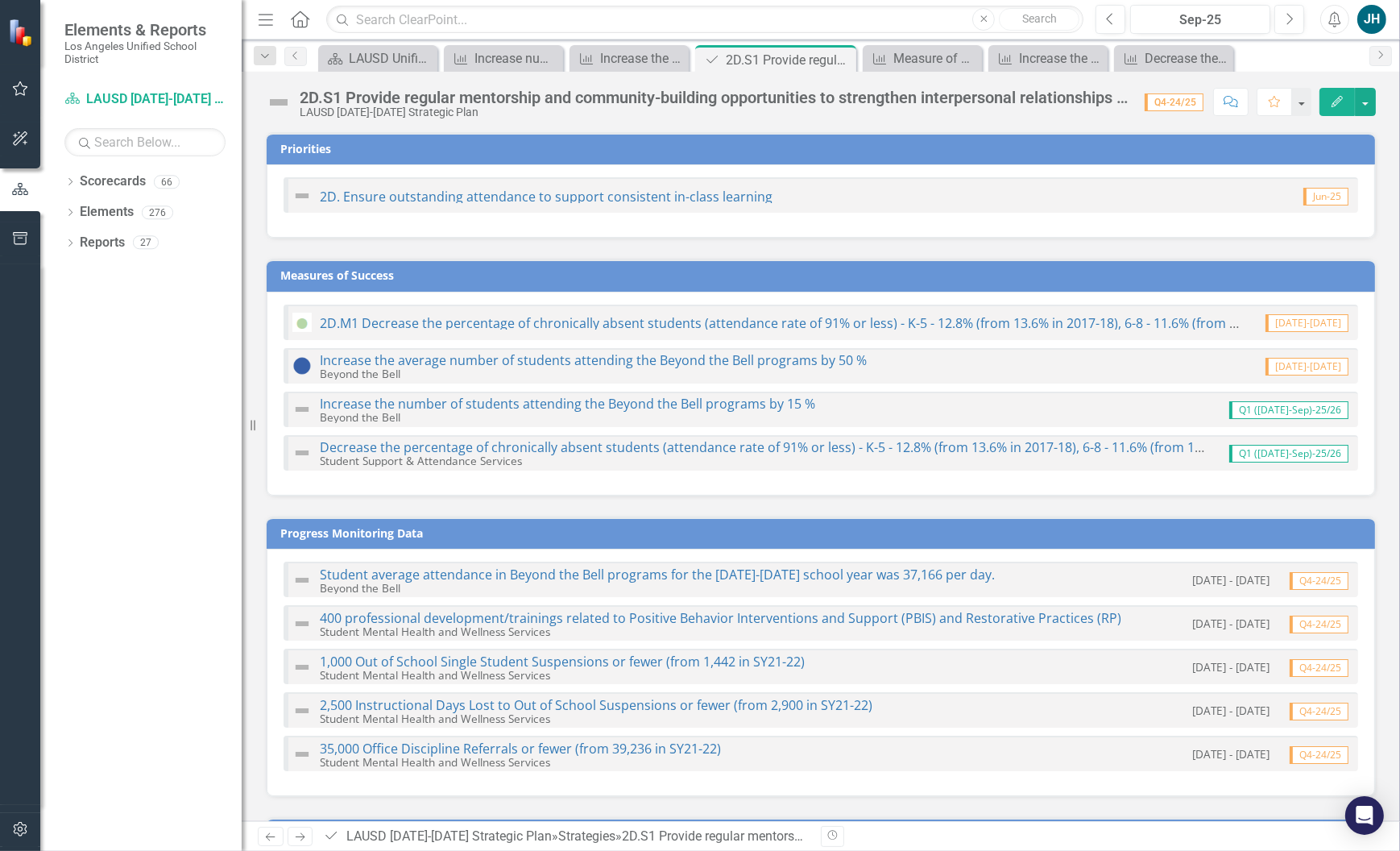
click at [75, 181] on div "Dropdown Scorecards 66" at bounding box center [153, 183] width 177 height 31
click at [69, 183] on icon "Dropdown" at bounding box center [69, 183] width 11 height 9
click at [80, 209] on icon "Dropdown" at bounding box center [79, 212] width 12 height 9
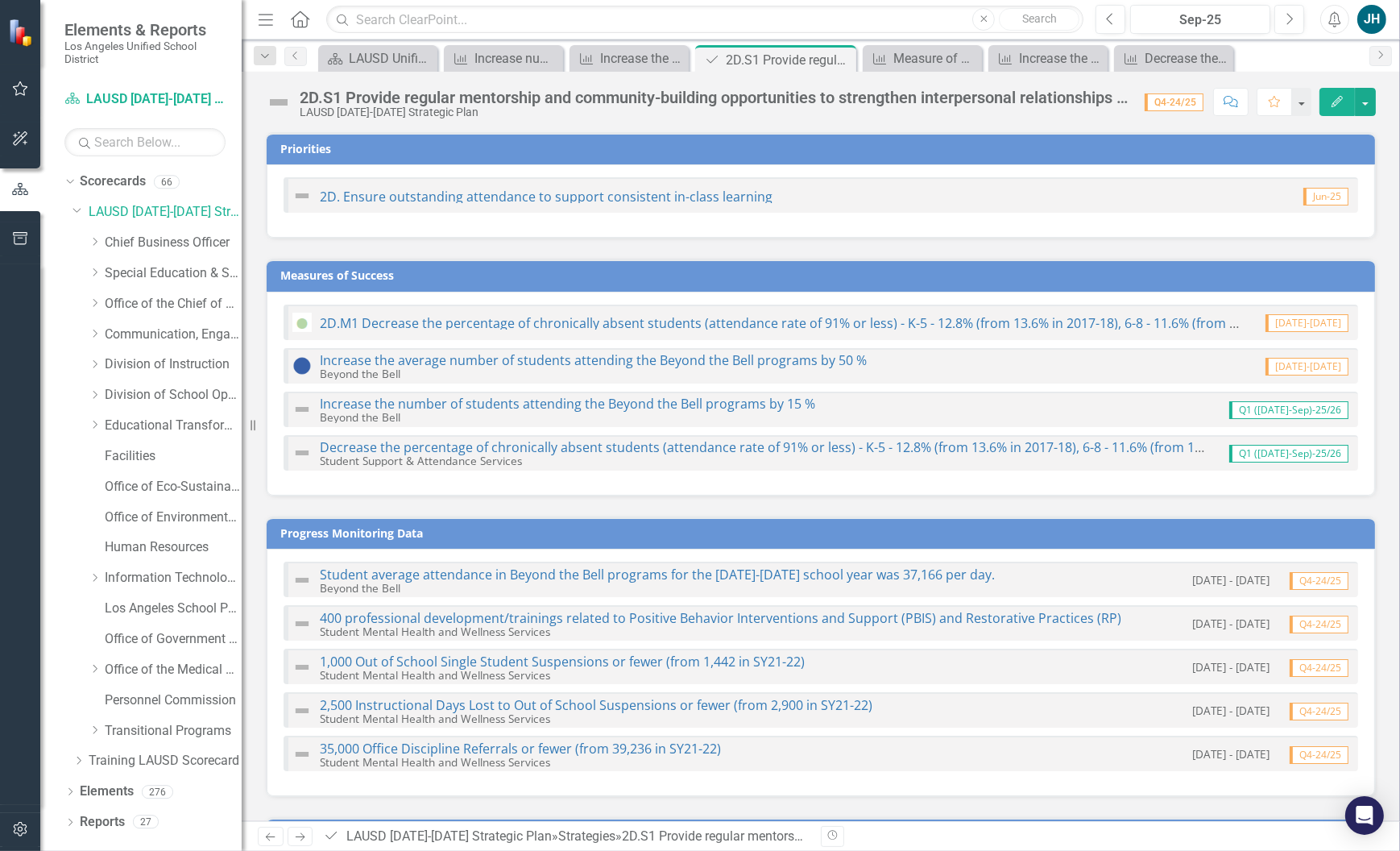
click at [96, 360] on icon "Dropdown" at bounding box center [94, 363] width 12 height 9
click at [153, 495] on div "Beyond the Bell" at bounding box center [181, 487] width 121 height 27
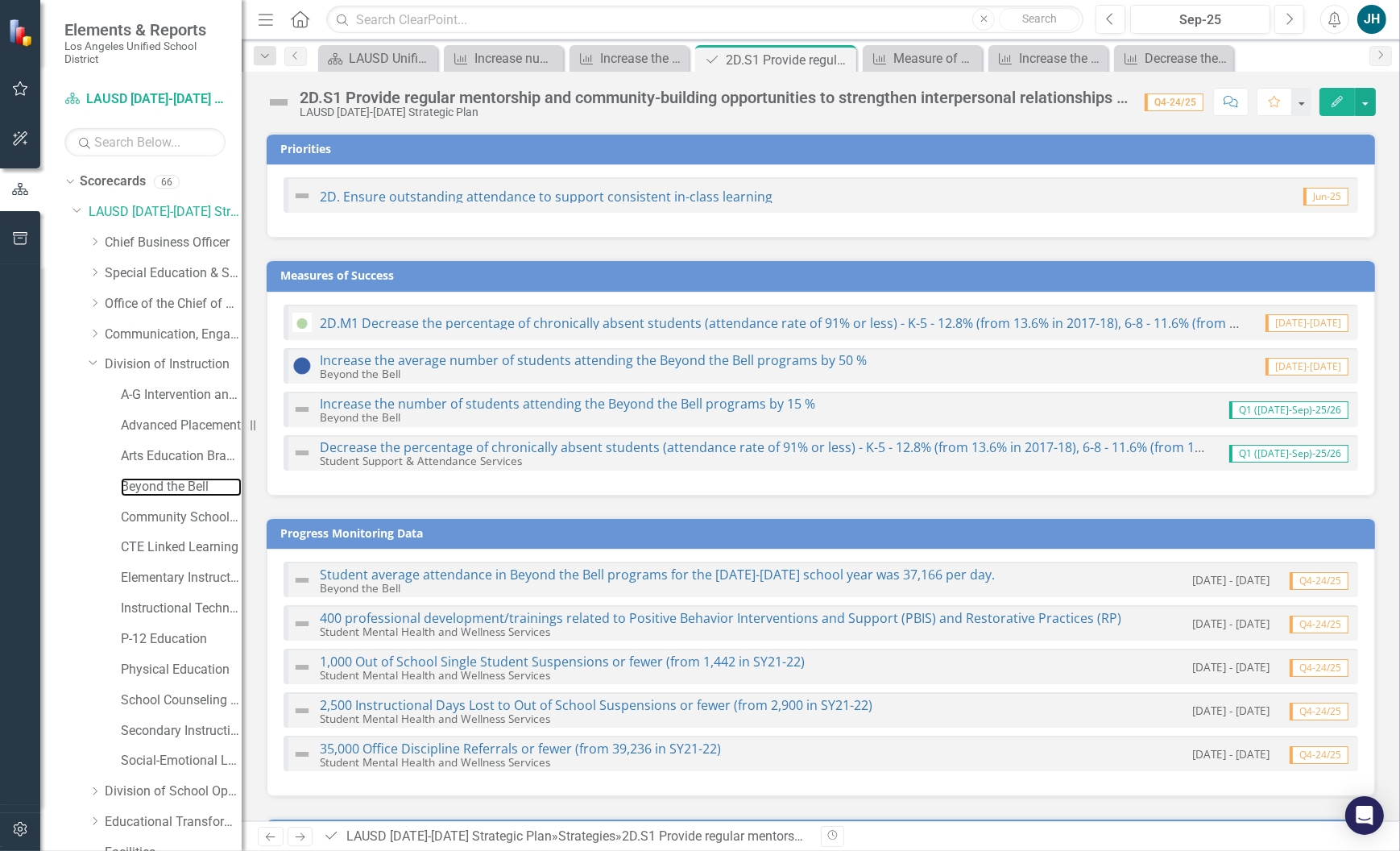
click at [160, 488] on link "Beyond the Bell" at bounding box center [181, 488] width 121 height 19
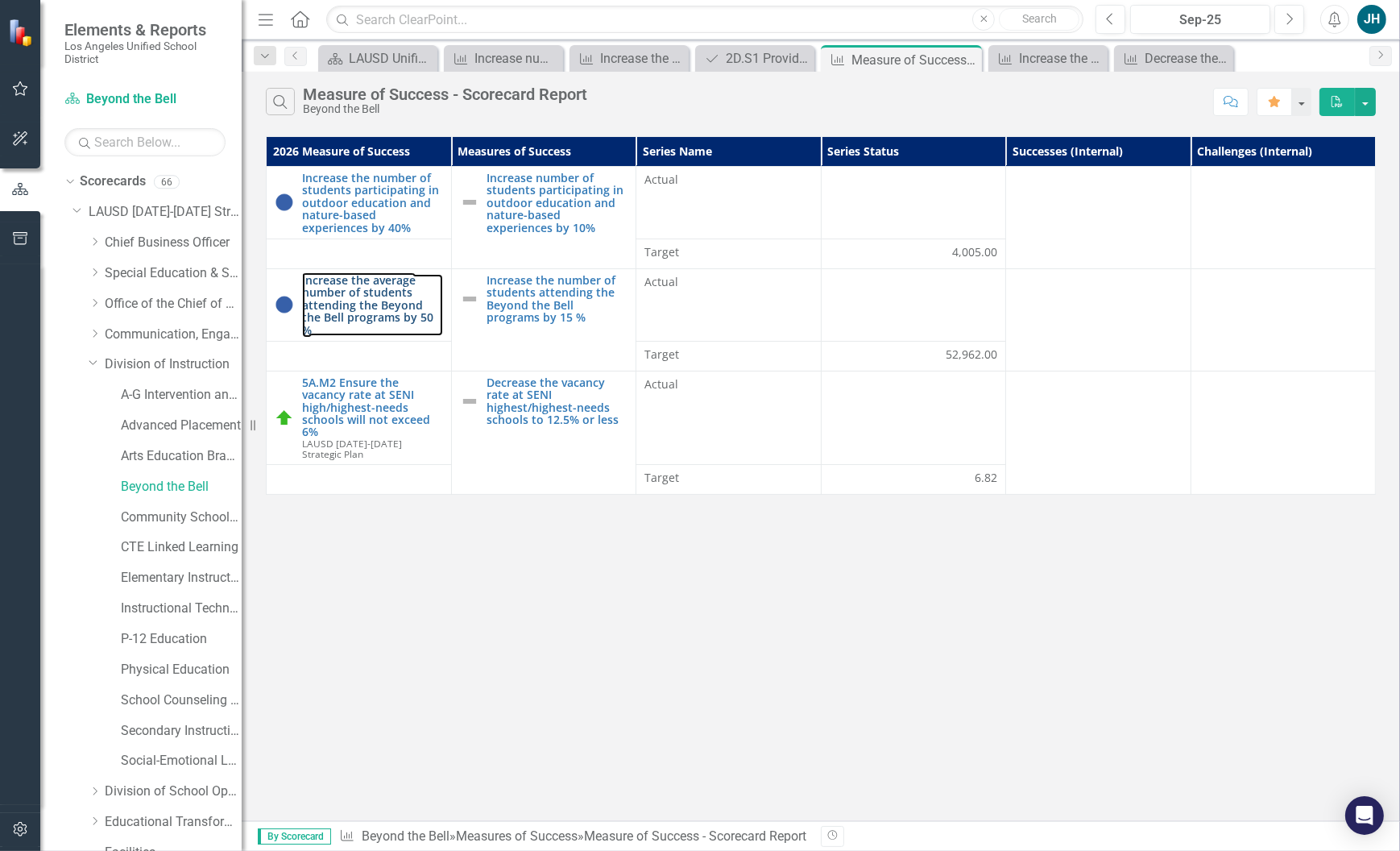
click at [398, 285] on link "Increase the average number of students attending the Beyond the Bell programs …" at bounding box center [373, 305] width 141 height 62
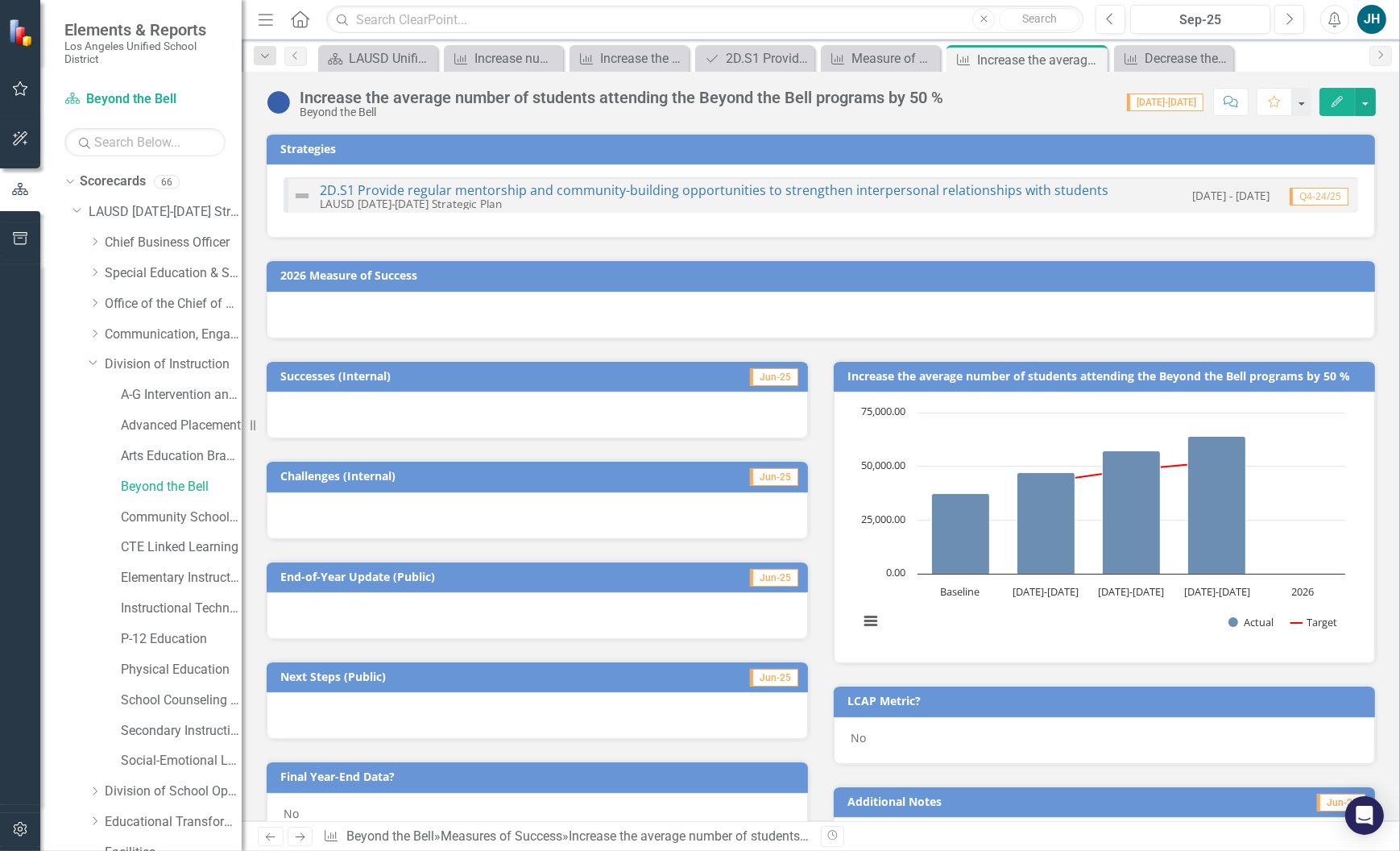
click at [1187, 104] on span "[DATE]-[DATE]" at bounding box center [1164, 102] width 76 height 18
click at [1211, 18] on div "Sep-25" at bounding box center [1200, 20] width 129 height 20
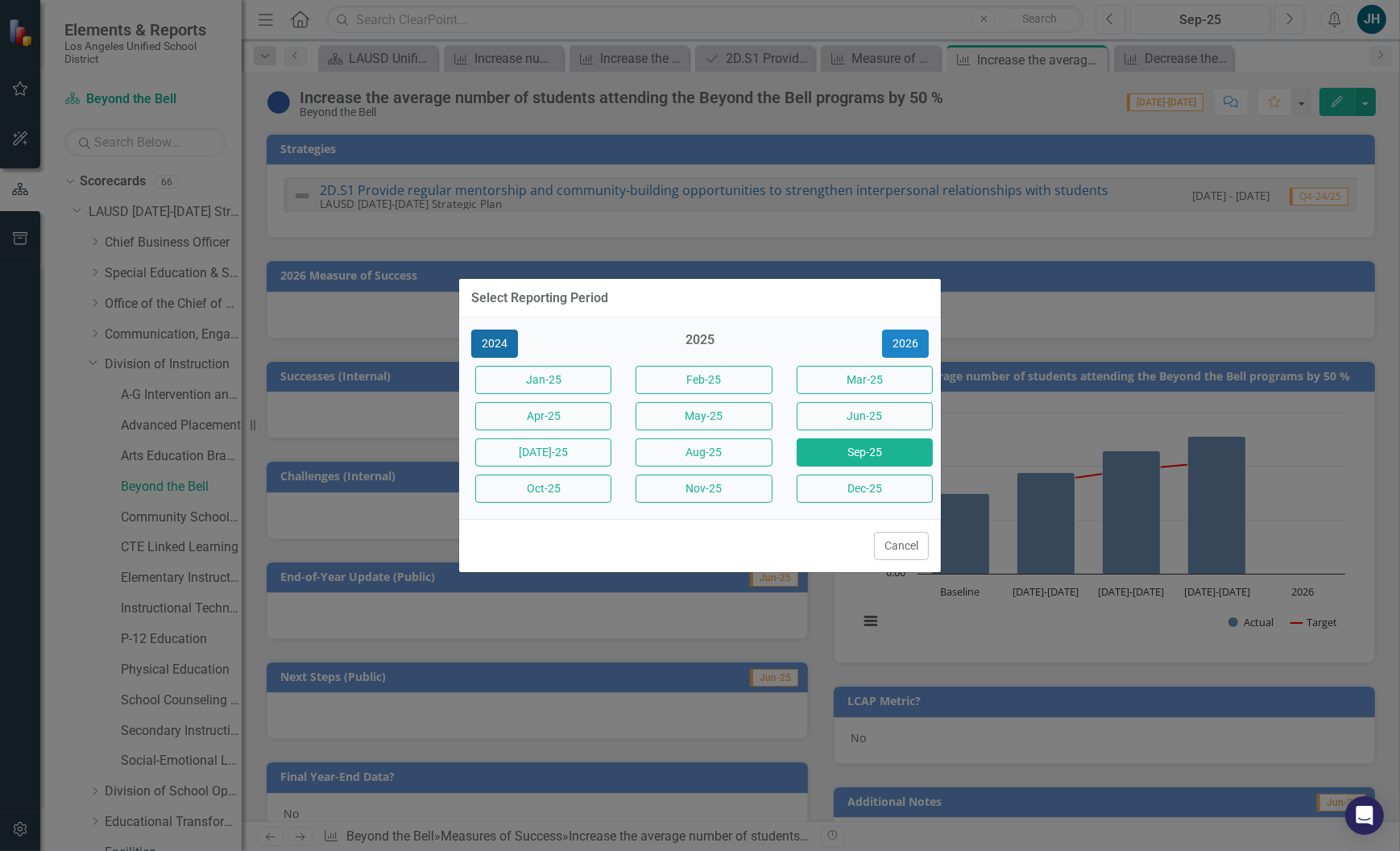
click at [499, 348] on button "2024" at bounding box center [494, 344] width 47 height 28
click at [560, 387] on button "Jan-24" at bounding box center [543, 380] width 136 height 28
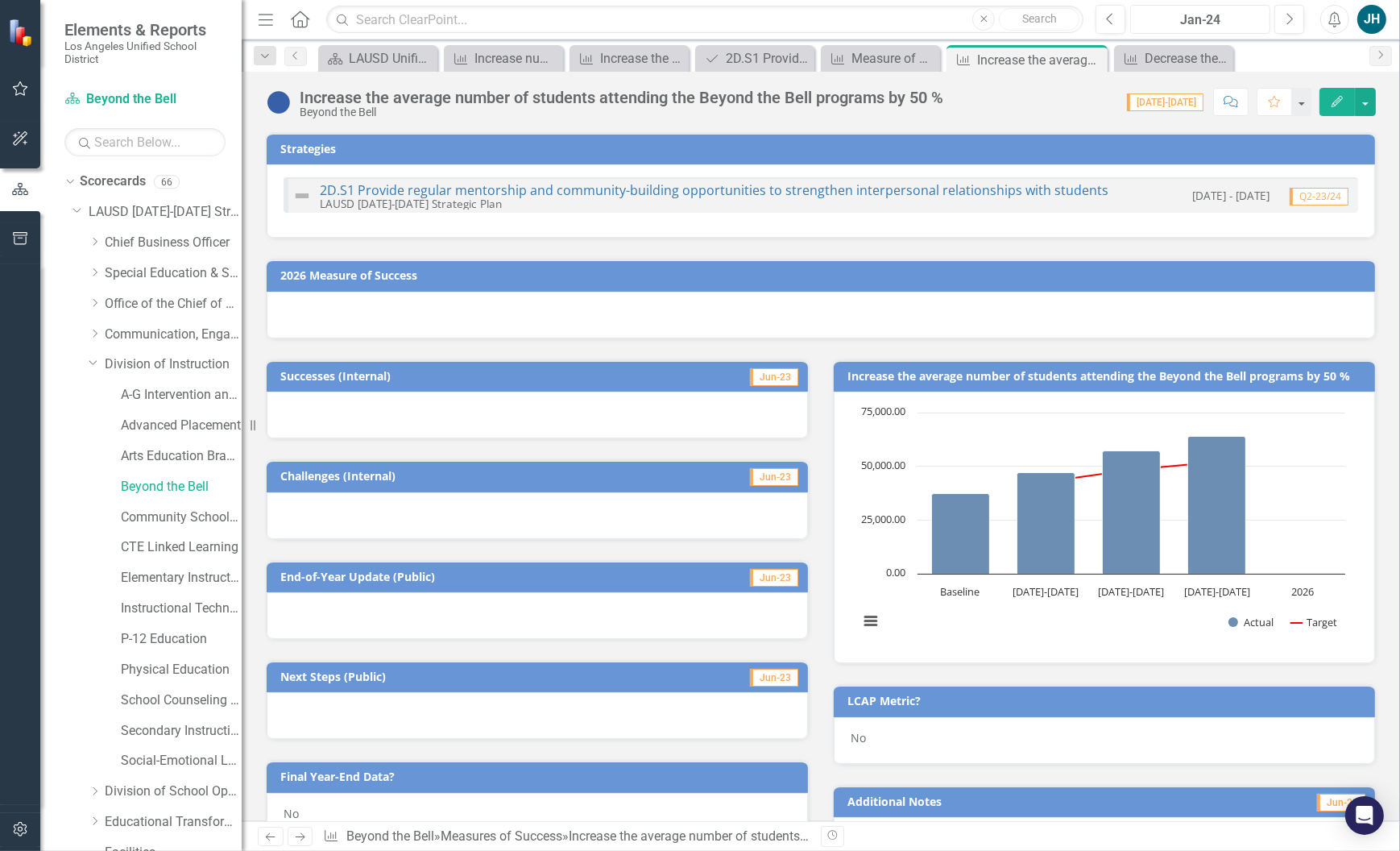
click at [1216, 24] on div "Jan-24" at bounding box center [1200, 20] width 129 height 20
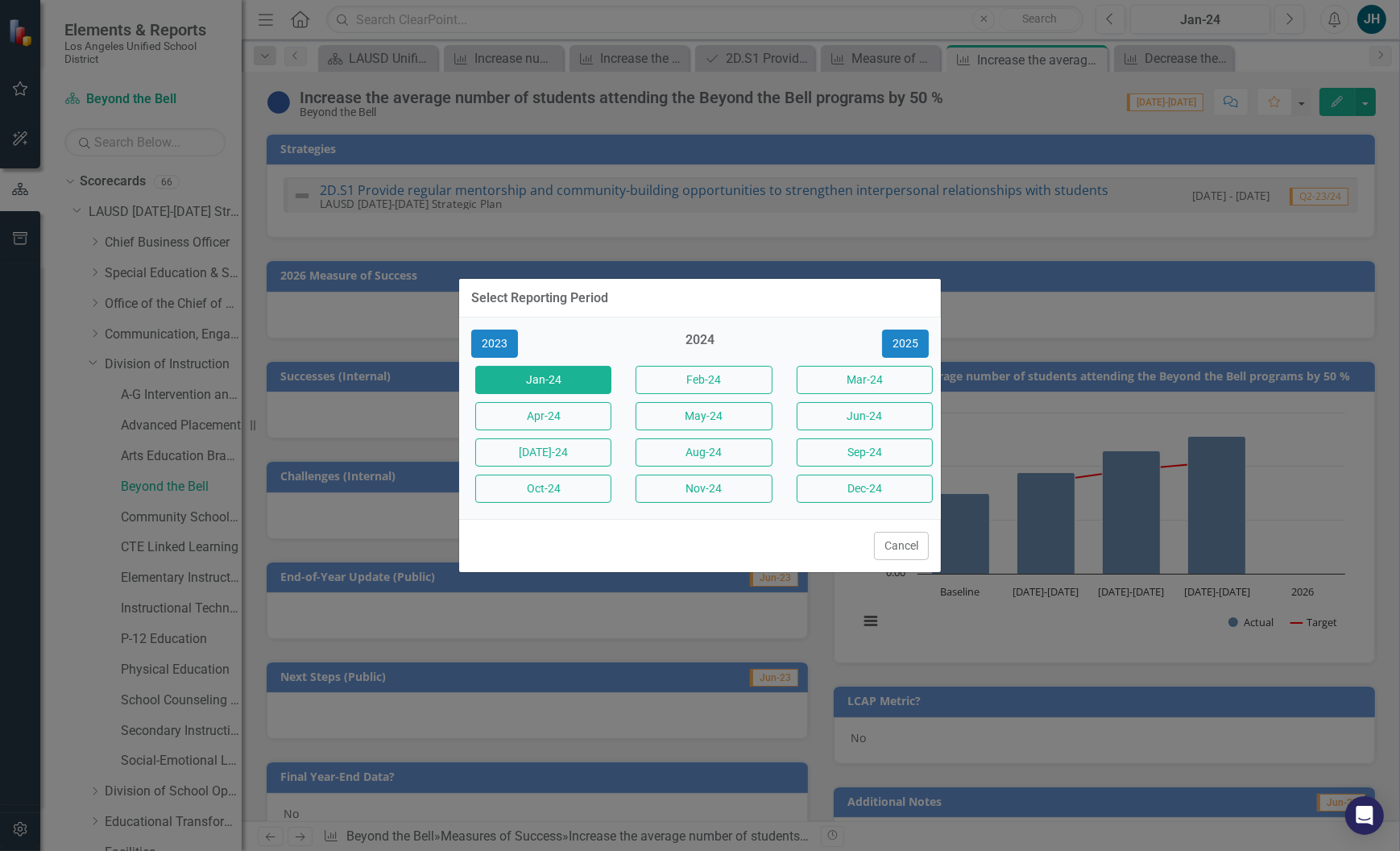
click at [849, 451] on button "Sep-24" at bounding box center [865, 452] width 136 height 28
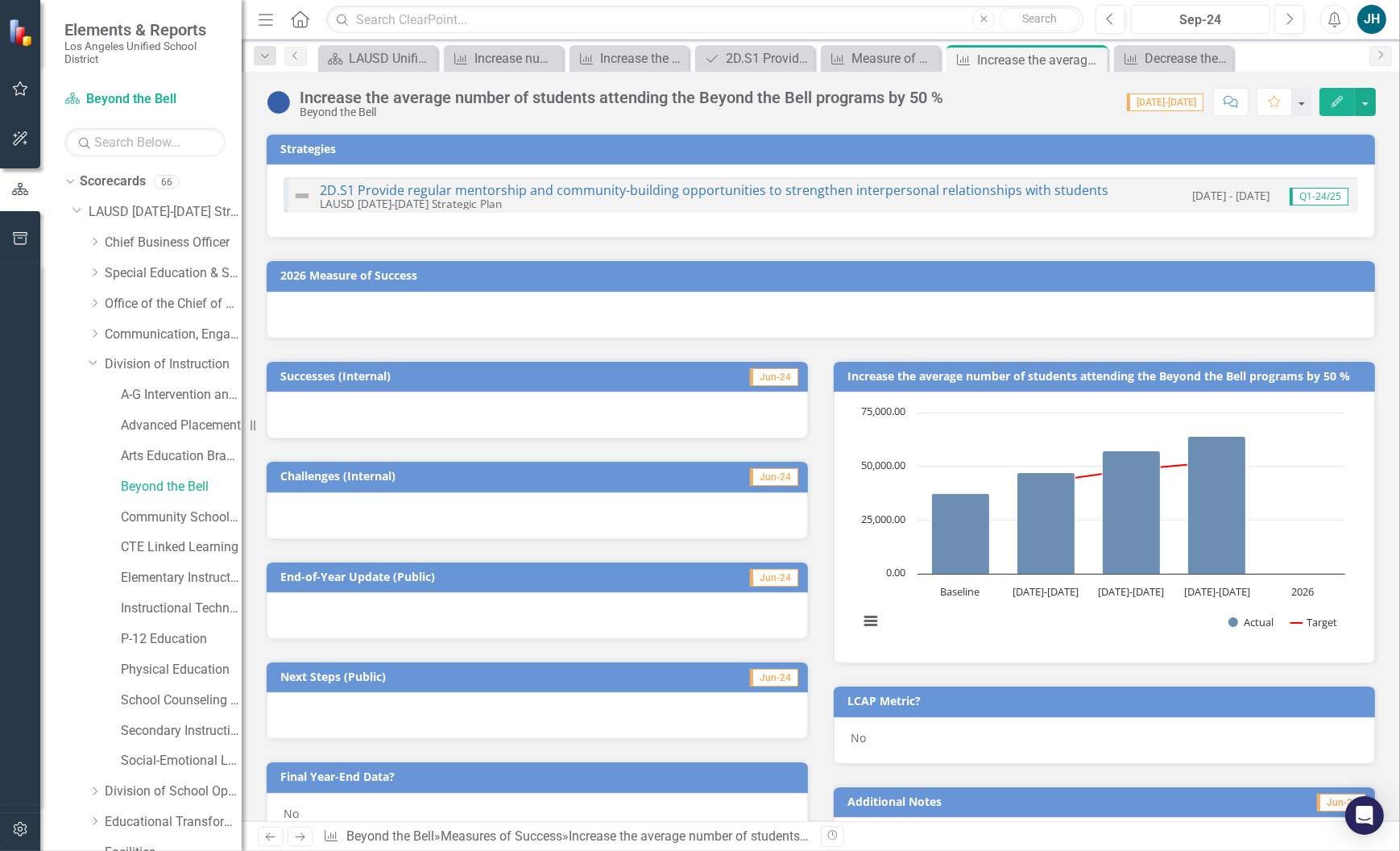
click at [1232, 21] on div "Sep-24" at bounding box center [1200, 20] width 129 height 20
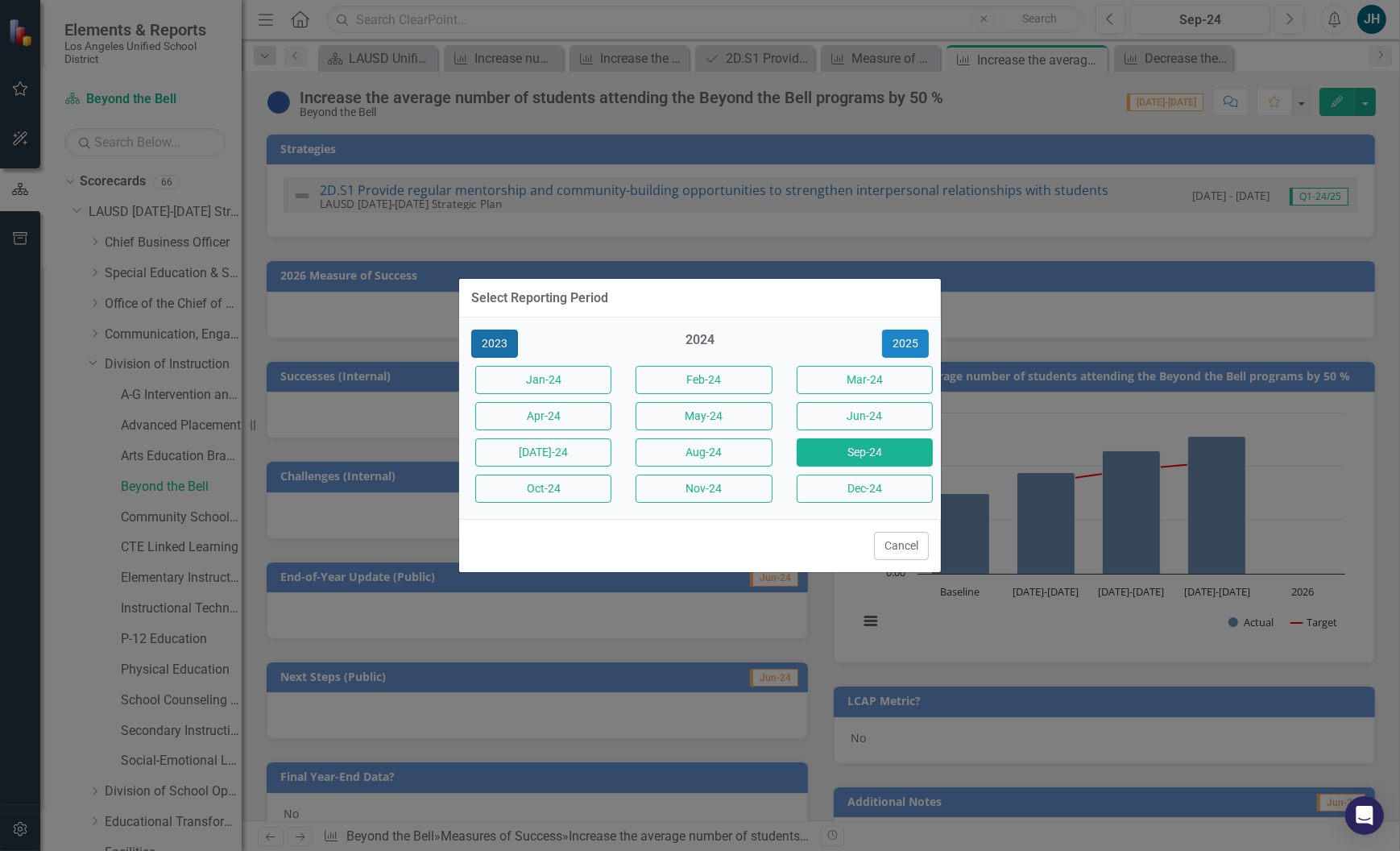
click at [498, 346] on button "2023" at bounding box center [494, 344] width 47 height 28
click at [498, 346] on button "2022" at bounding box center [494, 344] width 47 height 28
click at [570, 375] on button "Jan-22" at bounding box center [543, 380] width 136 height 28
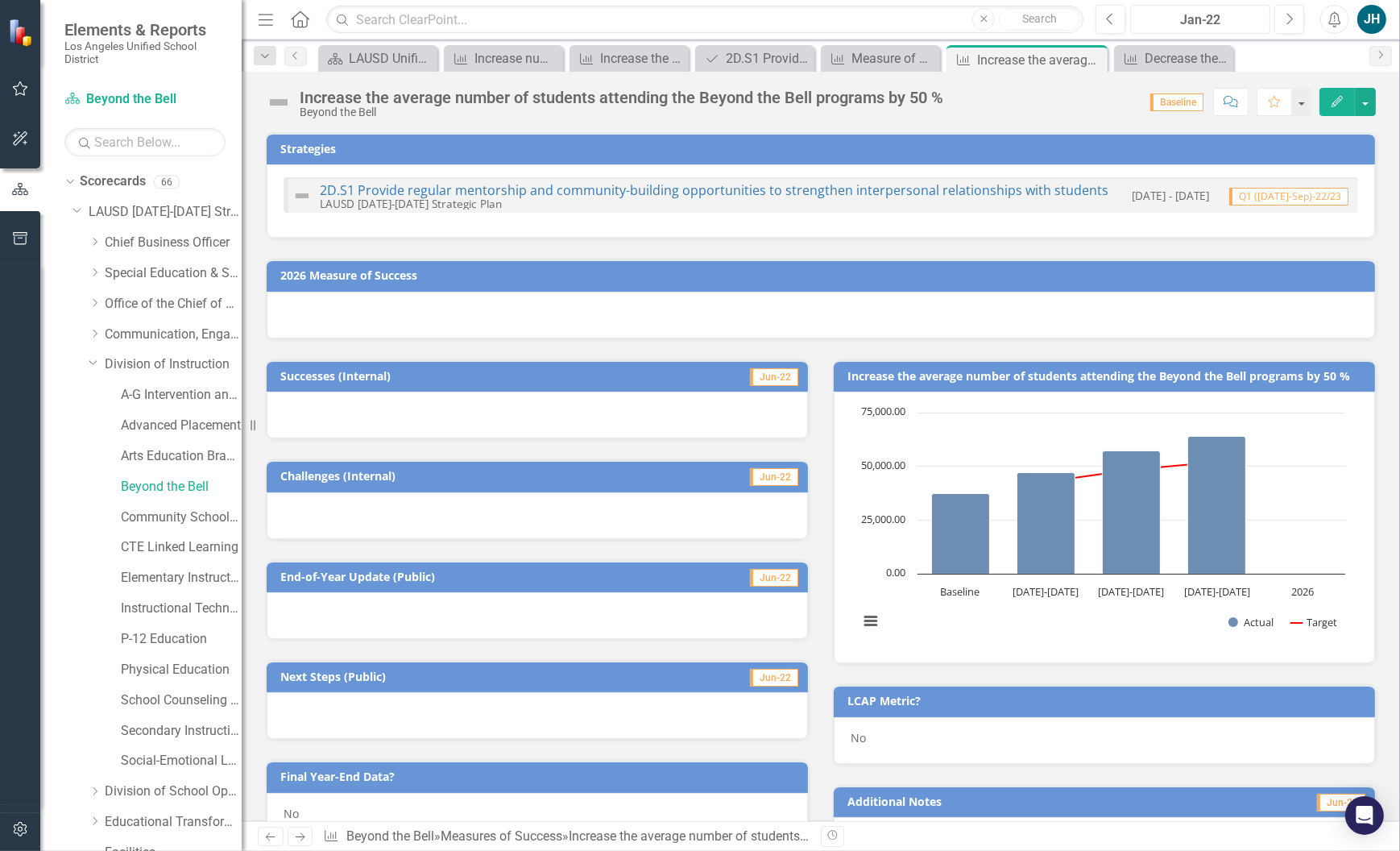
click at [1209, 19] on div "Jan-22" at bounding box center [1200, 20] width 129 height 20
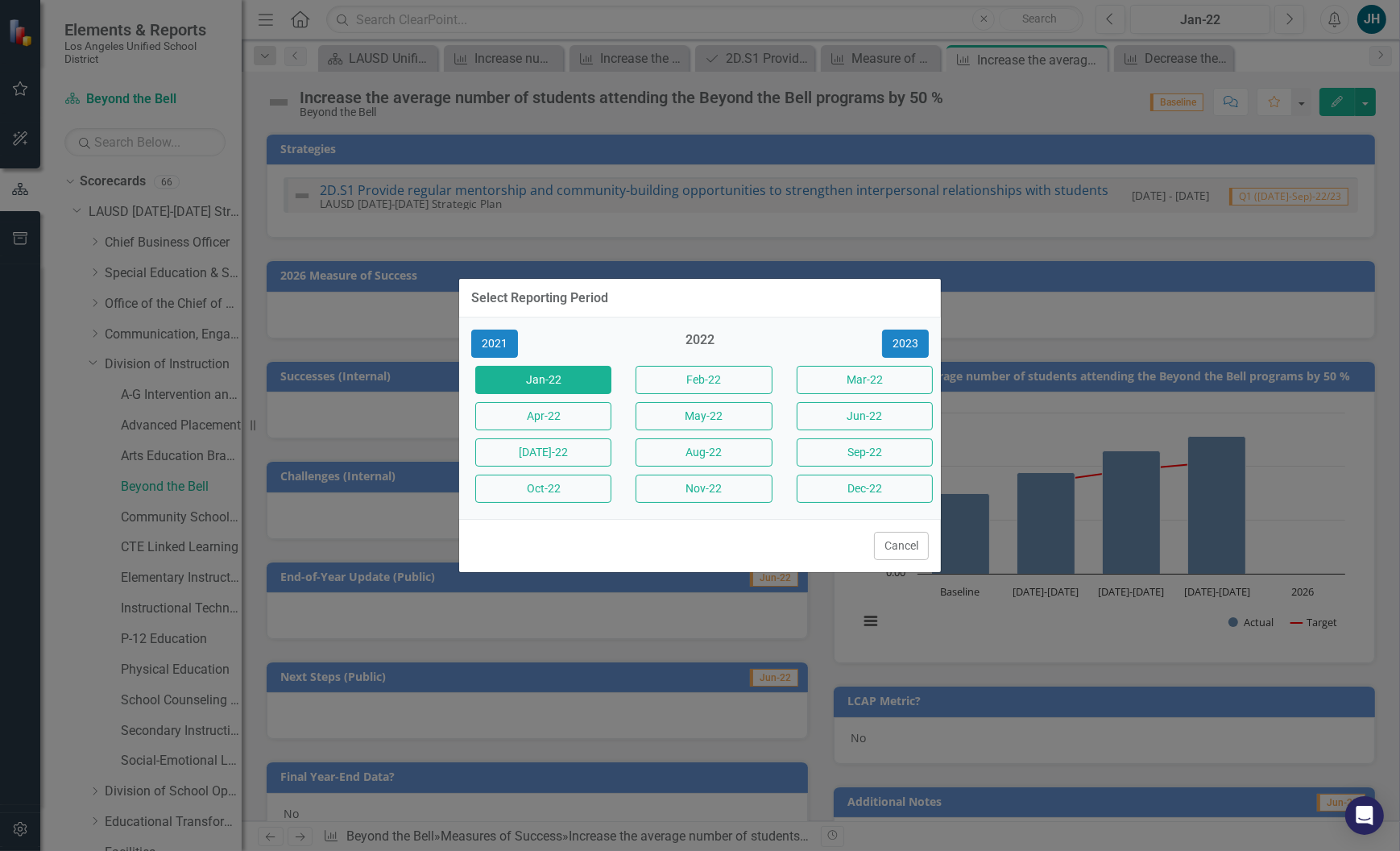
click at [735, 411] on button "May-22" at bounding box center [703, 416] width 136 height 28
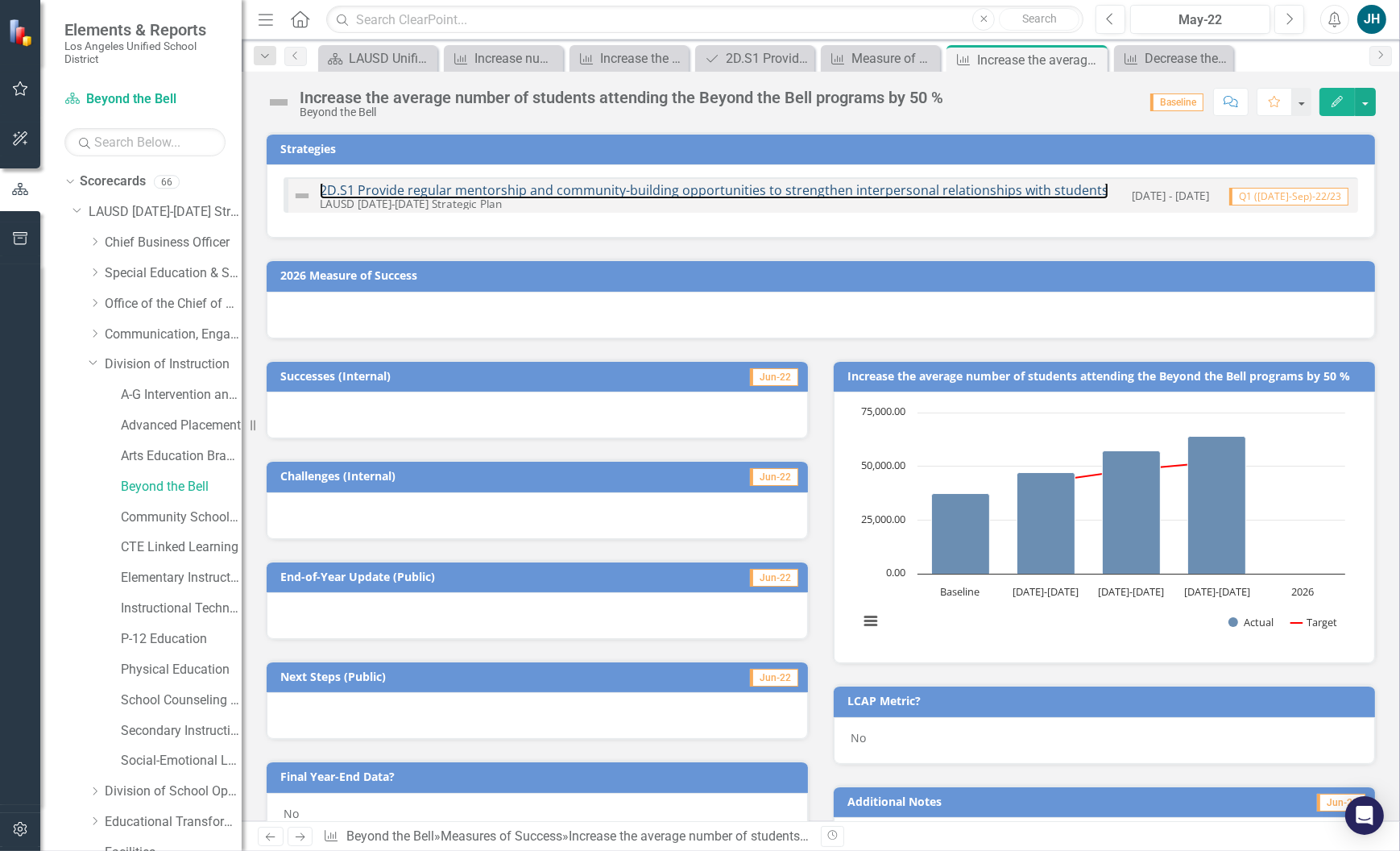
click at [744, 193] on link "2D.S1 Provide regular mentorship and community-building opportunities to streng…" at bounding box center [714, 190] width 788 height 18
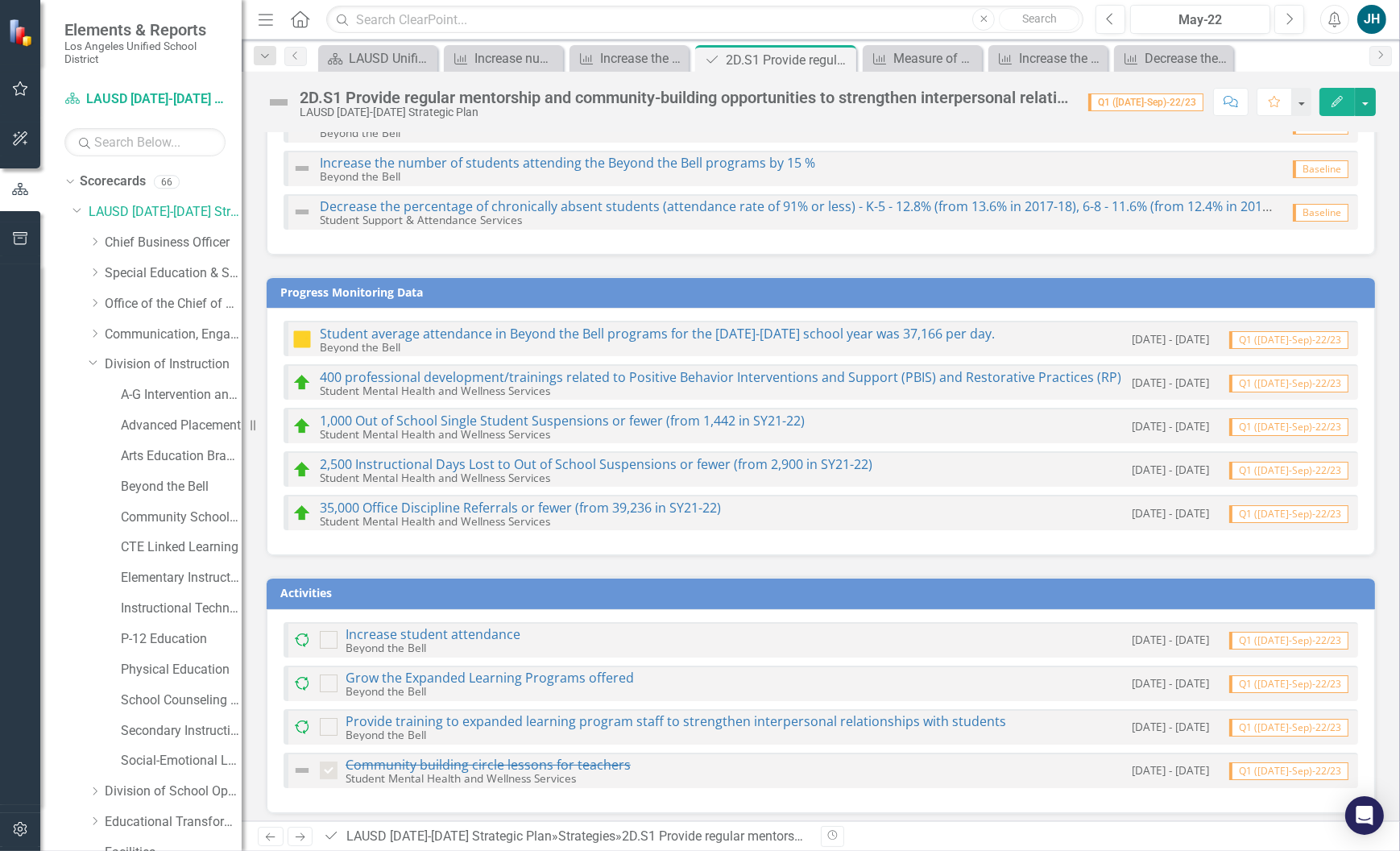
scroll to position [242, 0]
click at [475, 626] on link "Increase student attendance" at bounding box center [433, 633] width 175 height 18
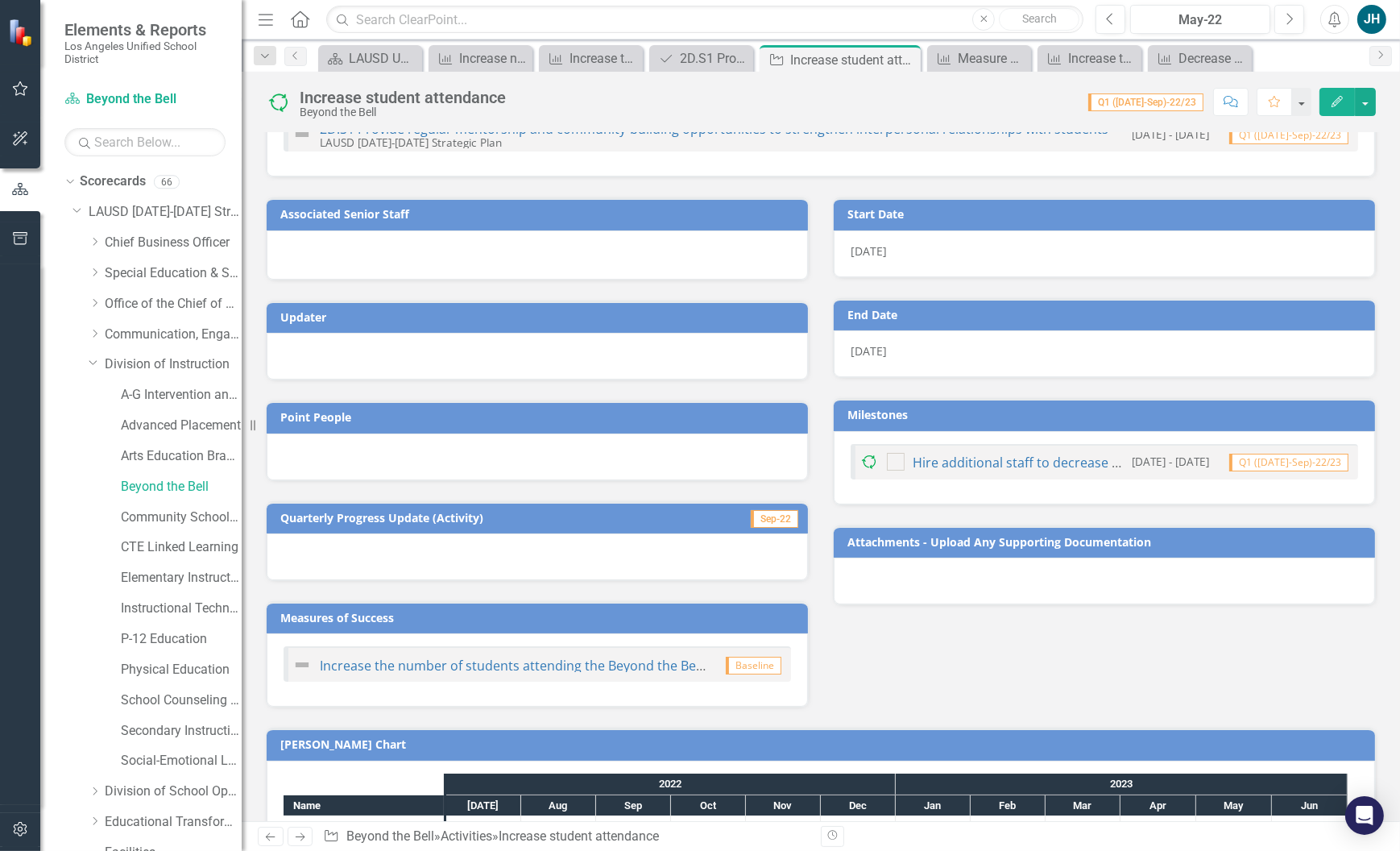
scroll to position [58, 0]
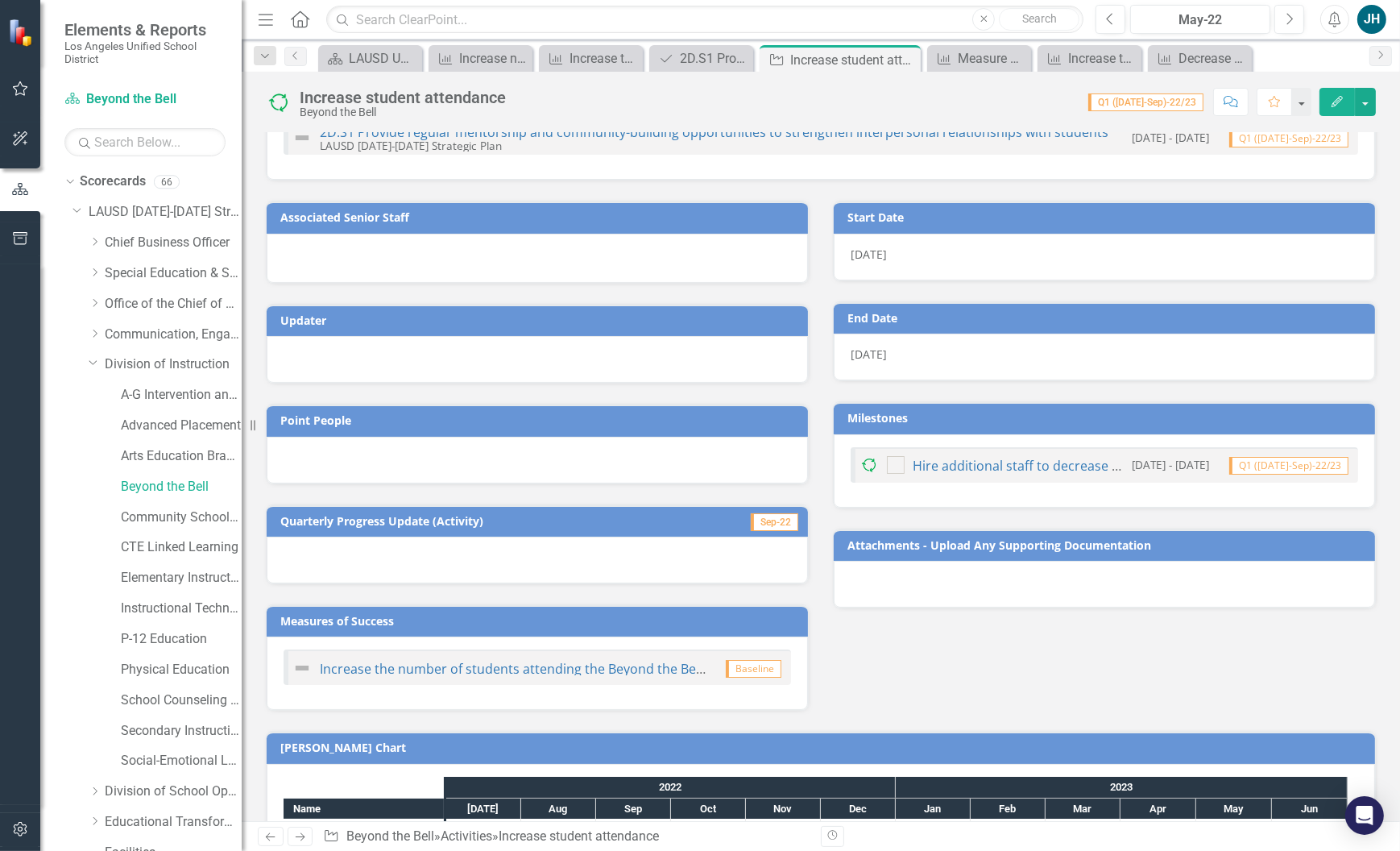
drag, startPoint x: 1050, startPoint y: 459, endPoint x: 1091, endPoint y: 398, distance: 73.5
click at [1091, 401] on div "Milestones Hire additional staff to decrease student-to-staff ratio and provide…" at bounding box center [1104, 454] width 543 height 106
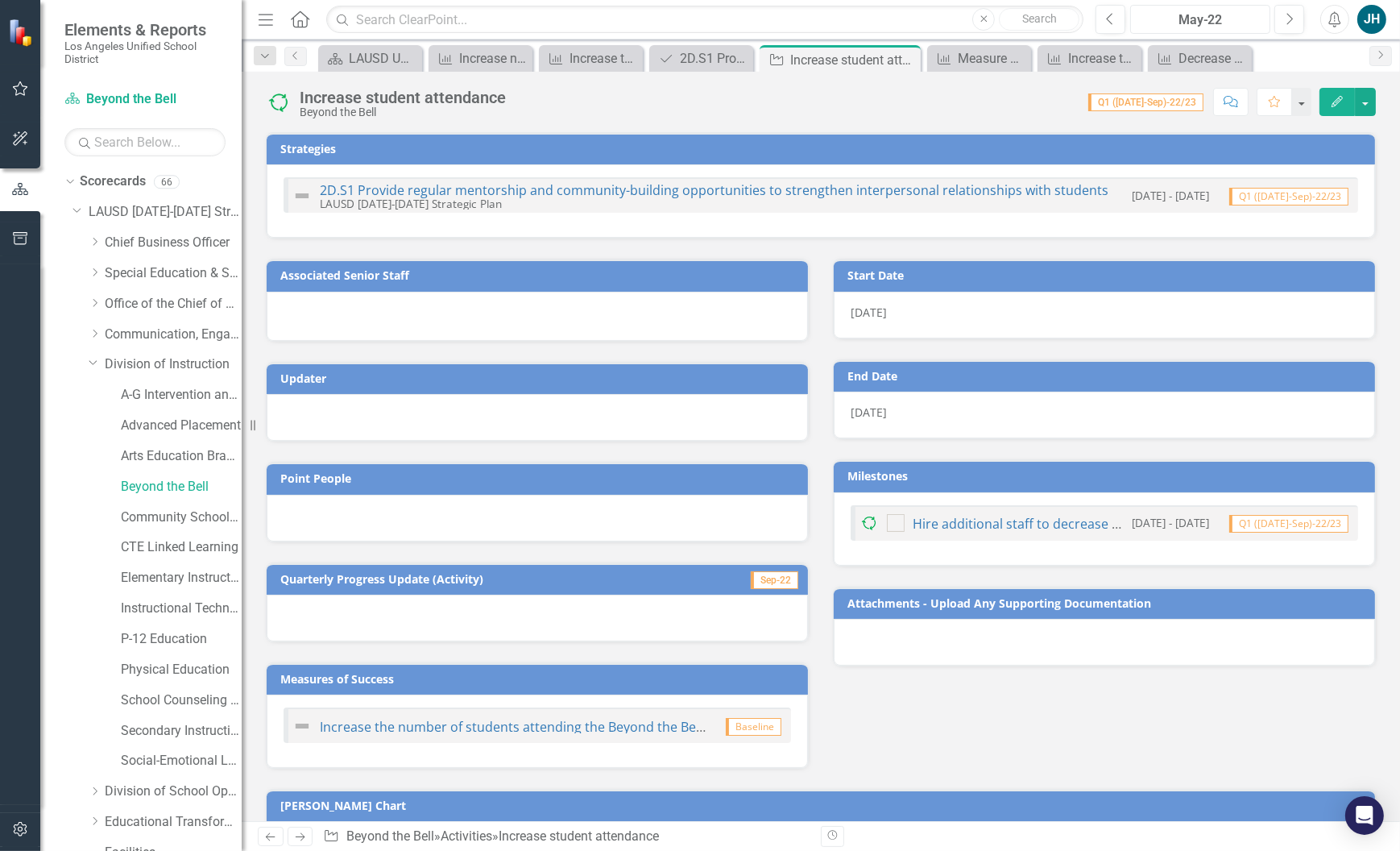
click at [1206, 23] on div "May-22" at bounding box center [1200, 20] width 129 height 20
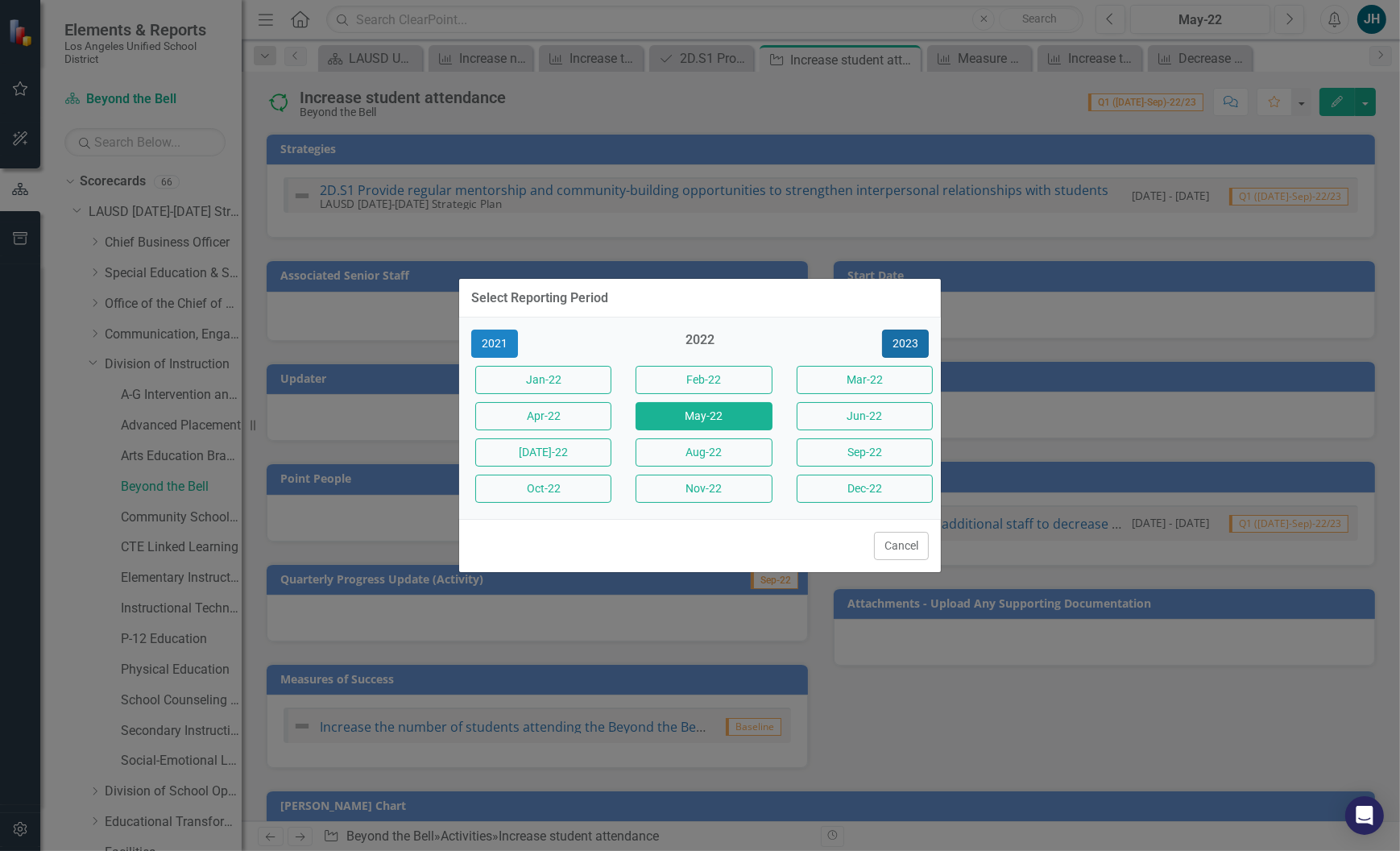
click at [913, 343] on button "2023" at bounding box center [906, 344] width 47 height 28
click at [913, 350] on button "2024" at bounding box center [906, 344] width 47 height 28
click at [700, 452] on button "Aug-24" at bounding box center [703, 452] width 136 height 28
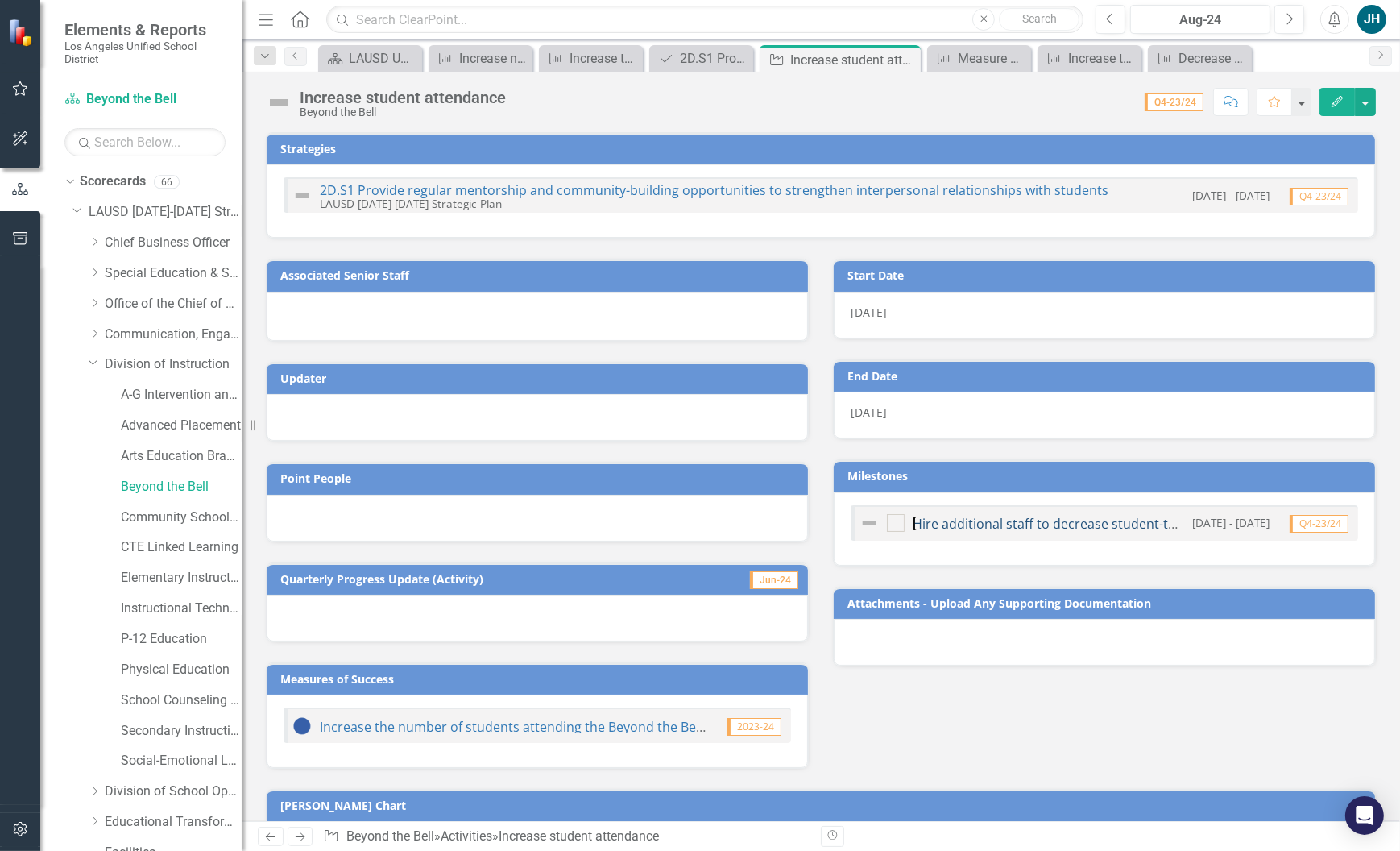
click at [1062, 520] on link "Hire additional staff to decrease student-to-staff ratio and provide targeted s…" at bounding box center [1270, 524] width 715 height 18
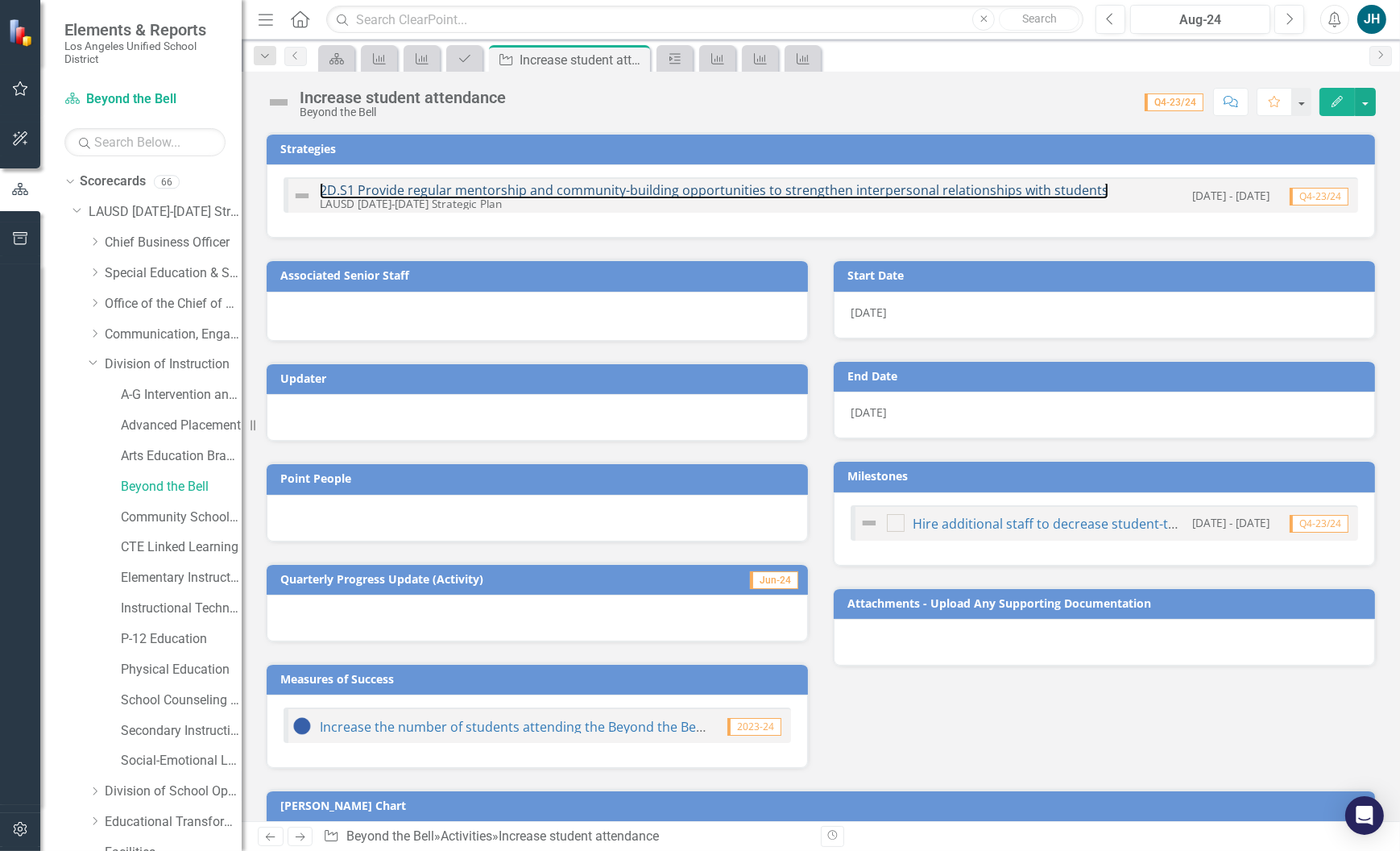
click at [757, 190] on link "2D.S1 Provide regular mentorship and community-building opportunities to streng…" at bounding box center [714, 190] width 788 height 18
